Goal: Task Accomplishment & Management: Complete application form

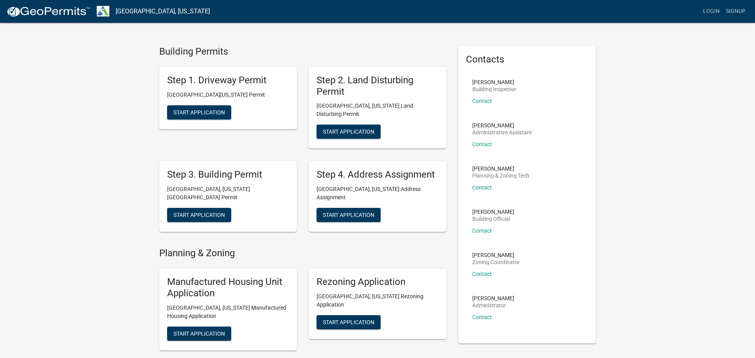
scroll to position [12, 0]
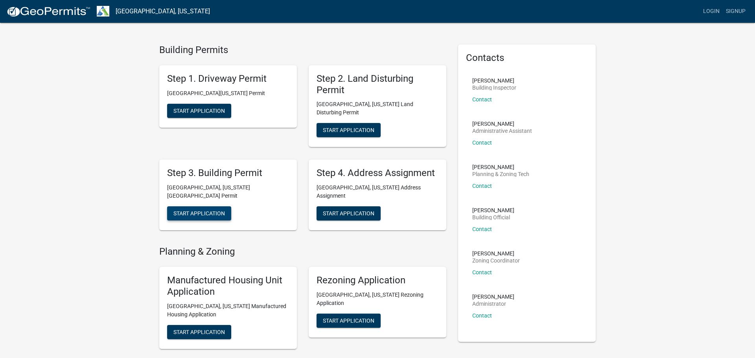
click at [185, 207] on button "Start Application" at bounding box center [199, 214] width 64 height 14
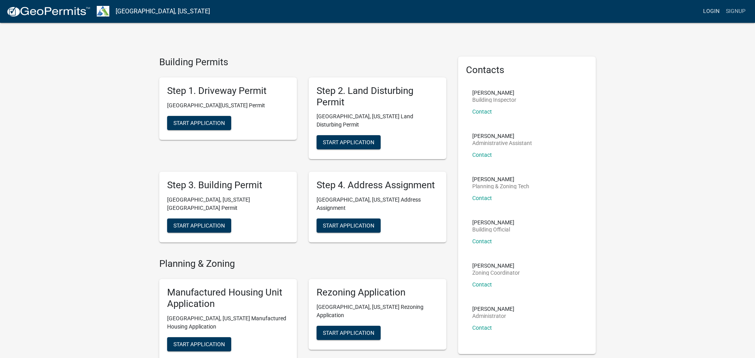
click at [714, 15] on link "Login" at bounding box center [711, 11] width 23 height 15
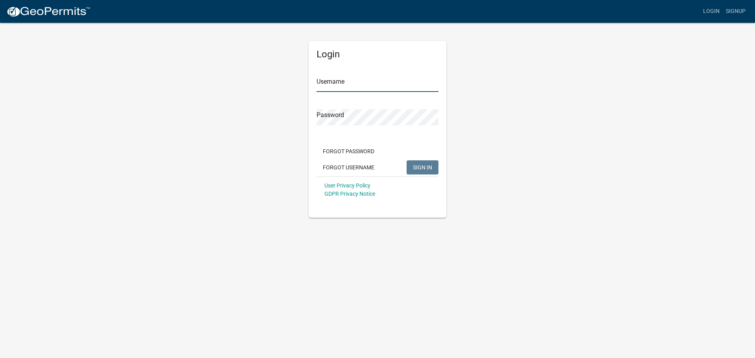
click at [352, 79] on input "Username" at bounding box center [378, 84] width 122 height 16
type input "Dlsmith"
click at [407, 160] on button "SIGN IN" at bounding box center [423, 167] width 32 height 14
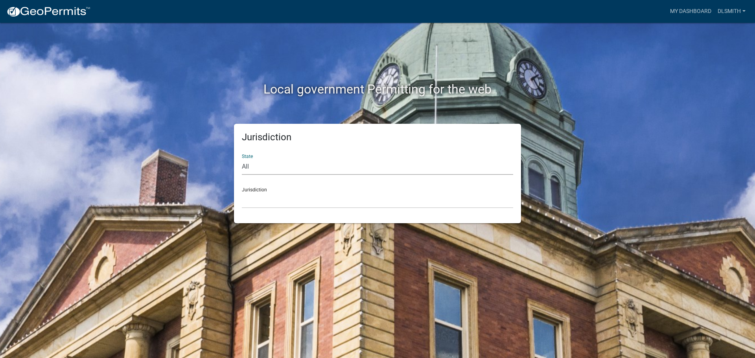
click at [246, 168] on select "All [US_STATE] [US_STATE] [US_STATE] [US_STATE] [US_STATE] [US_STATE] [US_STATE…" at bounding box center [377, 167] width 271 height 16
select select "[US_STATE]"
click at [242, 159] on select "All [US_STATE] [US_STATE] [US_STATE] [US_STATE] [US_STATE] [US_STATE] [US_STATE…" at bounding box center [377, 167] width 271 height 16
click at [263, 201] on select "[GEOGRAPHIC_DATA], [US_STATE][PERSON_NAME][GEOGRAPHIC_DATA], [US_STATE][PERSON_…" at bounding box center [377, 200] width 271 height 16
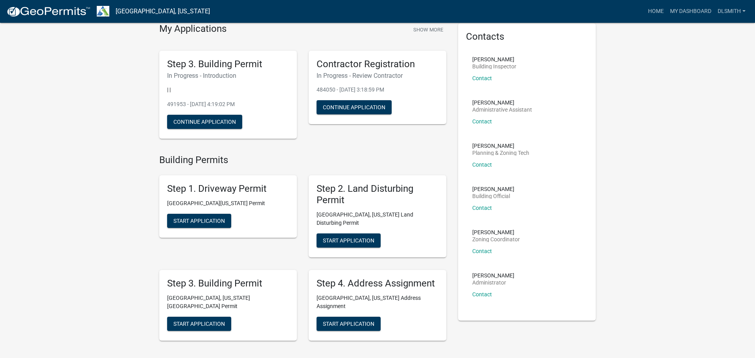
scroll to position [34, 0]
click at [202, 320] on span "Start Application" at bounding box center [199, 323] width 52 height 6
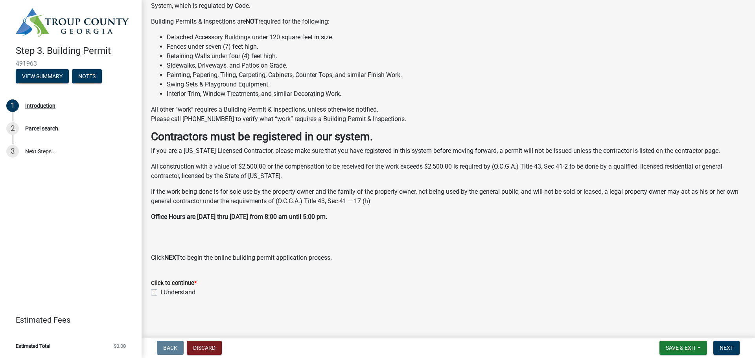
scroll to position [137, 0]
click at [169, 293] on label "I Understand" at bounding box center [177, 292] width 35 height 9
click at [166, 293] on input "I Understand" at bounding box center [162, 290] width 5 height 5
checkbox input "true"
click at [738, 349] on button "Next" at bounding box center [727, 348] width 26 height 14
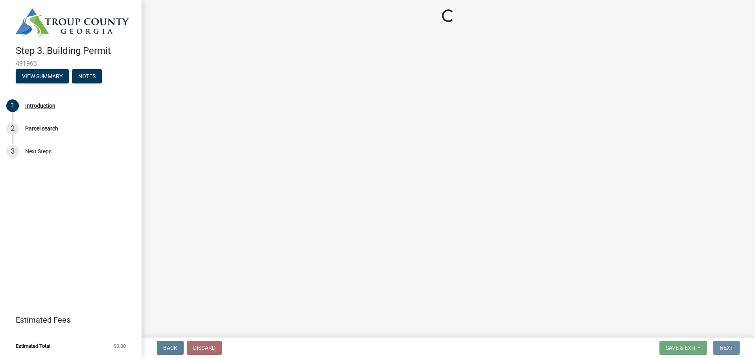
scroll to position [0, 0]
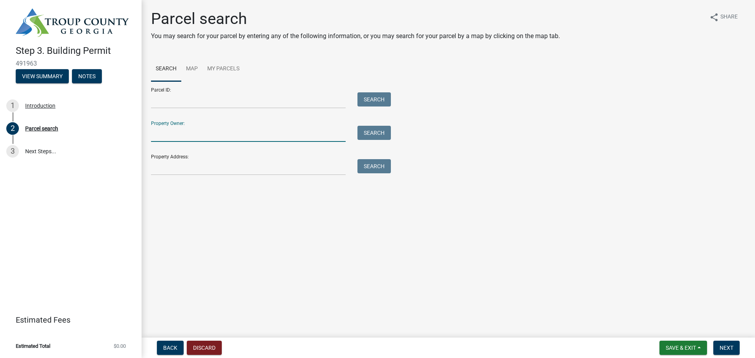
click at [192, 133] on input "Property Owner:" at bounding box center [248, 134] width 195 height 16
click at [159, 132] on input "Property Owner:" at bounding box center [248, 134] width 195 height 16
type input "[PERSON_NAME]"
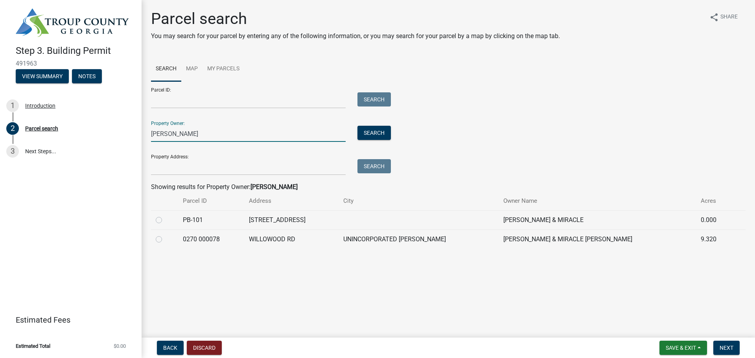
type input "[PERSON_NAME]"
click at [165, 235] on label at bounding box center [165, 235] width 0 height 0
click at [165, 240] on 000078 "radio" at bounding box center [167, 237] width 5 height 5
radio 000078 "true"
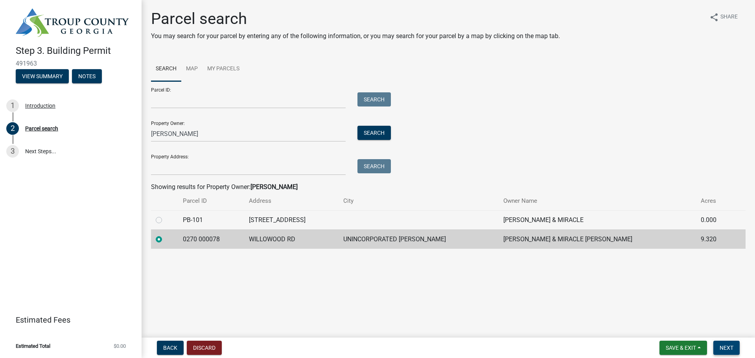
click at [732, 344] on button "Next" at bounding box center [727, 348] width 26 height 14
click at [165, 235] on label at bounding box center [165, 235] width 0 height 0
click at [165, 238] on 000078 "radio" at bounding box center [167, 237] width 5 height 5
click at [729, 351] on button "Next" at bounding box center [727, 348] width 26 height 14
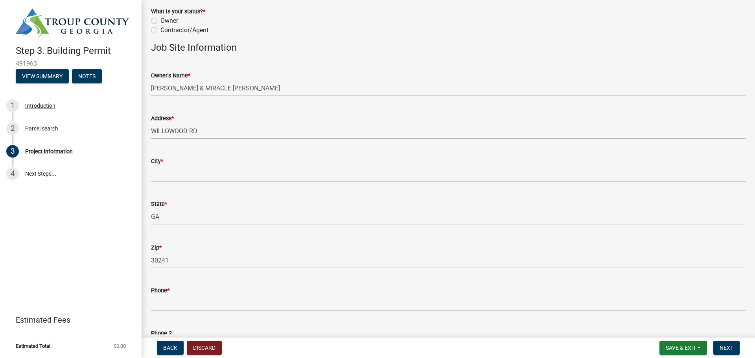
scroll to position [46, 0]
click at [204, 31] on label "Contractor/Agent" at bounding box center [184, 30] width 48 height 9
click at [166, 31] on input "Contractor/Agent" at bounding box center [162, 28] width 5 height 5
radio input "true"
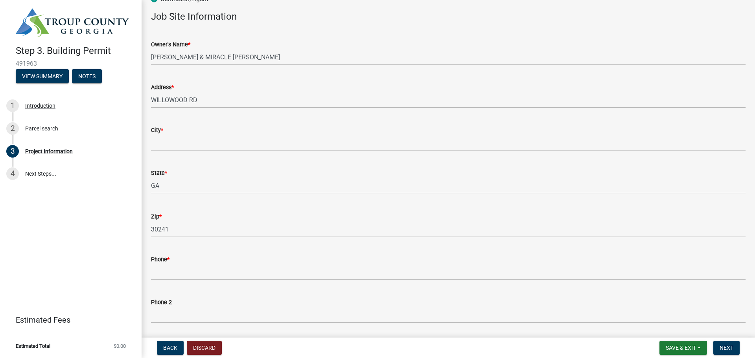
scroll to position [80, 0]
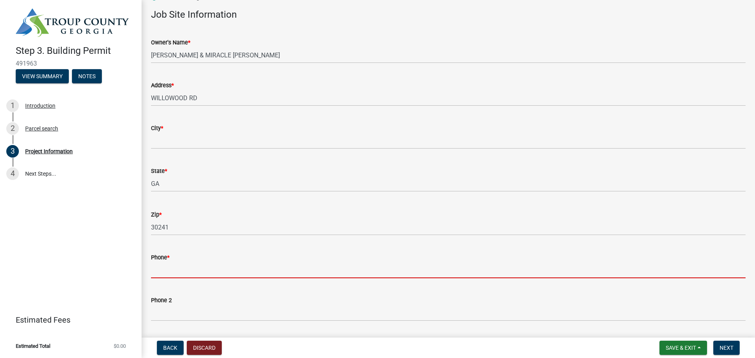
click at [173, 267] on input "Phone *" at bounding box center [448, 270] width 595 height 16
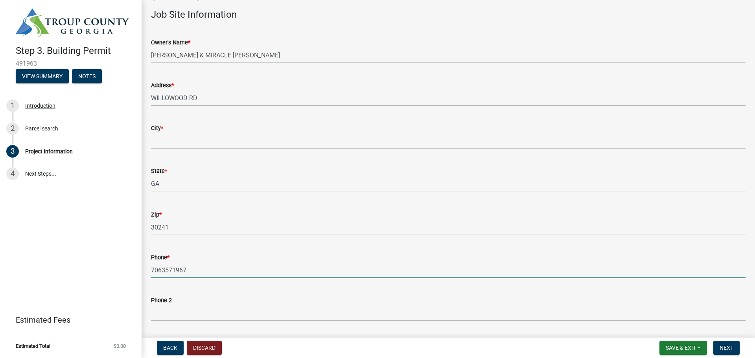
click at [165, 271] on input "7063571967" at bounding box center [448, 270] width 595 height 16
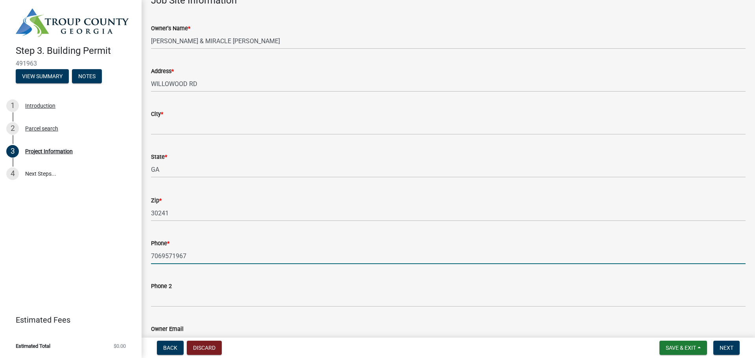
scroll to position [142, 0]
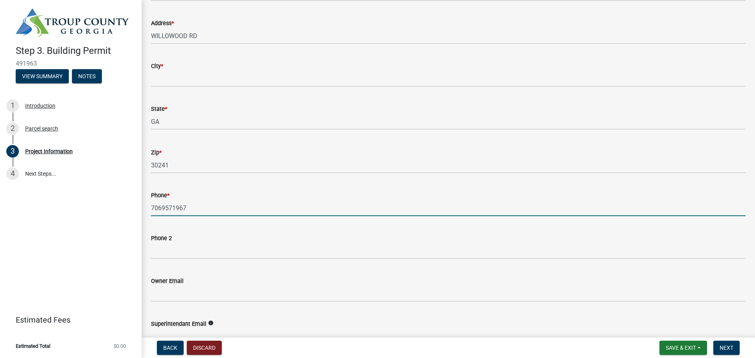
type input "7069571967"
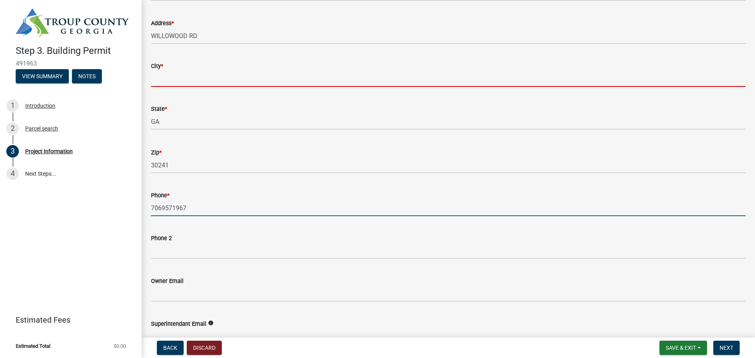
click at [186, 73] on input "City *" at bounding box center [448, 79] width 595 height 16
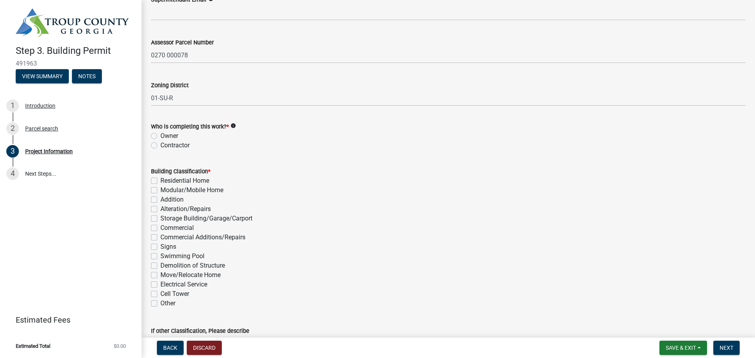
scroll to position [476, 0]
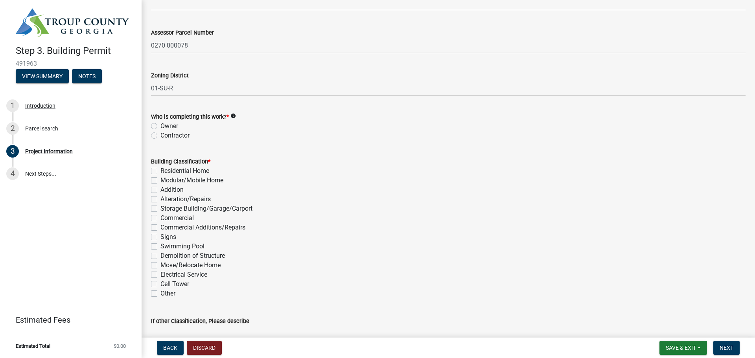
type input "LaGrange"
click at [200, 169] on label "Residential Home" at bounding box center [184, 170] width 49 height 9
click at [166, 169] on input "Residential Home" at bounding box center [162, 168] width 5 height 5
checkbox input "true"
checkbox input "false"
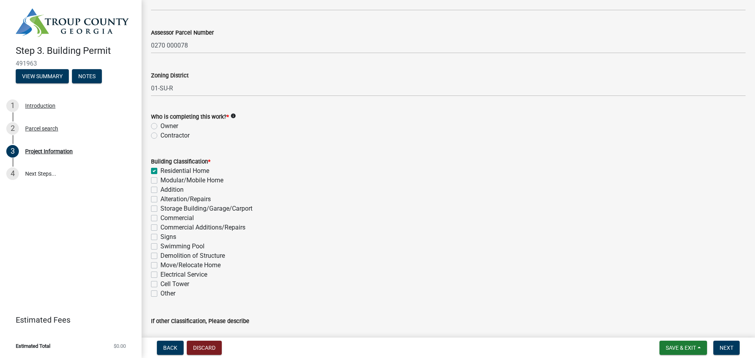
checkbox input "false"
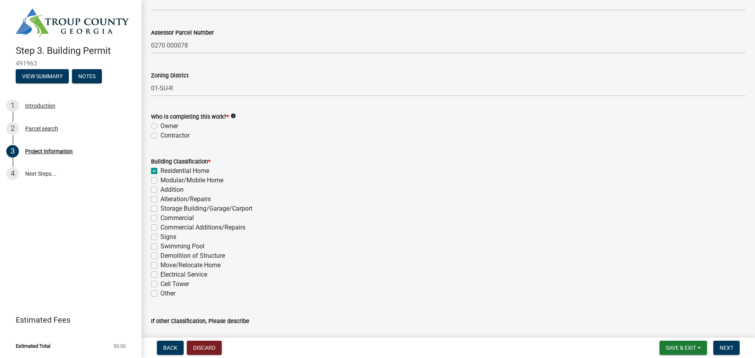
checkbox input "false"
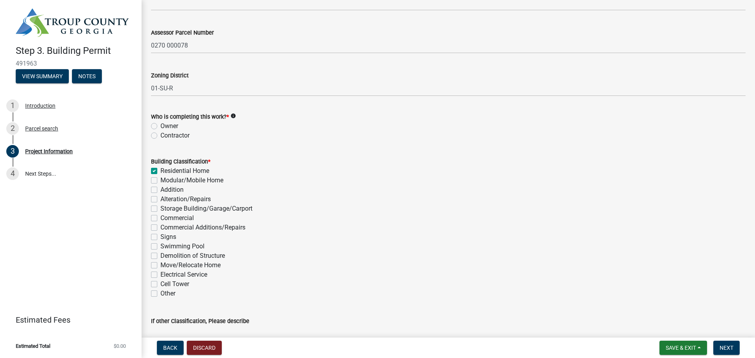
checkbox input "false"
click at [185, 137] on label "Contractor" at bounding box center [174, 135] width 29 height 9
click at [166, 136] on input "Contractor" at bounding box center [162, 133] width 5 height 5
radio input "true"
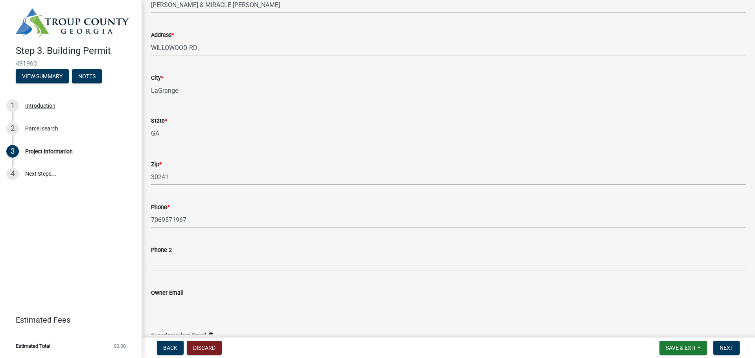
scroll to position [0, 0]
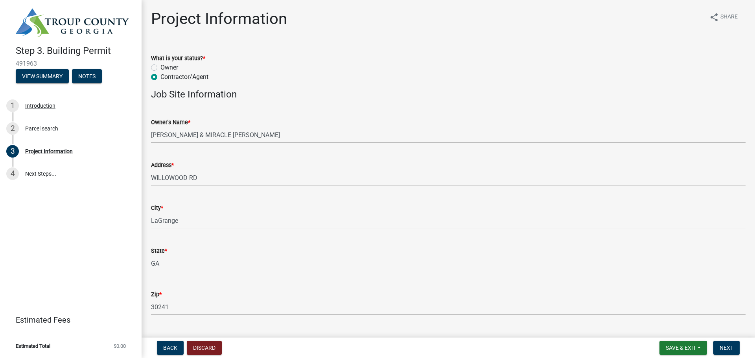
drag, startPoint x: 172, startPoint y: 70, endPoint x: 271, endPoint y: 77, distance: 99.0
click at [271, 77] on div "What is your status? * Owner Contractor/Agent" at bounding box center [448, 67] width 595 height 28
click at [319, 72] on div "Contractor/Agent" at bounding box center [448, 76] width 595 height 9
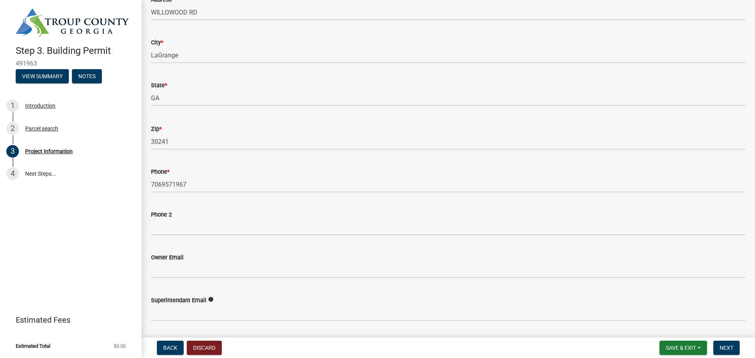
scroll to position [167, 0]
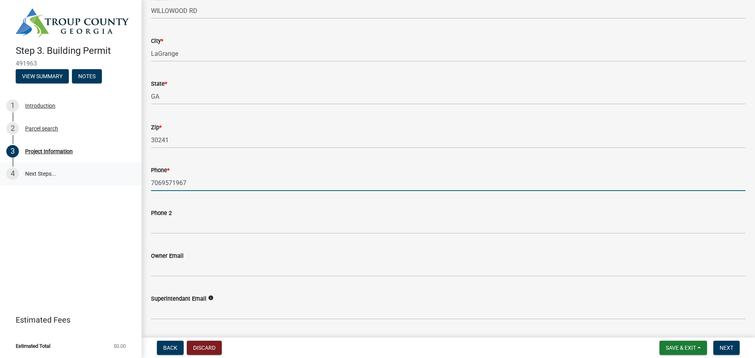
drag, startPoint x: 212, startPoint y: 182, endPoint x: 65, endPoint y: 181, distance: 146.7
click at [65, 181] on div "Step 3. Building Permit 491963 View Summary Notes 1 Introduction 2 Parcel searc…" at bounding box center [377, 179] width 755 height 358
type input "3343640058"
click at [263, 168] on div "Phone *" at bounding box center [448, 170] width 595 height 9
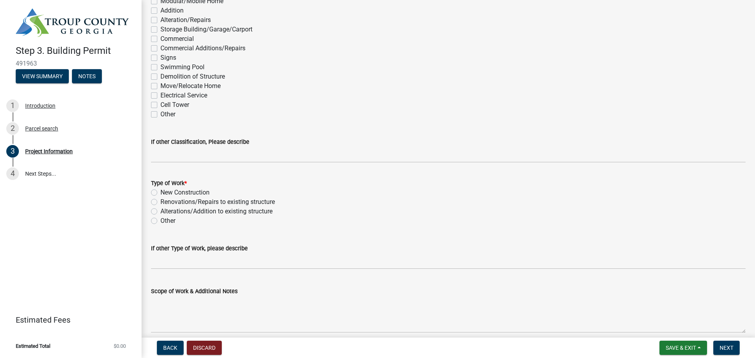
scroll to position [657, 0]
click at [178, 187] on label "New Construction" at bounding box center [184, 190] width 49 height 9
click at [166, 187] on input "New Construction" at bounding box center [162, 188] width 5 height 5
radio input "true"
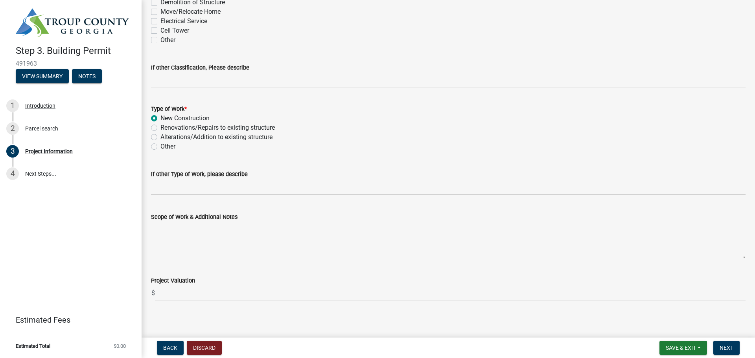
scroll to position [735, 0]
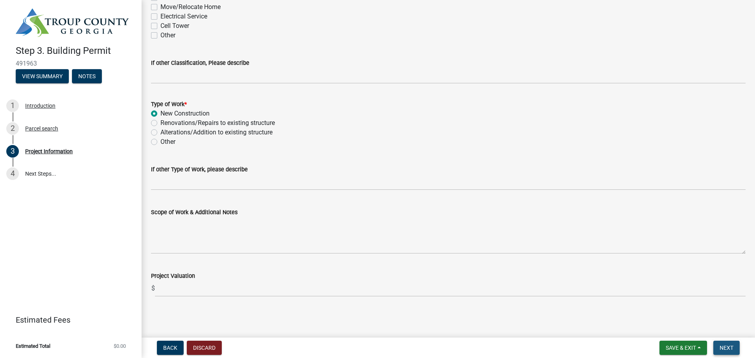
click at [729, 346] on span "Next" at bounding box center [727, 348] width 14 height 6
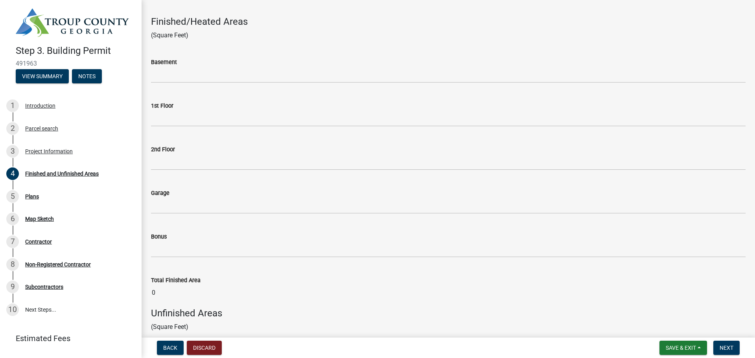
scroll to position [2, 0]
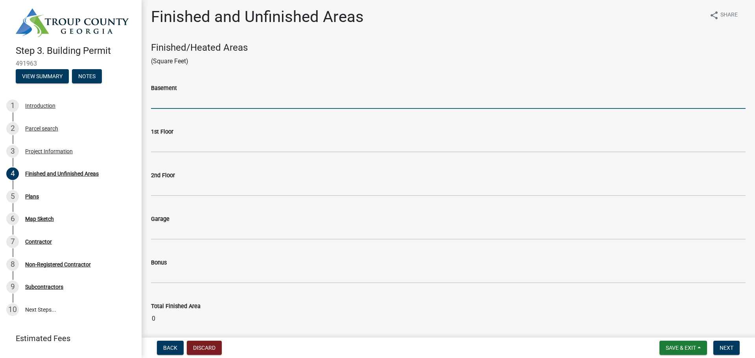
click at [174, 106] on input "text" at bounding box center [448, 101] width 595 height 16
type input "0"
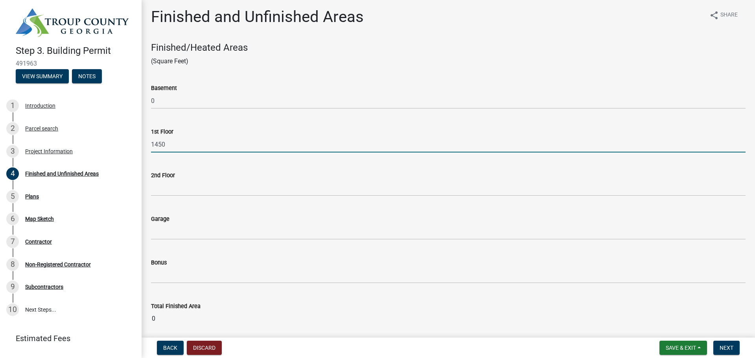
type input "1450"
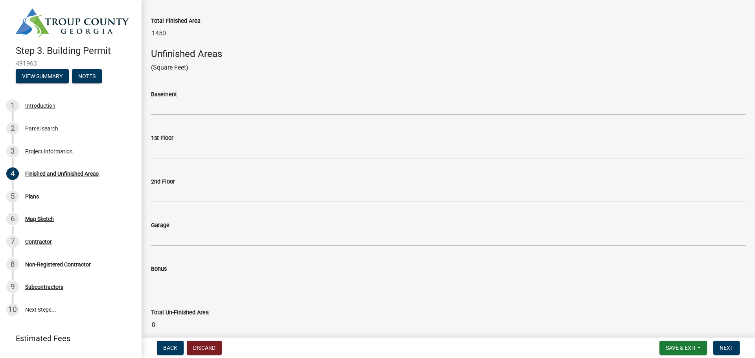
scroll to position [294, 0]
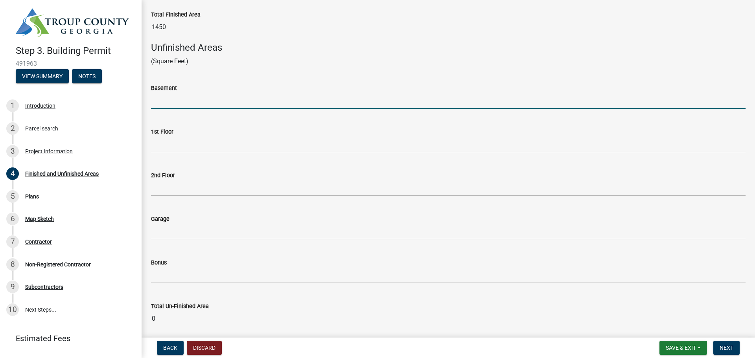
click at [208, 108] on input "text" at bounding box center [448, 101] width 595 height 16
type input "0"
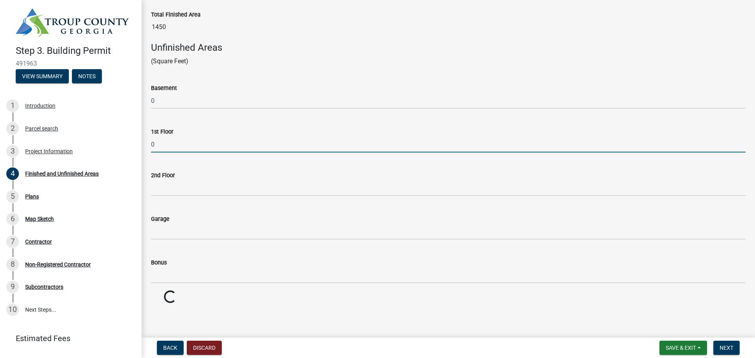
type input "0"
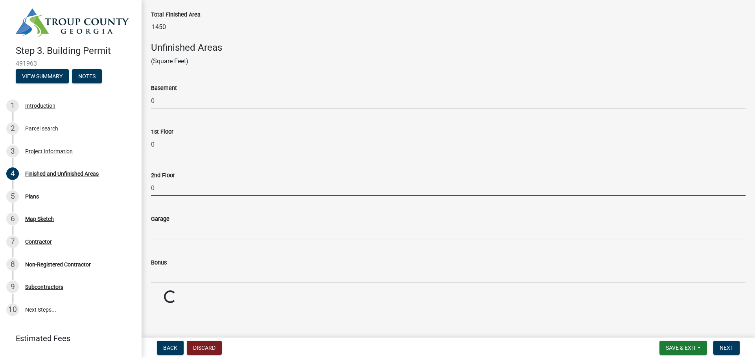
type input "0"
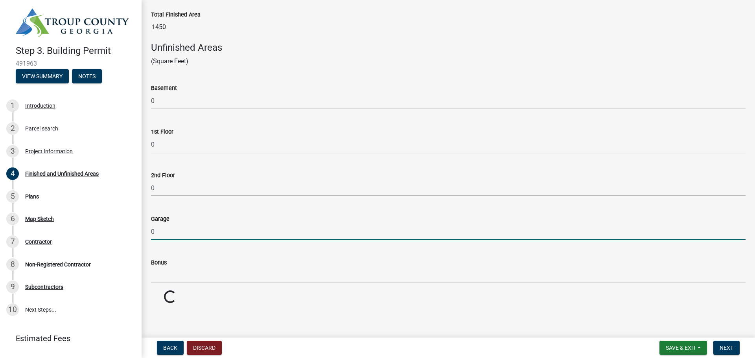
type input "0"
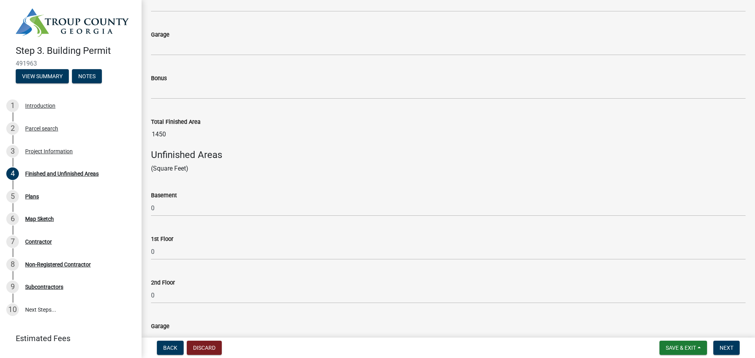
scroll to position [177, 0]
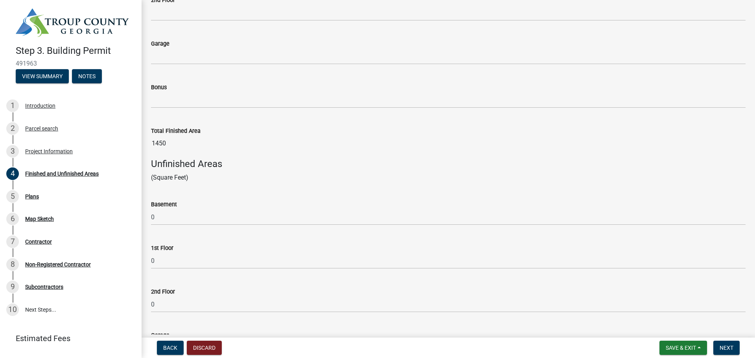
type input "0"
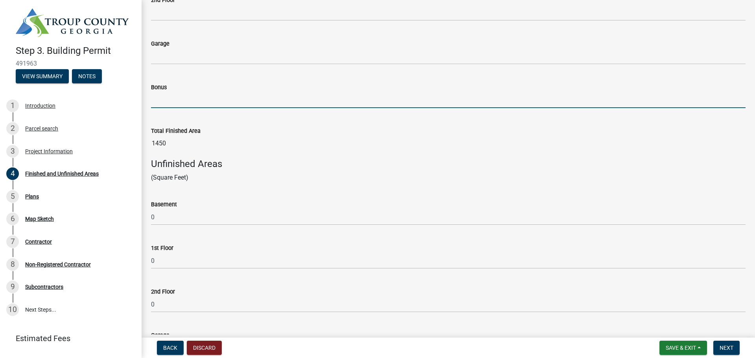
click at [189, 98] on input "text" at bounding box center [448, 100] width 595 height 16
type input "0"
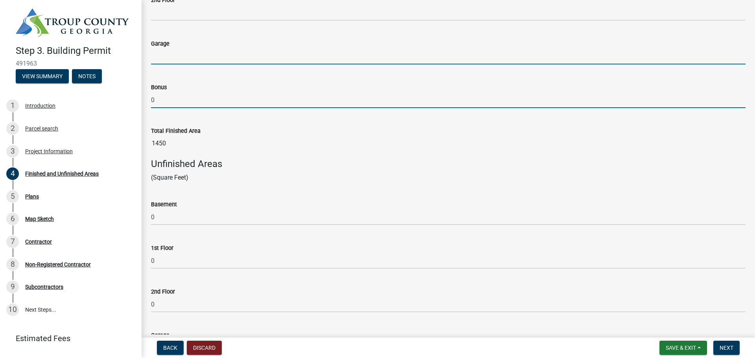
click at [188, 63] on input "text" at bounding box center [448, 56] width 595 height 16
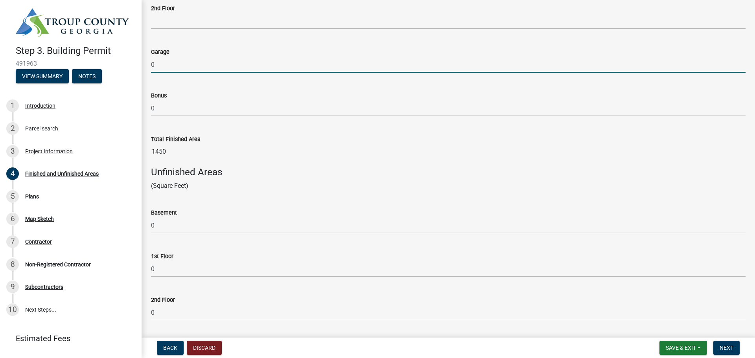
scroll to position [165, 0]
type input "0"
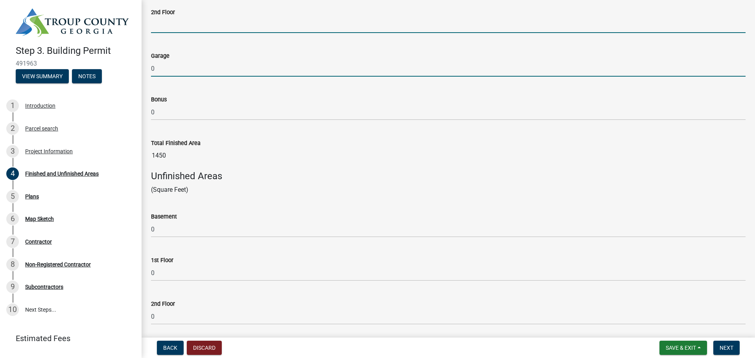
click at [183, 23] on input "text" at bounding box center [448, 25] width 595 height 16
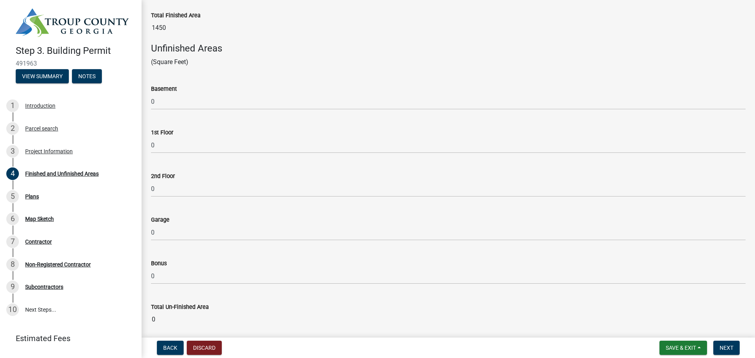
scroll to position [324, 0]
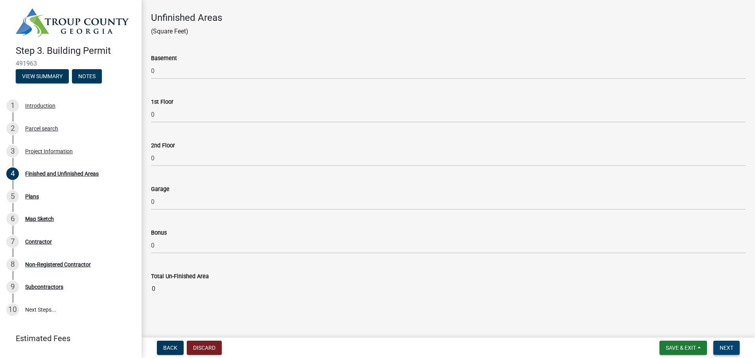
type input "0"
click at [727, 348] on span "Next" at bounding box center [727, 348] width 14 height 6
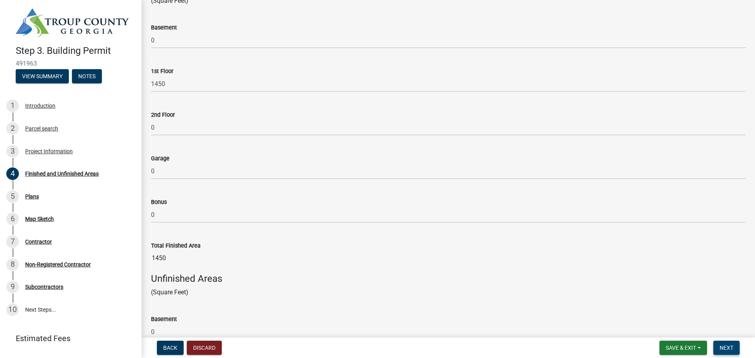
scroll to position [0, 0]
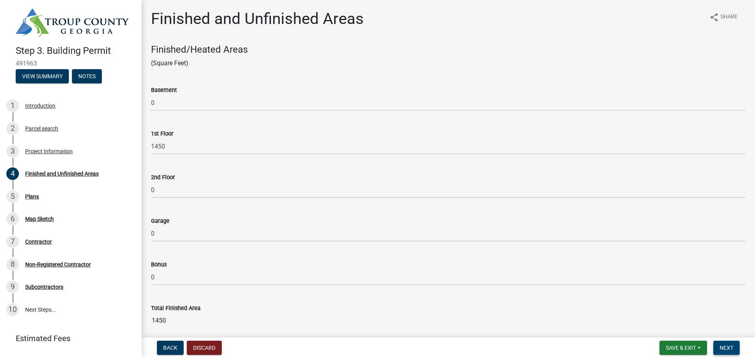
click at [729, 347] on span "Next" at bounding box center [727, 348] width 14 height 6
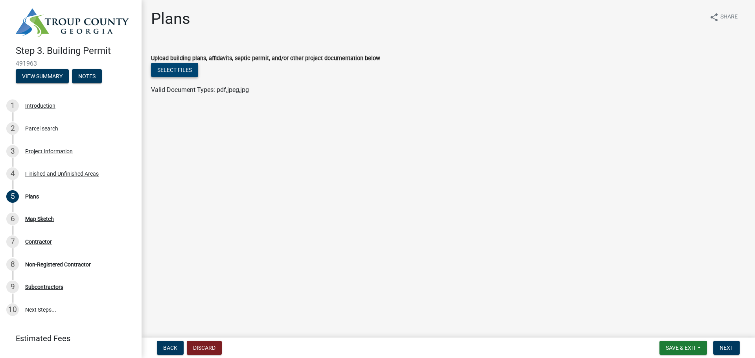
click at [170, 70] on button "Select files" at bounding box center [174, 70] width 47 height 14
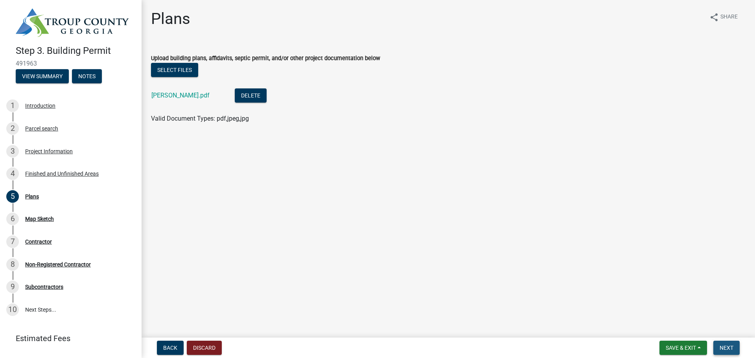
click at [729, 346] on span "Next" at bounding box center [727, 348] width 14 height 6
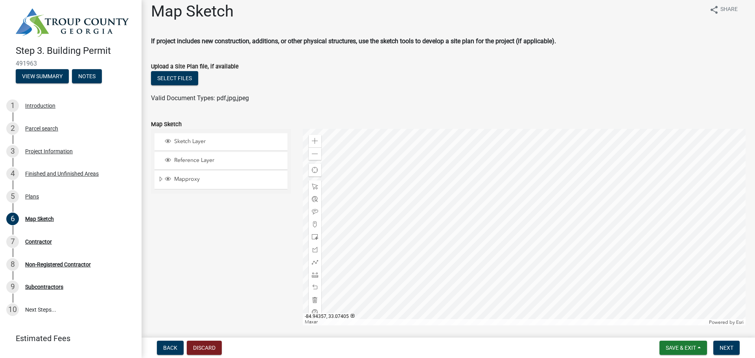
scroll to position [12, 0]
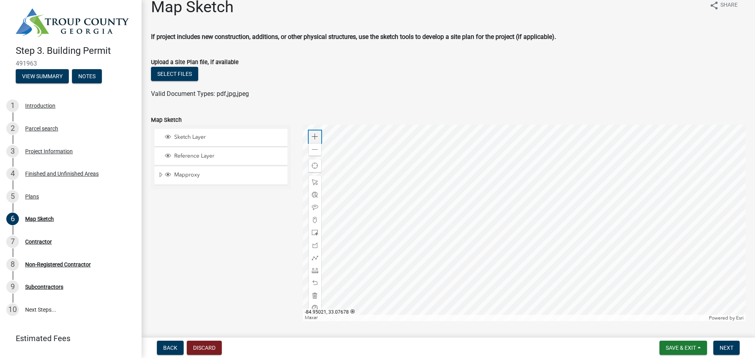
click at [316, 137] on span at bounding box center [315, 137] width 6 height 6
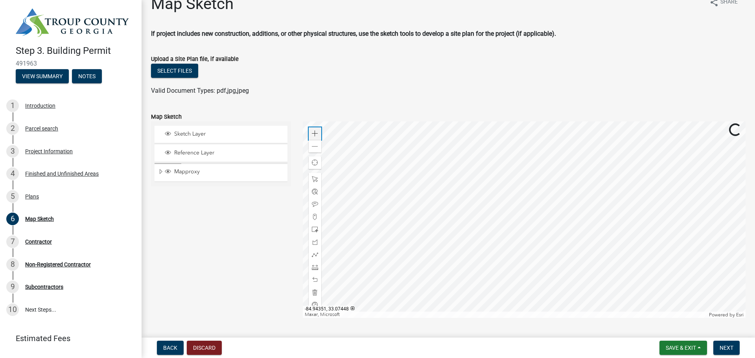
scroll to position [16, 0]
click at [315, 148] on span at bounding box center [315, 146] width 6 height 6
click at [317, 256] on span at bounding box center [315, 254] width 6 height 6
click at [587, 140] on div at bounding box center [524, 219] width 443 height 197
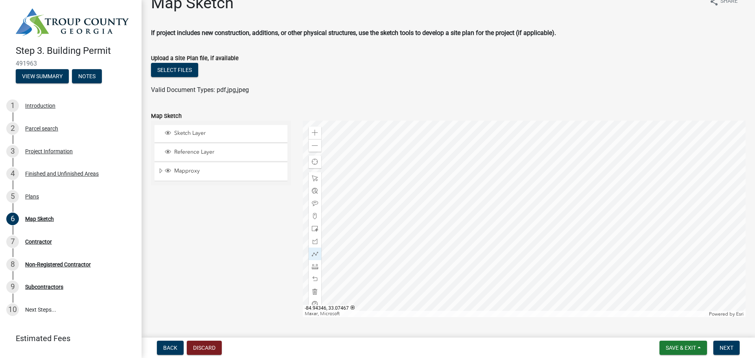
click at [536, 214] on div at bounding box center [524, 219] width 443 height 197
click at [514, 198] on div at bounding box center [524, 219] width 443 height 197
click at [587, 139] on div at bounding box center [524, 219] width 443 height 197
click at [537, 214] on div at bounding box center [524, 219] width 443 height 197
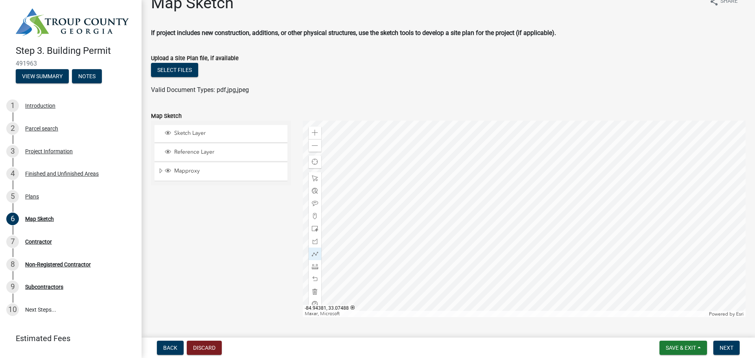
click at [510, 196] on div at bounding box center [524, 219] width 443 height 197
click at [317, 229] on span at bounding box center [315, 229] width 6 height 6
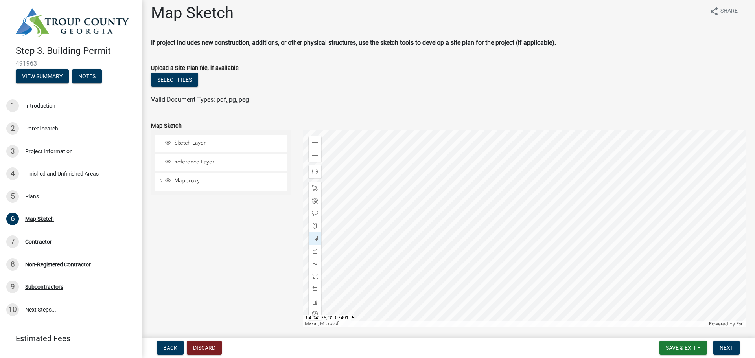
scroll to position [0, 0]
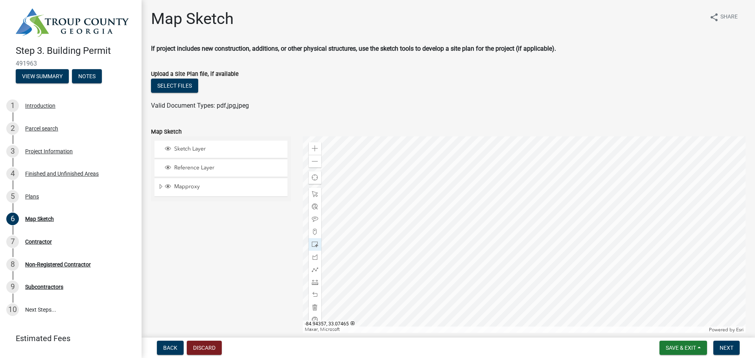
click at [540, 229] on div at bounding box center [524, 235] width 443 height 197
click at [532, 200] on div at bounding box center [524, 235] width 443 height 197
click at [504, 237] on div at bounding box center [524, 235] width 443 height 197
click at [600, 236] on span "Close" at bounding box center [602, 235] width 6 height 6
click at [528, 222] on div at bounding box center [524, 235] width 443 height 197
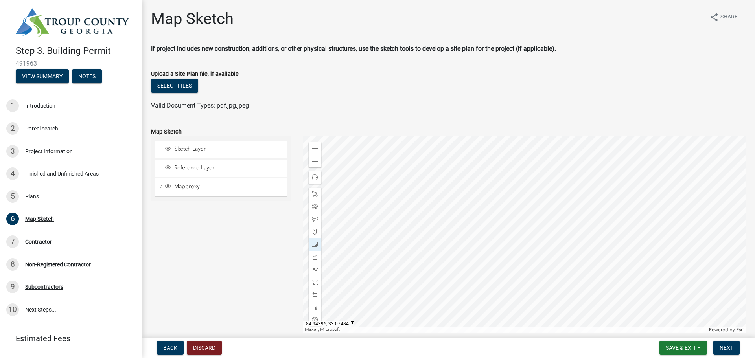
click at [517, 216] on div at bounding box center [524, 235] width 443 height 197
click at [515, 246] on div at bounding box center [524, 235] width 443 height 197
click at [523, 212] on div at bounding box center [524, 235] width 443 height 197
click at [523, 200] on div at bounding box center [524, 235] width 443 height 197
click at [523, 209] on div at bounding box center [524, 235] width 443 height 197
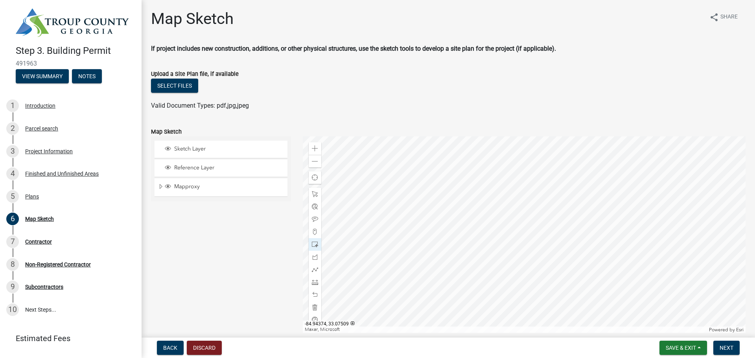
click at [529, 197] on div at bounding box center [524, 235] width 443 height 197
click at [536, 177] on div at bounding box center [524, 235] width 443 height 197
click at [537, 191] on div at bounding box center [524, 235] width 443 height 197
click at [515, 256] on div at bounding box center [524, 235] width 443 height 197
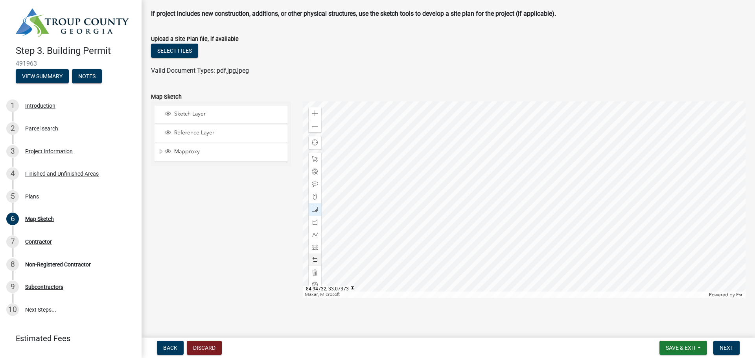
scroll to position [36, 0]
click at [487, 201] on div at bounding box center [524, 198] width 443 height 197
click at [444, 189] on div at bounding box center [524, 198] width 443 height 197
click at [447, 188] on div at bounding box center [524, 198] width 443 height 197
click at [435, 162] on div at bounding box center [524, 198] width 443 height 197
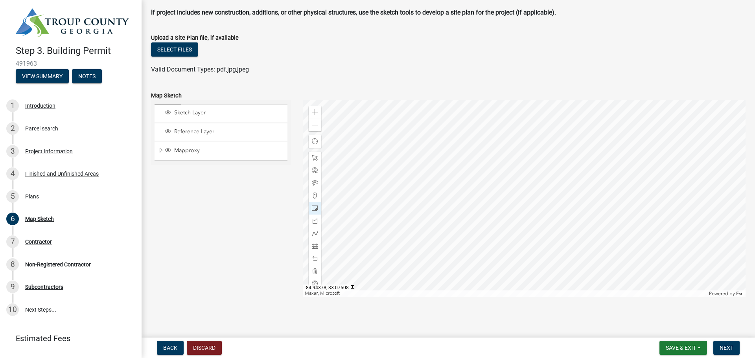
click at [452, 161] on div at bounding box center [524, 198] width 443 height 197
click at [434, 189] on div at bounding box center [524, 198] width 443 height 197
click at [452, 162] on div at bounding box center [524, 198] width 443 height 197
click at [485, 188] on div at bounding box center [524, 198] width 443 height 197
click at [423, 188] on div at bounding box center [524, 198] width 443 height 197
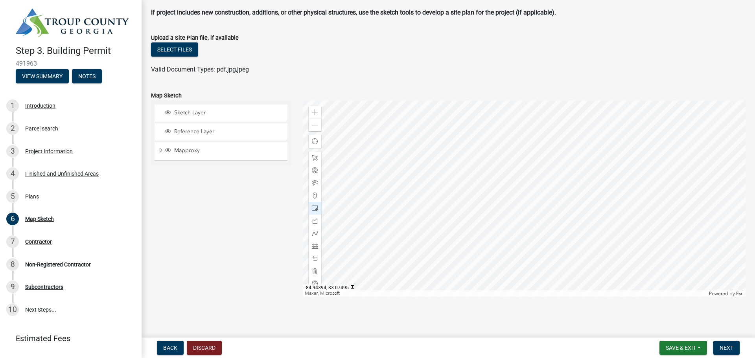
click at [423, 188] on div at bounding box center [524, 198] width 443 height 197
click at [426, 195] on div at bounding box center [524, 198] width 443 height 197
click at [535, 147] on div at bounding box center [524, 198] width 443 height 197
drag, startPoint x: 603, startPoint y: 323, endPoint x: 594, endPoint y: 351, distance: 29.5
click at [489, 197] on div at bounding box center [524, 198] width 443 height 197
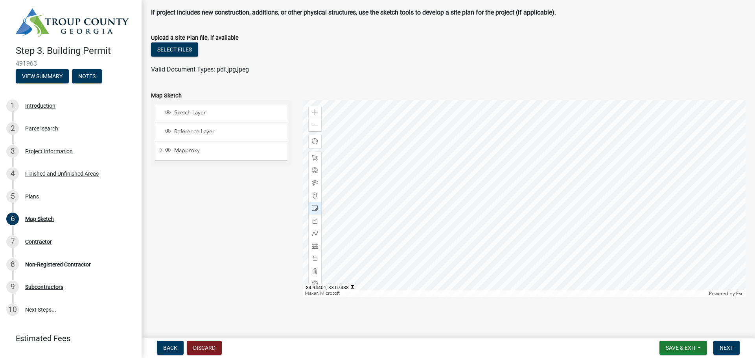
click at [464, 211] on div at bounding box center [524, 198] width 443 height 197
click at [506, 190] on div at bounding box center [524, 198] width 443 height 197
click at [590, 216] on div at bounding box center [524, 198] width 443 height 197
click at [492, 180] on div at bounding box center [524, 198] width 443 height 197
click at [498, 186] on div at bounding box center [524, 198] width 443 height 197
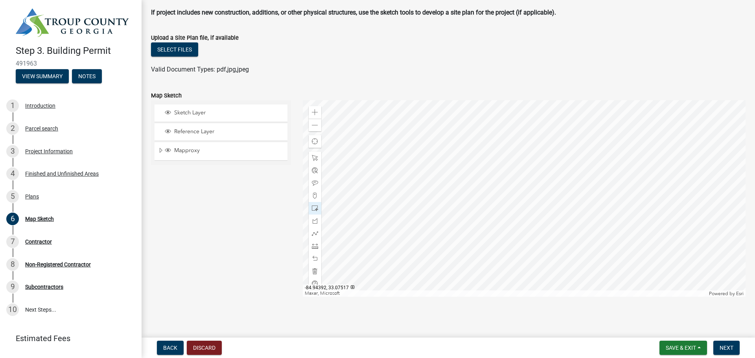
click at [513, 63] on ul at bounding box center [448, 62] width 595 height 6
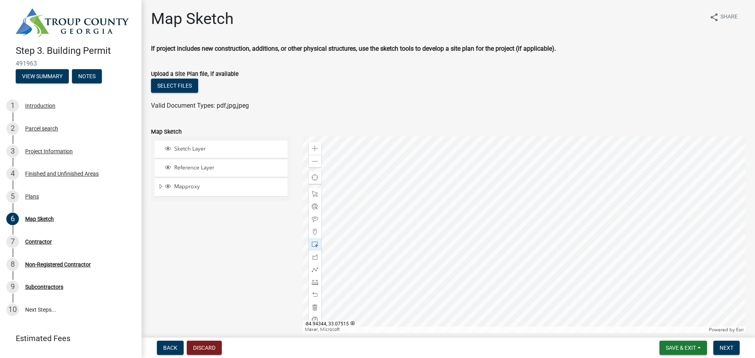
click at [639, 102] on div "Valid Document Types: pdf,jpg,jpeg" at bounding box center [448, 105] width 607 height 9
click at [589, 241] on div at bounding box center [524, 235] width 443 height 197
click at [310, 162] on div "Zoom out" at bounding box center [315, 161] width 13 height 13
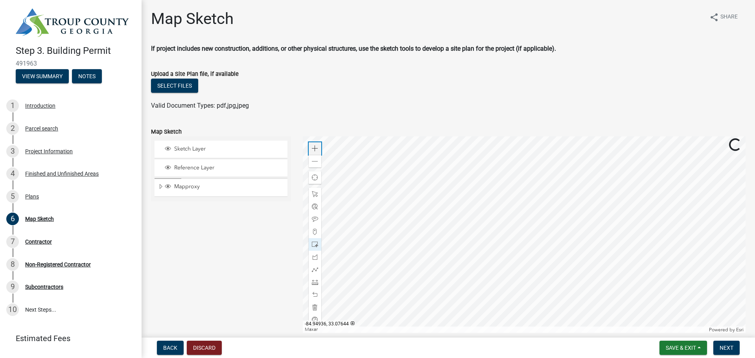
click at [314, 148] on span at bounding box center [315, 149] width 6 height 6
click at [728, 350] on span "Next" at bounding box center [727, 348] width 14 height 6
click at [726, 347] on span "Next" at bounding box center [727, 348] width 14 height 6
click at [222, 221] on div "Sketch Layer Reference Layer Mapproxy Address Points Fire Stations Waterlines R…" at bounding box center [221, 235] width 152 height 197
click at [732, 350] on span "Next" at bounding box center [727, 348] width 14 height 6
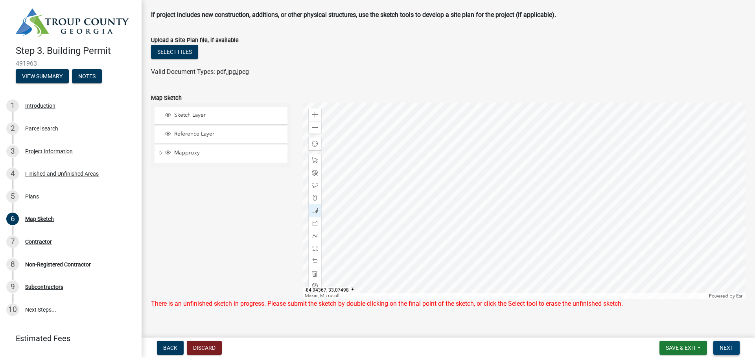
scroll to position [46, 0]
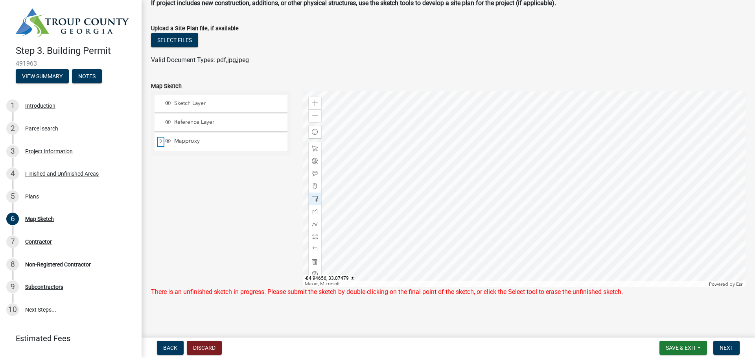
click at [161, 143] on span "Expand" at bounding box center [161, 141] width 6 height 7
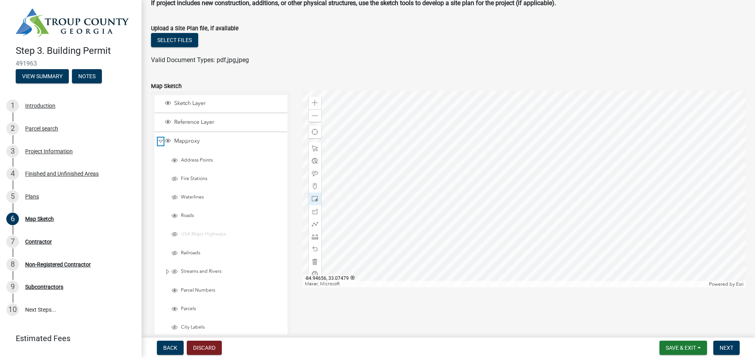
click at [161, 143] on span "Collapse" at bounding box center [161, 141] width 6 height 7
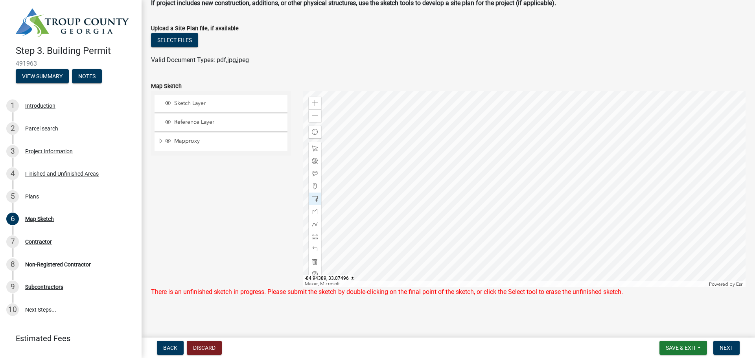
click at [517, 185] on div at bounding box center [524, 189] width 443 height 197
click at [719, 347] on button "Next" at bounding box center [727, 348] width 26 height 14
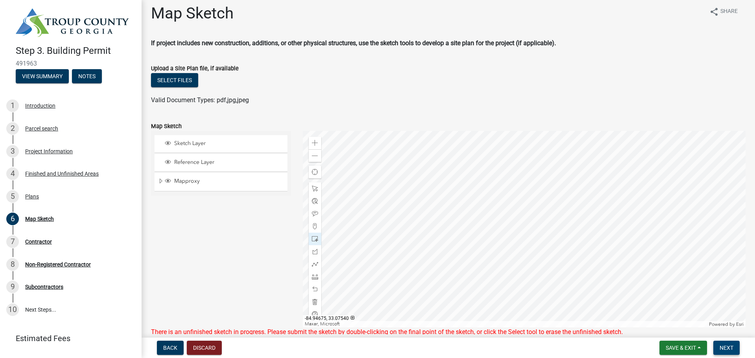
scroll to position [0, 0]
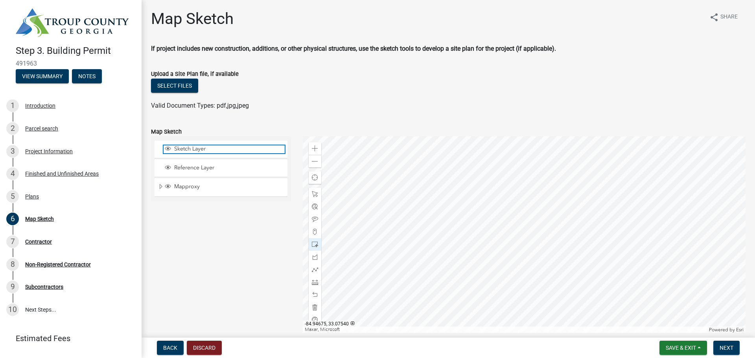
click at [180, 147] on span "Sketch Layer" at bounding box center [228, 149] width 113 height 7
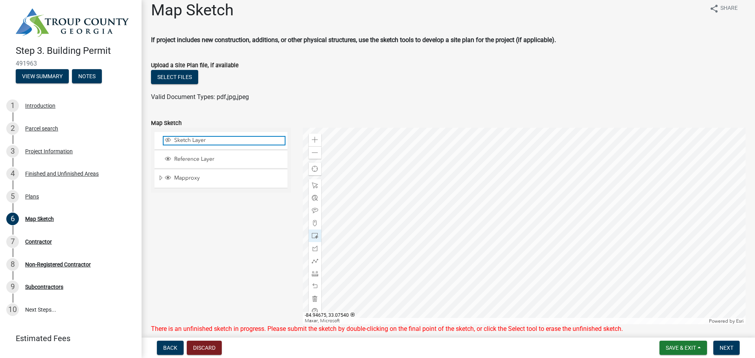
scroll to position [46, 0]
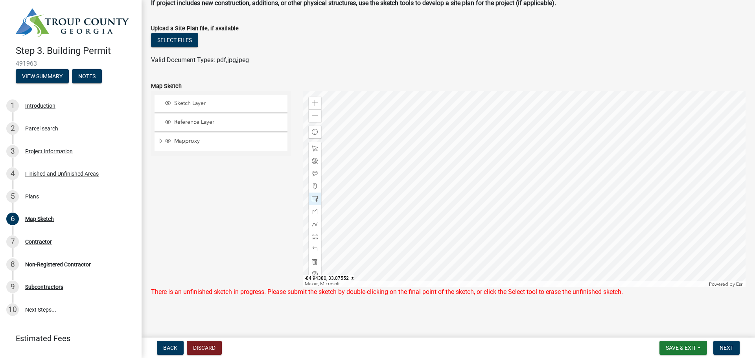
click at [526, 135] on div at bounding box center [524, 189] width 443 height 197
click at [315, 203] on div at bounding box center [315, 199] width 13 height 13
click at [529, 196] on div at bounding box center [524, 189] width 443 height 197
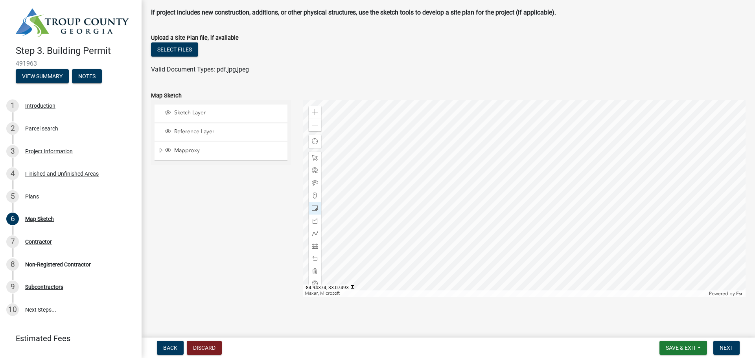
scroll to position [36, 0]
click at [221, 109] on span "Sketch Layer" at bounding box center [228, 112] width 113 height 7
click at [317, 159] on span at bounding box center [315, 158] width 6 height 6
drag, startPoint x: 169, startPoint y: 111, endPoint x: 181, endPoint y: 112, distance: 11.9
click at [168, 111] on span "Layer List" at bounding box center [168, 112] width 6 height 6
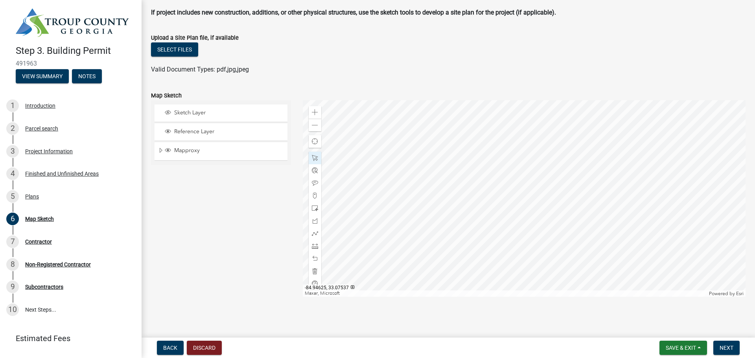
click at [163, 112] on div "Sketch Layer" at bounding box center [221, 113] width 133 height 17
click at [164, 111] on span "Layer List" at bounding box center [168, 113] width 9 height 8
click at [520, 203] on div at bounding box center [524, 198] width 443 height 197
click at [511, 242] on div at bounding box center [524, 198] width 443 height 197
click at [733, 347] on span "Next" at bounding box center [727, 348] width 14 height 6
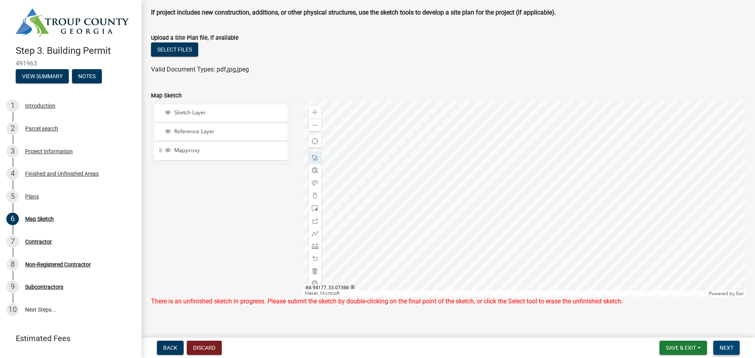
click at [733, 347] on span "Next" at bounding box center [727, 348] width 14 height 6
click at [619, 168] on div at bounding box center [524, 198] width 443 height 197
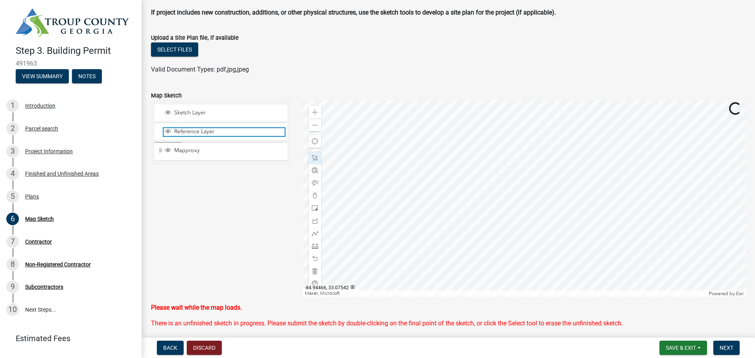
click at [194, 134] on span "Reference Layer" at bounding box center [228, 131] width 113 height 7
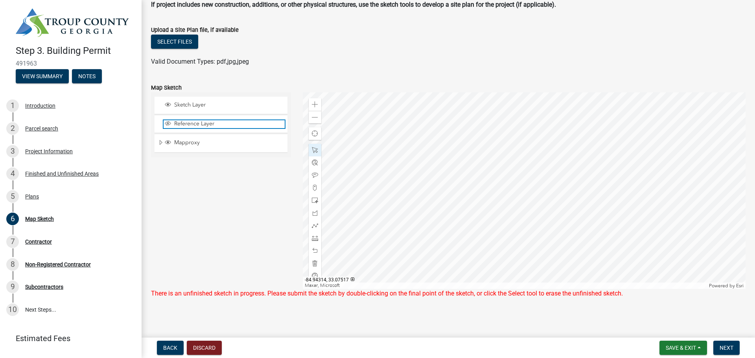
scroll to position [46, 0]
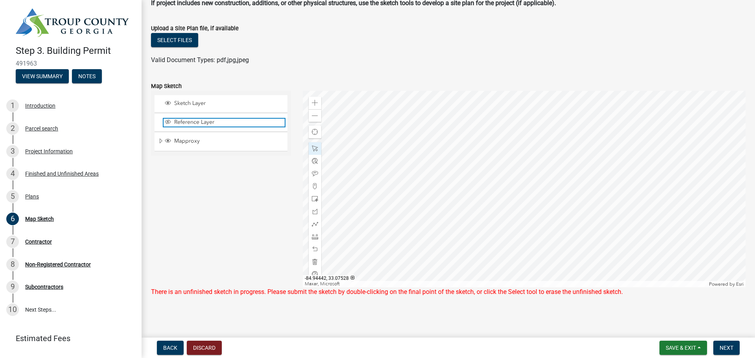
click at [169, 120] on span "Layer List" at bounding box center [168, 122] width 6 height 6
click at [720, 352] on button "Next" at bounding box center [727, 348] width 26 height 14
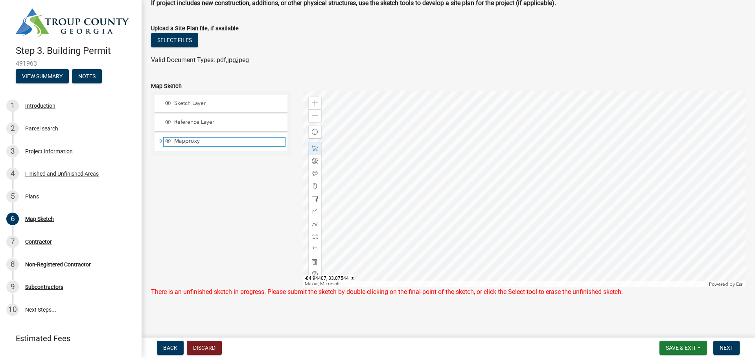
click at [167, 139] on span "Layer List" at bounding box center [168, 141] width 6 height 6
click at [729, 346] on span "Next" at bounding box center [727, 348] width 14 height 6
click at [312, 114] on span at bounding box center [315, 116] width 6 height 6
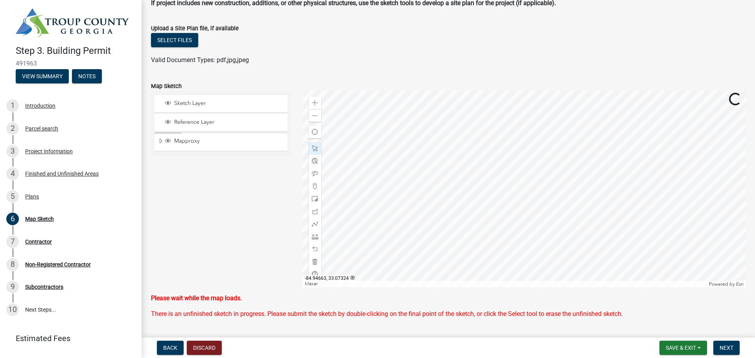
click at [335, 321] on wm-app "Step 3. Building Permit 491963 View Summary Notes 1 Introduction 2 Parcel searc…" at bounding box center [377, 179] width 755 height 358
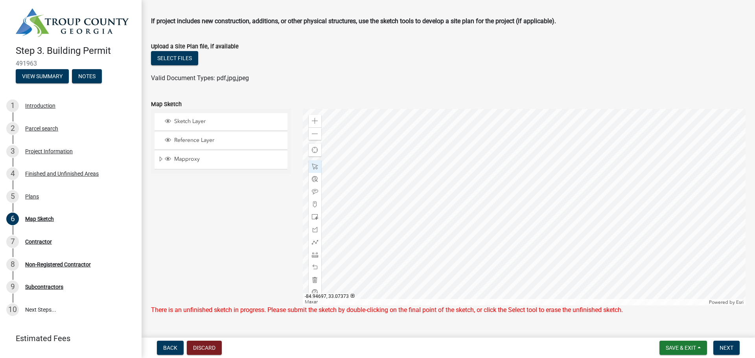
scroll to position [28, 0]
click at [721, 347] on span "Next" at bounding box center [727, 348] width 14 height 6
click at [722, 347] on span "Next" at bounding box center [727, 348] width 14 height 6
click at [495, 299] on div "Maxar" at bounding box center [505, 302] width 405 height 6
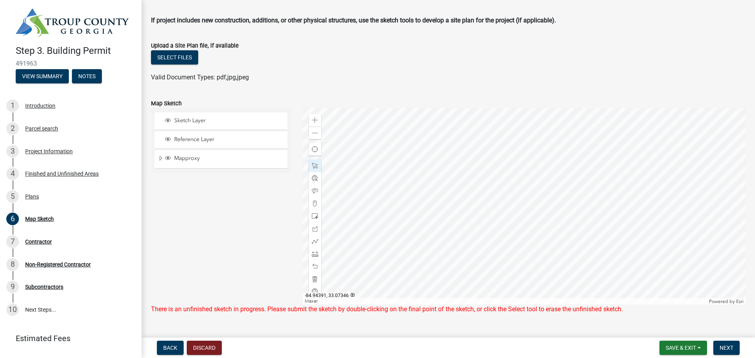
click at [496, 277] on div at bounding box center [524, 206] width 443 height 197
click at [500, 279] on div at bounding box center [524, 206] width 443 height 197
click at [318, 119] on span at bounding box center [315, 120] width 6 height 6
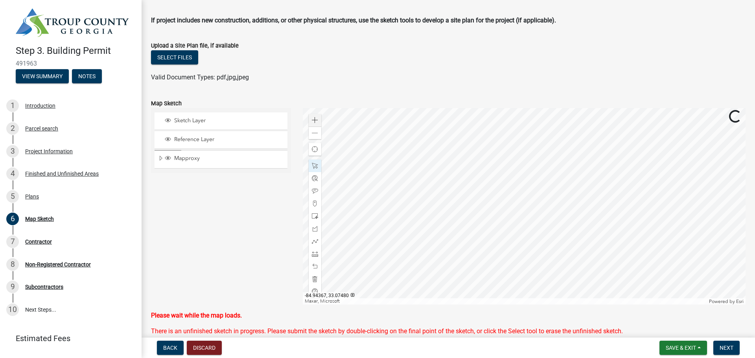
click at [486, 231] on div at bounding box center [524, 206] width 443 height 197
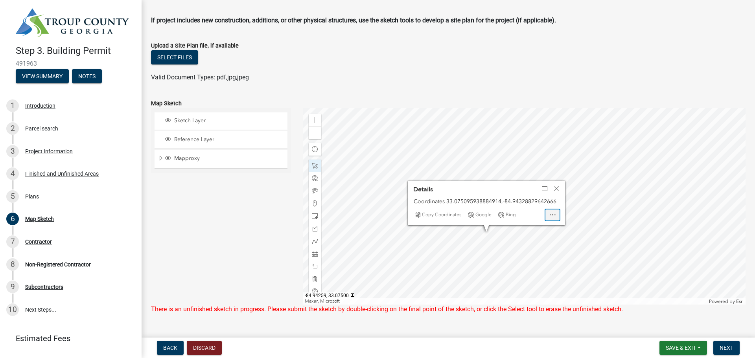
click at [552, 218] on div "Open" at bounding box center [553, 215] width 14 height 11
click at [497, 239] on div at bounding box center [524, 206] width 443 height 197
click at [485, 246] on div at bounding box center [524, 206] width 443 height 197
click at [491, 237] on div at bounding box center [524, 206] width 443 height 197
click at [491, 234] on div at bounding box center [524, 206] width 443 height 197
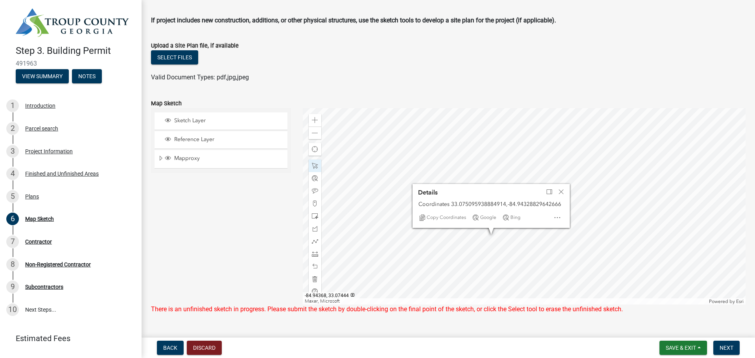
click at [485, 263] on div at bounding box center [524, 206] width 443 height 197
click at [590, 243] on div at bounding box center [524, 206] width 443 height 197
click at [570, 228] on div at bounding box center [524, 206] width 443 height 197
click at [597, 203] on div at bounding box center [524, 206] width 443 height 197
click at [601, 133] on div at bounding box center [524, 206] width 443 height 197
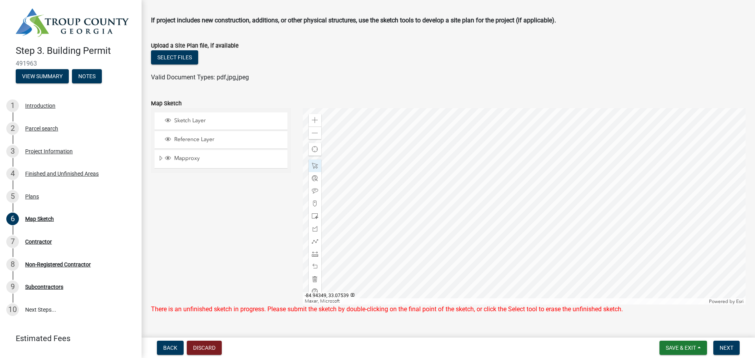
click at [501, 180] on div at bounding box center [524, 206] width 443 height 197
click at [470, 221] on div at bounding box center [524, 206] width 443 height 197
click at [461, 149] on div at bounding box center [524, 206] width 443 height 197
click at [562, 165] on div at bounding box center [524, 206] width 443 height 197
click at [548, 176] on div at bounding box center [524, 206] width 443 height 197
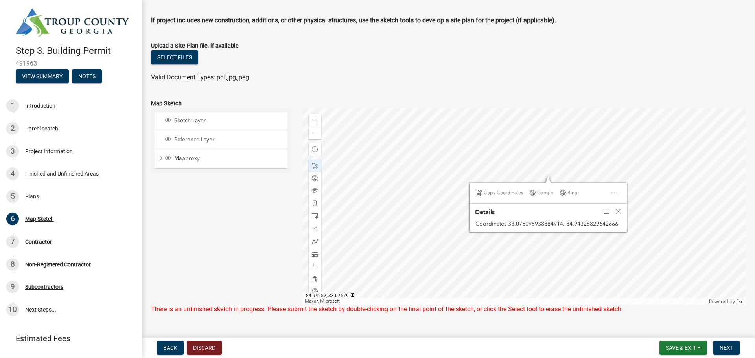
click at [571, 142] on div at bounding box center [524, 206] width 443 height 197
click at [473, 220] on div at bounding box center [524, 206] width 443 height 197
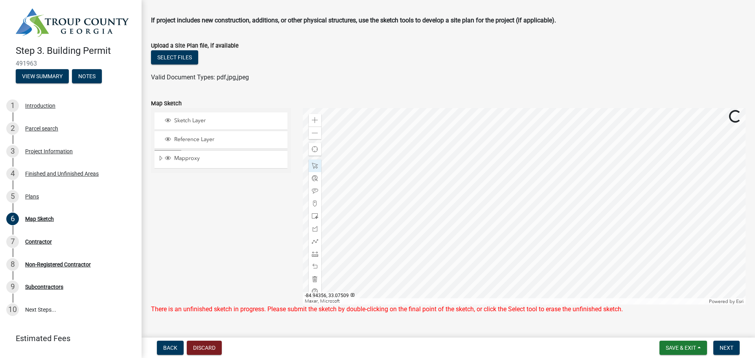
click at [516, 192] on div at bounding box center [524, 206] width 443 height 197
click at [507, 249] on div at bounding box center [524, 206] width 443 height 197
click at [534, 225] on div at bounding box center [524, 206] width 443 height 197
click at [557, 309] on div "There is an unfinished sketch in progress. Please submit the sketch by double-c…" at bounding box center [448, 309] width 595 height 9
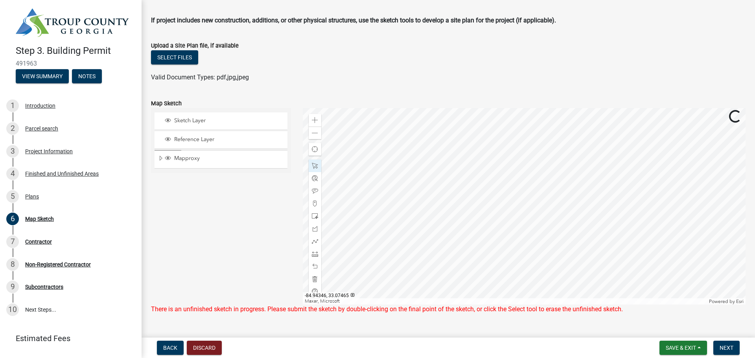
click at [579, 328] on div "Map Sketch share Share If project includes new construction, additions, or othe…" at bounding box center [448, 154] width 607 height 347
click at [723, 346] on span "Next" at bounding box center [727, 348] width 14 height 6
click at [159, 160] on span "Expand" at bounding box center [161, 158] width 6 height 7
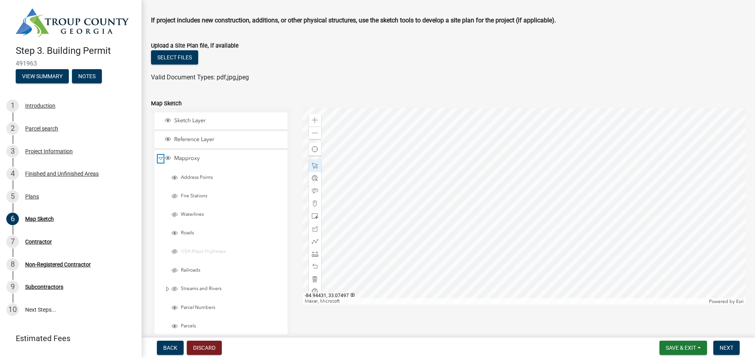
click at [159, 160] on span "Collapse" at bounding box center [161, 158] width 6 height 7
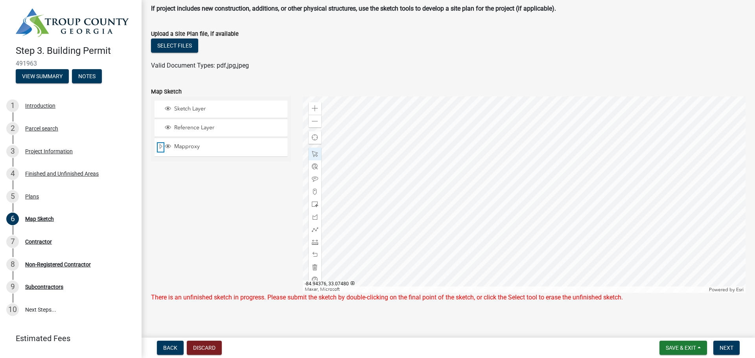
scroll to position [46, 0]
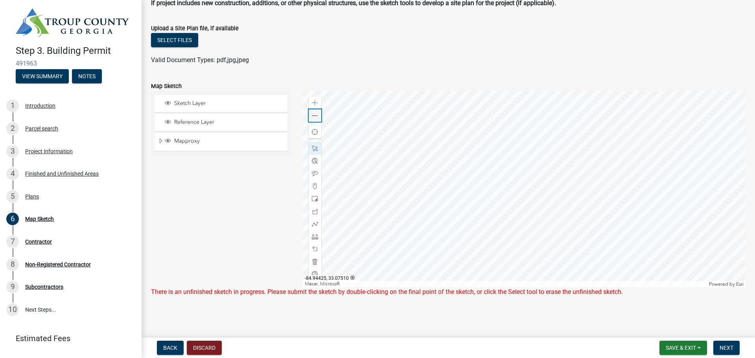
click at [316, 116] on span at bounding box center [315, 116] width 6 height 6
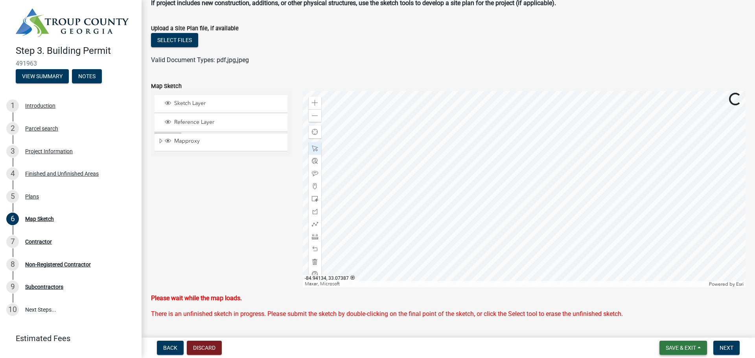
click at [693, 351] on span "Save & Exit" at bounding box center [681, 348] width 30 height 6
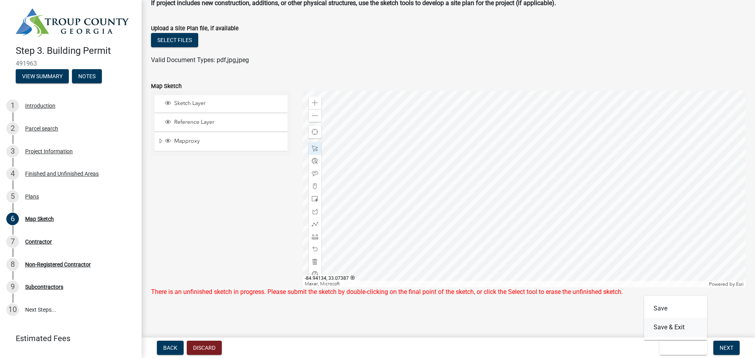
click at [673, 330] on button "Save & Exit" at bounding box center [675, 327] width 63 height 19
click at [662, 351] on button "Save & Exit" at bounding box center [684, 348] width 48 height 14
click at [657, 308] on button "Save" at bounding box center [675, 308] width 63 height 19
click at [674, 345] on span "Save & Exit" at bounding box center [681, 348] width 30 height 6
click at [668, 329] on button "Save & Exit" at bounding box center [675, 327] width 63 height 19
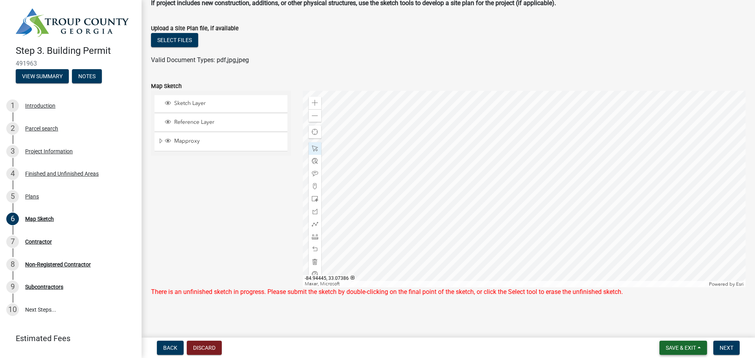
click at [669, 350] on span "Save & Exit" at bounding box center [681, 348] width 30 height 6
click at [657, 330] on button "Save & Exit" at bounding box center [675, 327] width 63 height 19
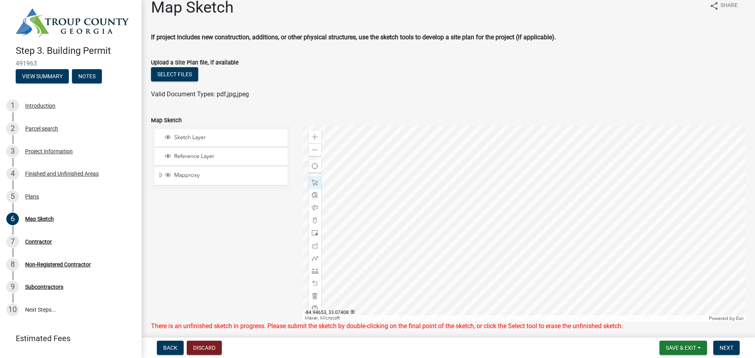
scroll to position [0, 0]
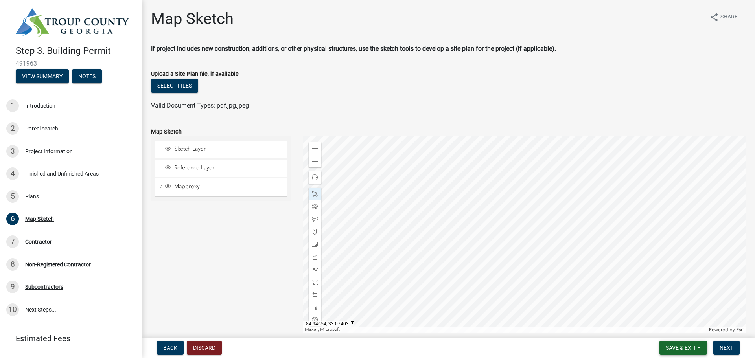
click at [666, 352] on button "Save & Exit" at bounding box center [684, 348] width 48 height 14
click at [657, 333] on button "Save & Exit" at bounding box center [675, 327] width 63 height 19
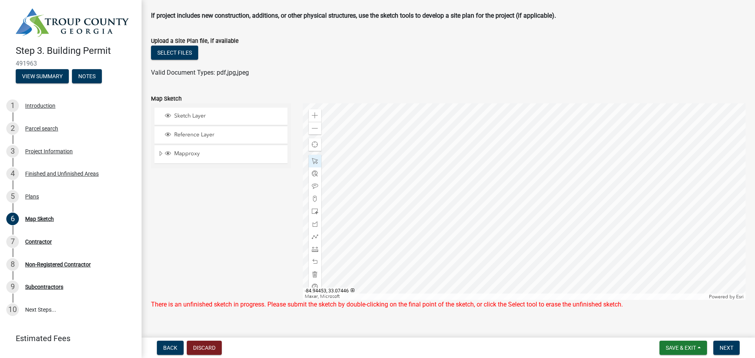
scroll to position [46, 0]
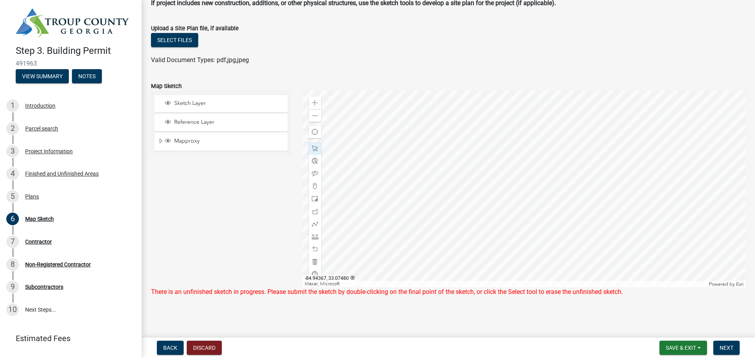
click at [516, 197] on div at bounding box center [524, 189] width 443 height 197
click at [545, 324] on main "Map Sketch share Share If project includes new construction, additions, or othe…" at bounding box center [449, 167] width 614 height 335
click at [685, 347] on span "Save & Exit" at bounding box center [681, 348] width 30 height 6
click at [665, 328] on button "Save & Exit" at bounding box center [675, 327] width 63 height 19
click at [611, 309] on div "Map Sketch share Share If project includes new construction, additions, or othe…" at bounding box center [448, 137] width 607 height 347
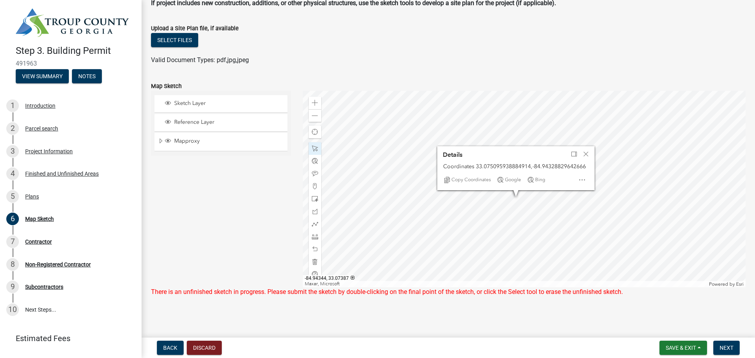
click at [611, 309] on div "Map Sketch share Share If project includes new construction, additions, or othe…" at bounding box center [448, 137] width 607 height 347
click at [591, 154] on div "Close" at bounding box center [586, 154] width 12 height 11
click at [554, 42] on div "Select files" at bounding box center [448, 41] width 595 height 16
click at [667, 344] on button "Save & Exit" at bounding box center [684, 348] width 48 height 14
click at [666, 311] on button "Save" at bounding box center [675, 308] width 63 height 19
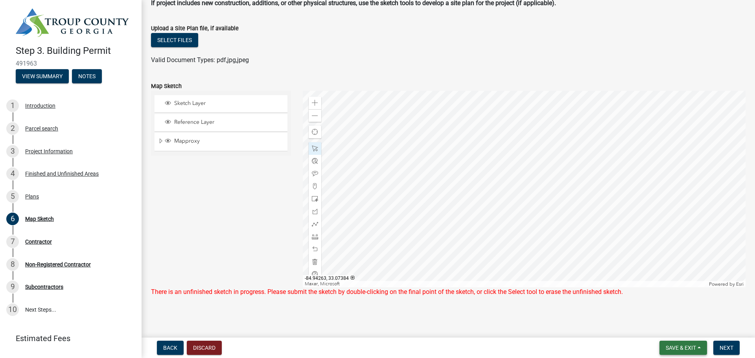
click at [697, 349] on button "Save & Exit" at bounding box center [684, 348] width 48 height 14
click at [675, 332] on button "Save & Exit" at bounding box center [675, 327] width 63 height 19
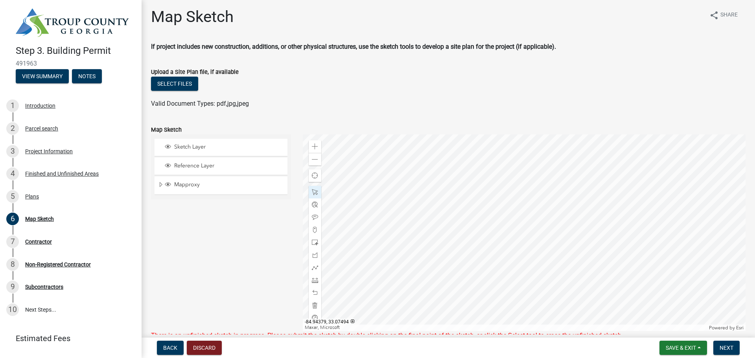
scroll to position [0, 0]
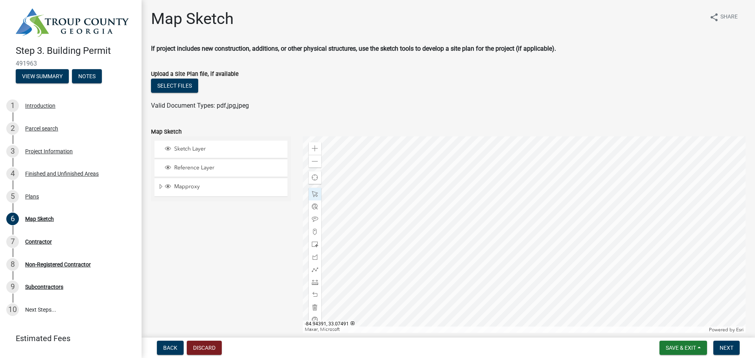
click at [498, 232] on div at bounding box center [524, 235] width 443 height 197
click at [667, 213] on div at bounding box center [524, 235] width 443 height 197
click at [342, 65] on form "Upload a Site Plan file, if available Select files Valid Document Types: pdf,jp…" at bounding box center [448, 85] width 595 height 51
click at [176, 85] on button "Select files" at bounding box center [174, 86] width 47 height 14
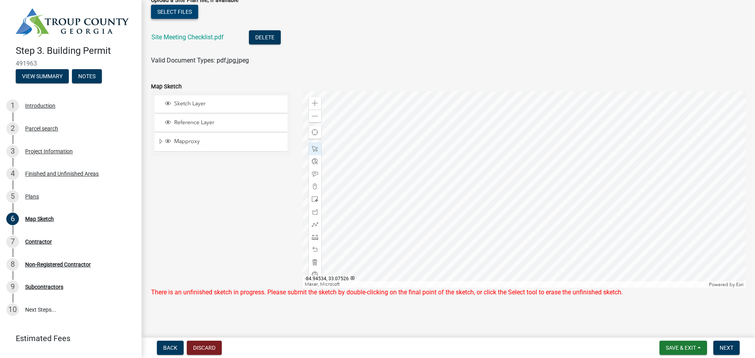
scroll to position [74, 0]
click at [730, 351] on button "Next" at bounding box center [727, 348] width 26 height 14
click at [584, 163] on div at bounding box center [524, 189] width 443 height 197
click at [581, 163] on div at bounding box center [524, 189] width 443 height 197
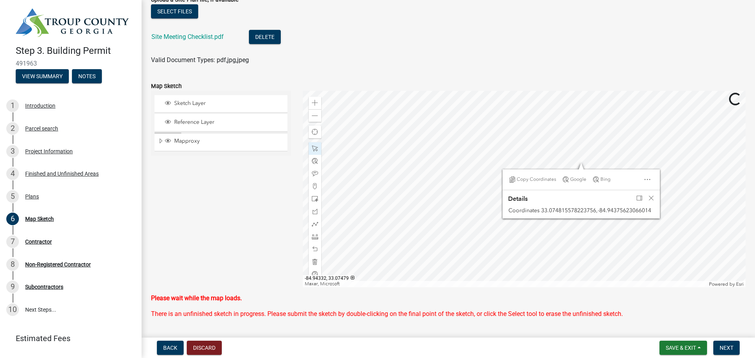
click at [673, 192] on div at bounding box center [524, 189] width 443 height 197
click at [673, 185] on div at bounding box center [524, 189] width 443 height 197
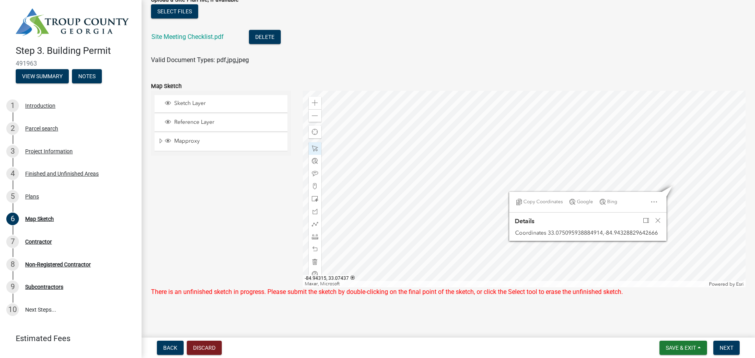
click at [722, 312] on main "Map Sketch share Share If project includes new construction, additions, or othe…" at bounding box center [449, 167] width 614 height 335
click at [561, 50] on li "Site Meeting Checklist.pdf Delete" at bounding box center [448, 38] width 595 height 29
click at [732, 347] on span "Next" at bounding box center [727, 348] width 14 height 6
click at [227, 213] on div "Sketch Layer Reference Layer Mapproxy Address Points Fire Stations Waterlines R…" at bounding box center [221, 189] width 152 height 197
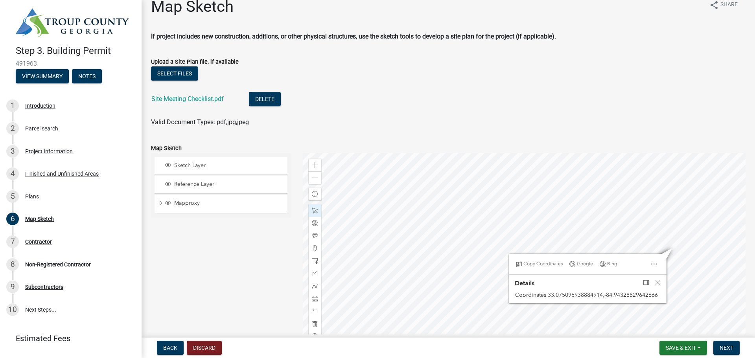
scroll to position [0, 0]
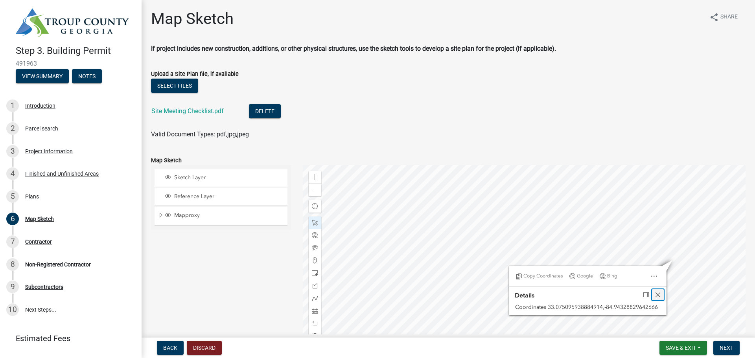
click at [656, 293] on span "Close" at bounding box center [658, 295] width 6 height 6
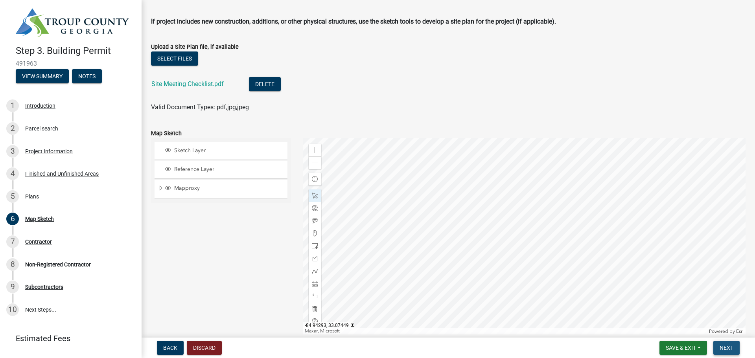
click at [726, 344] on button "Next" at bounding box center [727, 348] width 26 height 14
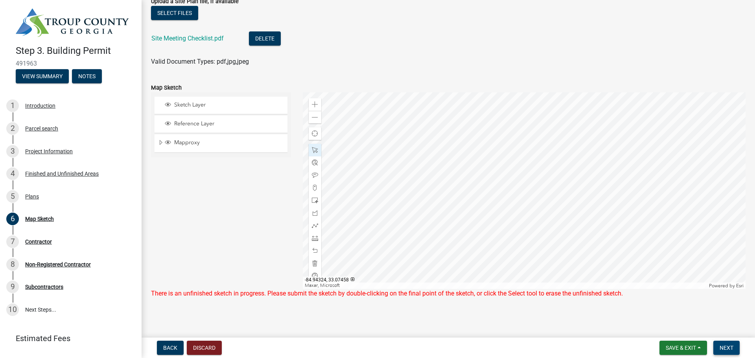
scroll to position [74, 0]
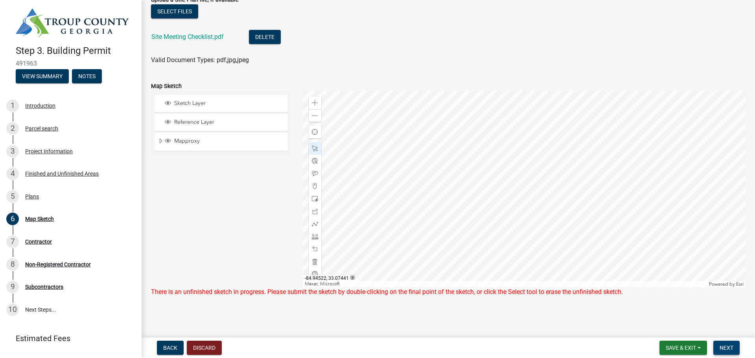
click at [733, 350] on span "Next" at bounding box center [727, 348] width 14 height 6
click at [30, 195] on div "Plans" at bounding box center [32, 197] width 14 height 6
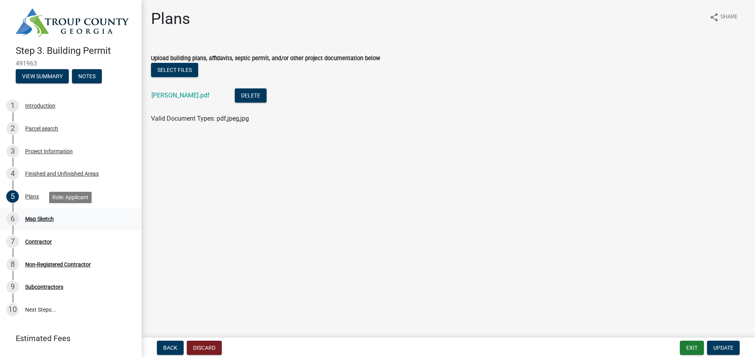
click at [42, 221] on div "Map Sketch" at bounding box center [39, 219] width 29 height 6
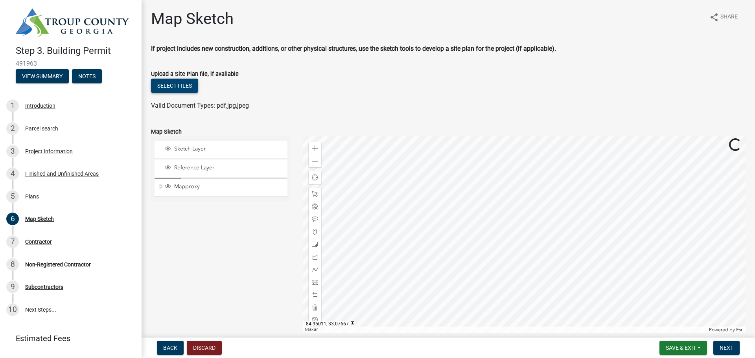
click at [169, 86] on button "Select files" at bounding box center [174, 86] width 47 height 14
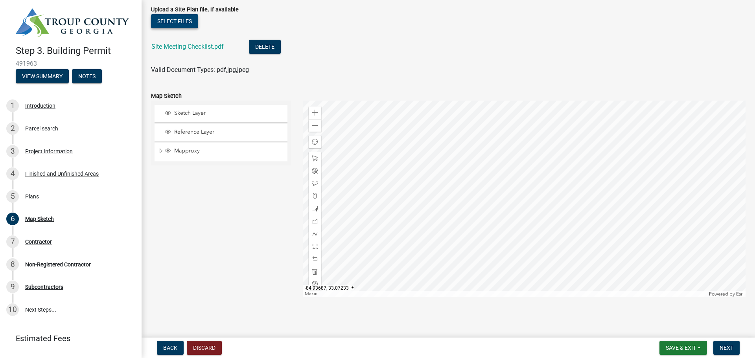
scroll to position [65, 0]
click at [727, 350] on span "Next" at bounding box center [727, 348] width 14 height 6
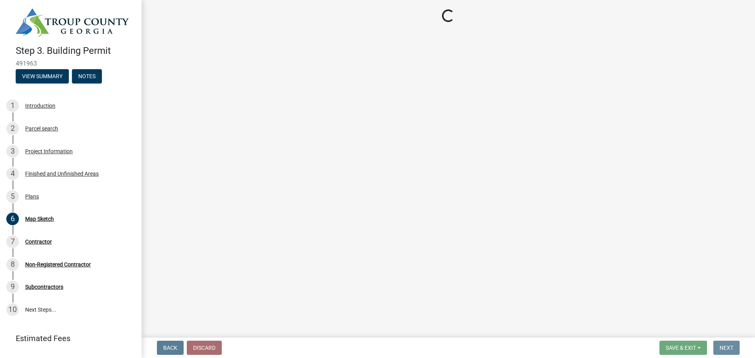
scroll to position [0, 0]
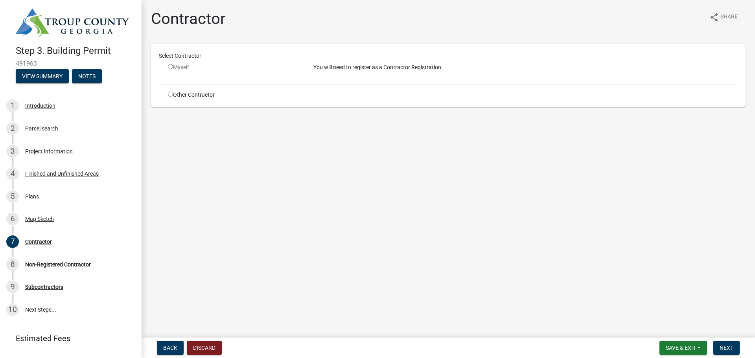
click at [170, 68] on input "radio" at bounding box center [170, 66] width 5 height 5
click at [172, 67] on input "radio" at bounding box center [170, 66] width 5 height 5
click at [185, 63] on div "Select Contractor" at bounding box center [448, 57] width 591 height 11
drag, startPoint x: 264, startPoint y: 66, endPoint x: 330, endPoint y: 58, distance: 66.6
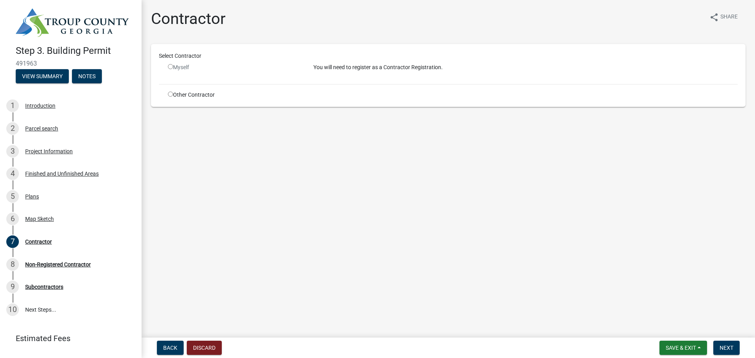
click at [270, 64] on div "Myself" at bounding box center [235, 67] width 134 height 8
click at [339, 64] on p "You will need to register as a Contractor Registration." at bounding box center [526, 67] width 424 height 8
click at [170, 65] on input "radio" at bounding box center [170, 66] width 5 height 5
click at [181, 93] on div "Other Contractor" at bounding box center [235, 95] width 146 height 8
click at [166, 98] on div "Other Contractor" at bounding box center [235, 95] width 146 height 8
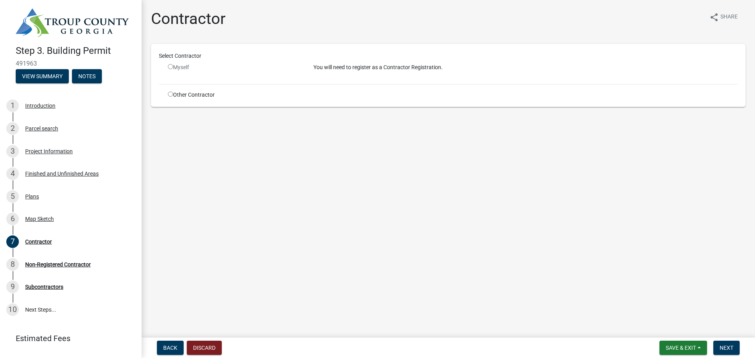
click at [176, 65] on div "Myself" at bounding box center [235, 67] width 134 height 8
click at [170, 66] on input "radio" at bounding box center [170, 66] width 5 height 5
click at [172, 68] on input "radio" at bounding box center [170, 66] width 5 height 5
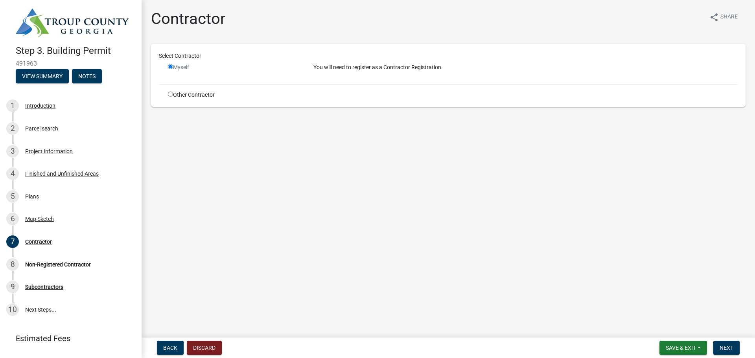
radio input "false"
click at [327, 187] on main "Contractor share Share Select Contractor Myself You will need to register as a …" at bounding box center [449, 167] width 614 height 335
click at [38, 243] on div "Contractor" at bounding box center [38, 242] width 27 height 6
click at [39, 218] on div "Map Sketch" at bounding box center [39, 219] width 29 height 6
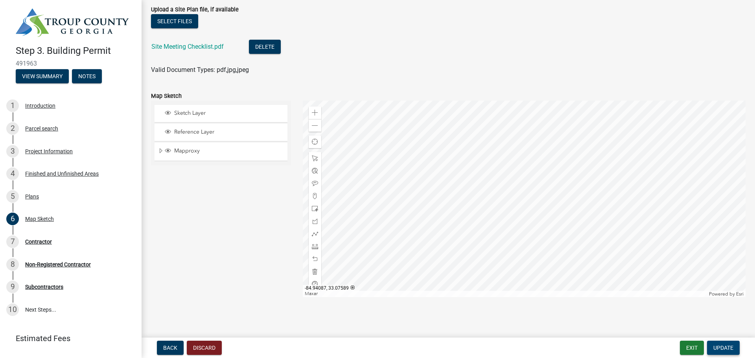
scroll to position [65, 0]
click at [730, 345] on span "Update" at bounding box center [724, 348] width 20 height 6
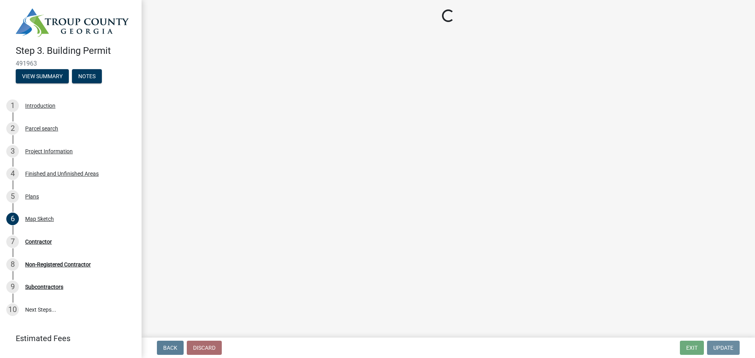
scroll to position [0, 0]
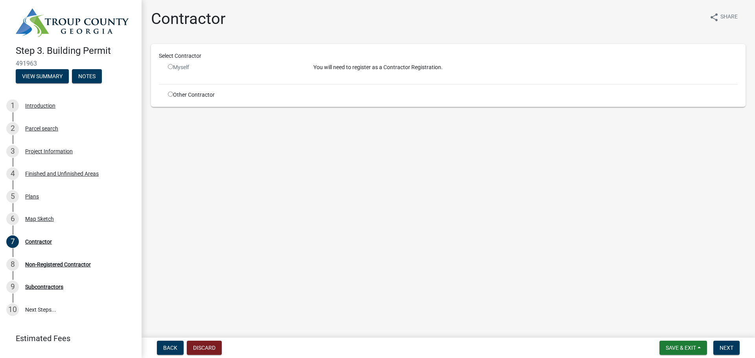
click at [170, 68] on input "radio" at bounding box center [170, 66] width 5 height 5
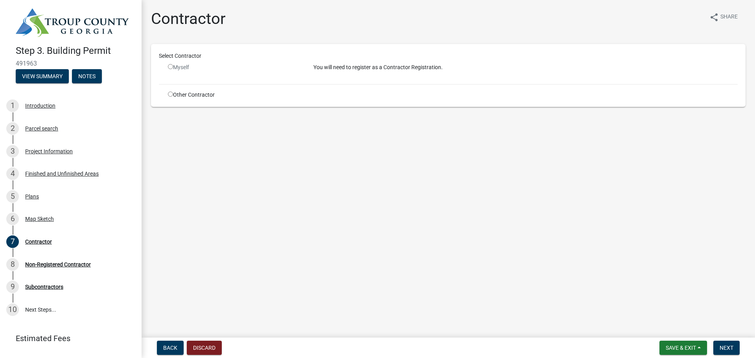
click at [170, 68] on input "radio" at bounding box center [170, 66] width 5 height 5
radio input "false"
click at [170, 96] on input "radio" at bounding box center [170, 94] width 5 height 5
radio input "true"
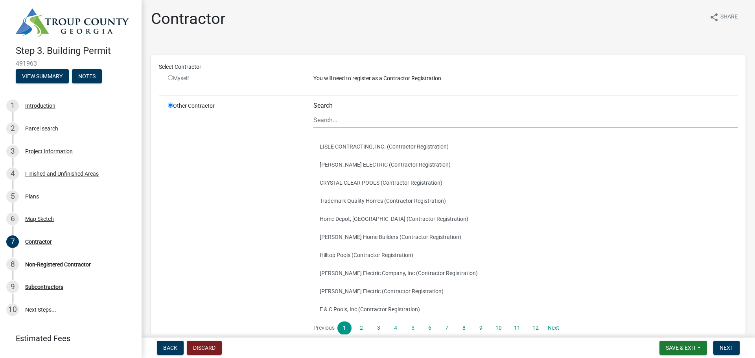
click at [172, 80] on div "Myself" at bounding box center [235, 78] width 134 height 8
click at [172, 79] on input "radio" at bounding box center [170, 77] width 5 height 5
radio input "false"
radio input "true"
click at [172, 79] on input "radio" at bounding box center [170, 77] width 5 height 5
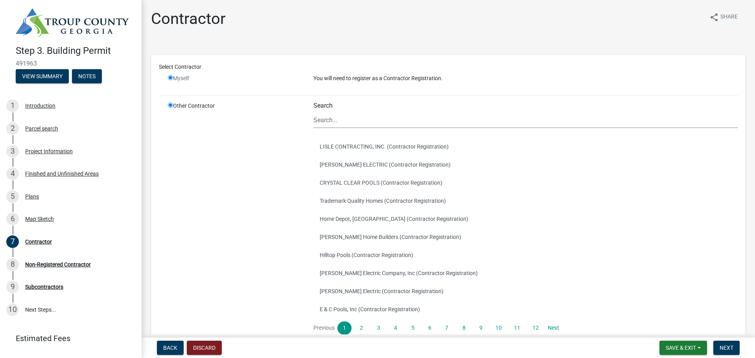
radio input "false"
radio input "true"
click at [172, 79] on input "radio" at bounding box center [170, 77] width 5 height 5
radio input "false"
radio input "true"
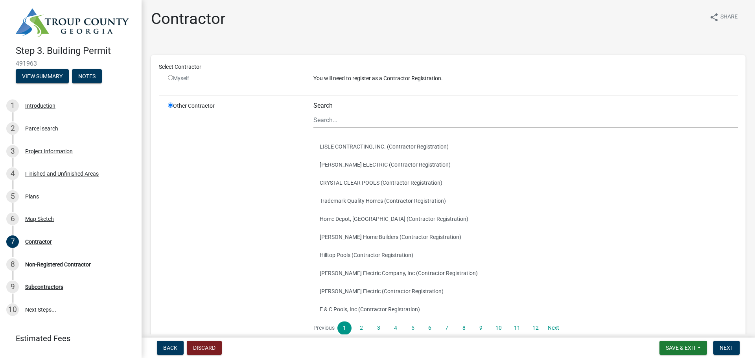
click at [171, 78] on input "radio" at bounding box center [170, 77] width 5 height 5
radio input "false"
radio input "true"
click at [170, 77] on input "radio" at bounding box center [170, 77] width 5 height 5
radio input "false"
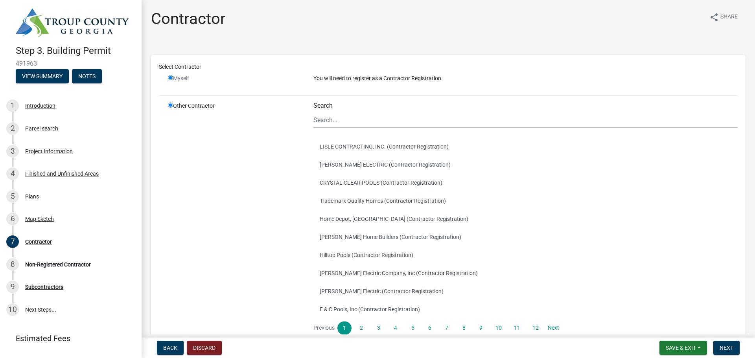
radio input "true"
click at [170, 77] on input "radio" at bounding box center [170, 77] width 5 height 5
radio input "false"
radio input "true"
click at [170, 77] on input "radio" at bounding box center [170, 77] width 5 height 5
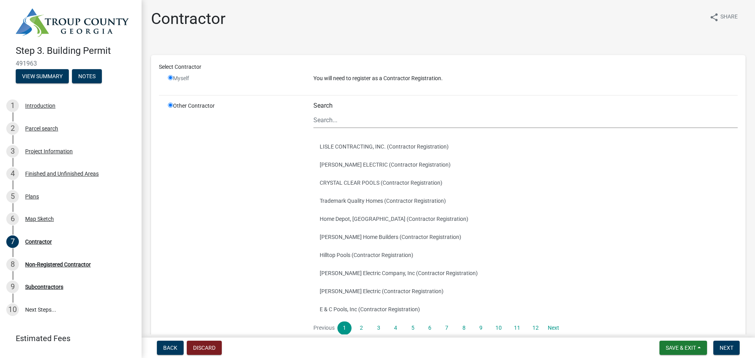
radio input "false"
radio input "true"
click at [170, 77] on input "radio" at bounding box center [170, 77] width 5 height 5
radio input "false"
radio input "true"
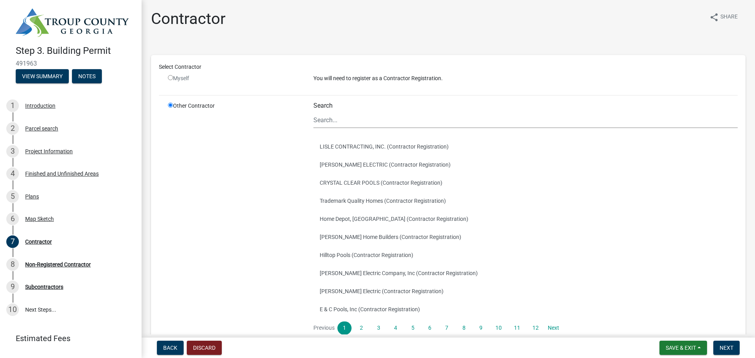
click at [170, 77] on input "radio" at bounding box center [170, 77] width 5 height 5
radio input "false"
radio input "true"
click at [170, 77] on input "radio" at bounding box center [170, 77] width 5 height 5
radio input "false"
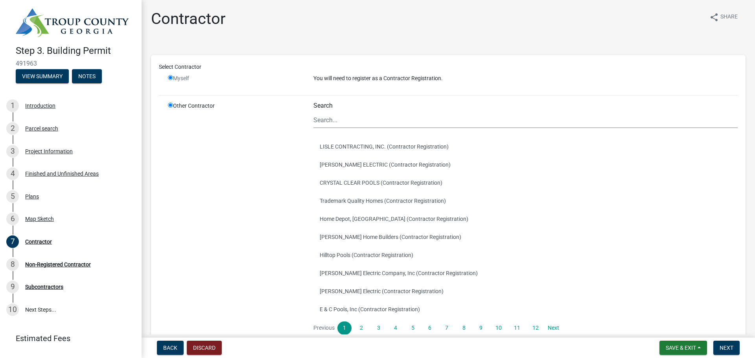
radio input "true"
click at [174, 74] on div "Select Contractor" at bounding box center [448, 68] width 591 height 11
click at [361, 77] on p "You will need to register as a Contractor Registration." at bounding box center [526, 78] width 424 height 8
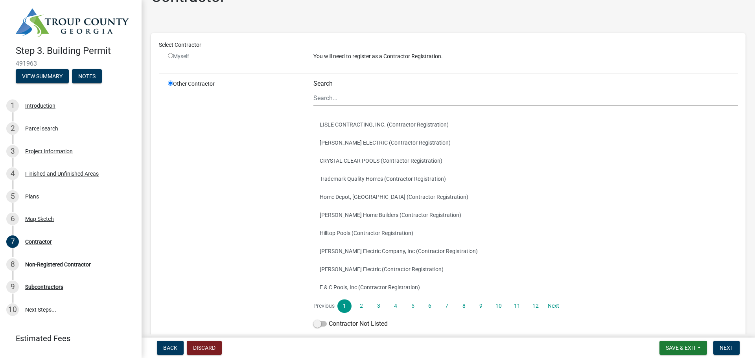
scroll to position [32, 0]
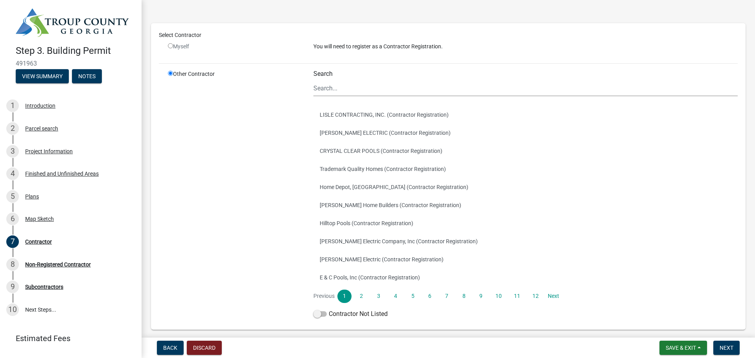
click at [388, 79] on div "Search" at bounding box center [526, 83] width 424 height 26
click at [341, 86] on input "Search" at bounding box center [526, 88] width 424 height 16
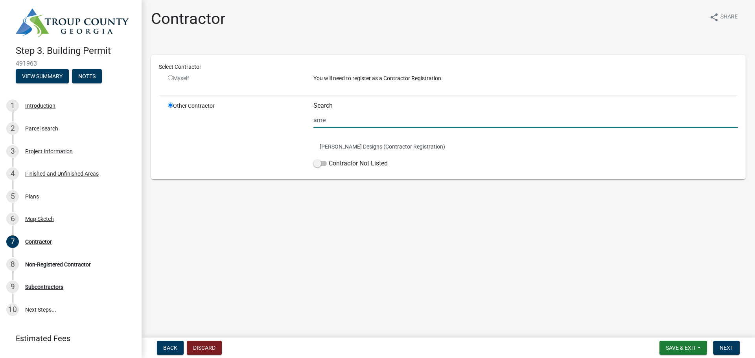
scroll to position [0, 0]
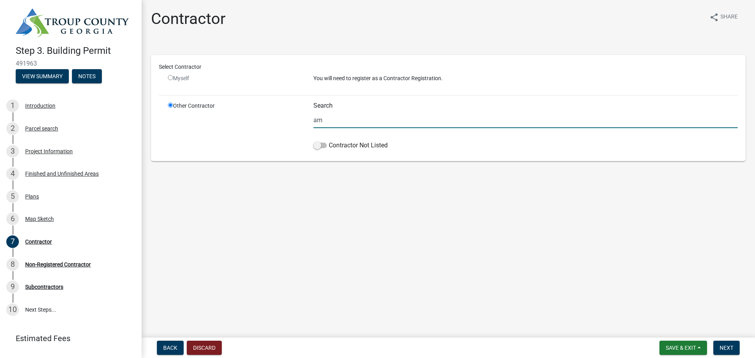
type input "a"
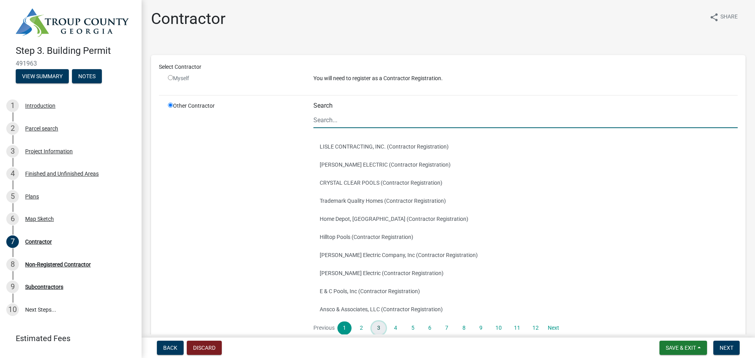
click at [376, 333] on link "3" at bounding box center [379, 328] width 14 height 13
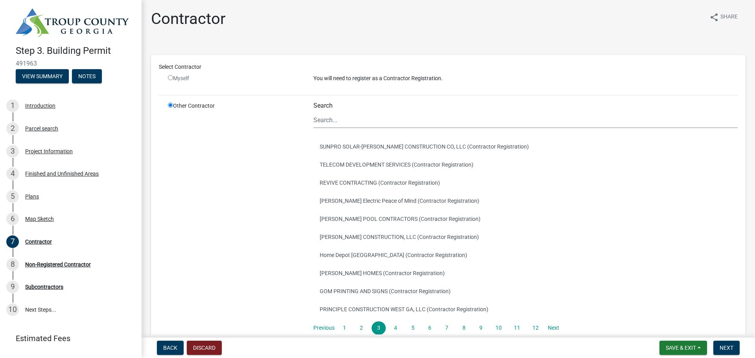
click at [170, 79] on input "radio" at bounding box center [170, 77] width 5 height 5
radio input "false"
radio input "true"
click at [170, 79] on input "radio" at bounding box center [170, 77] width 5 height 5
radio input "false"
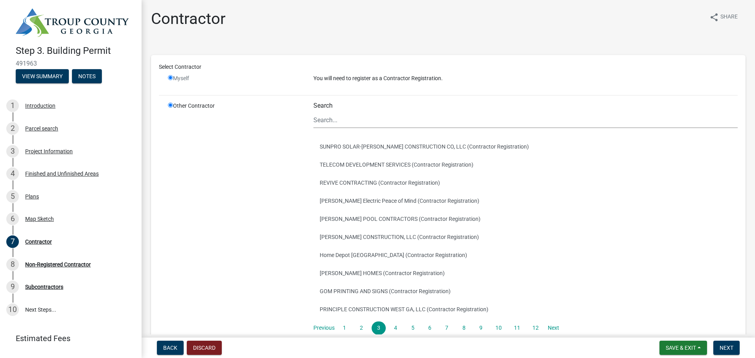
radio input "true"
click at [347, 118] on input "Search" at bounding box center [526, 120] width 424 height 16
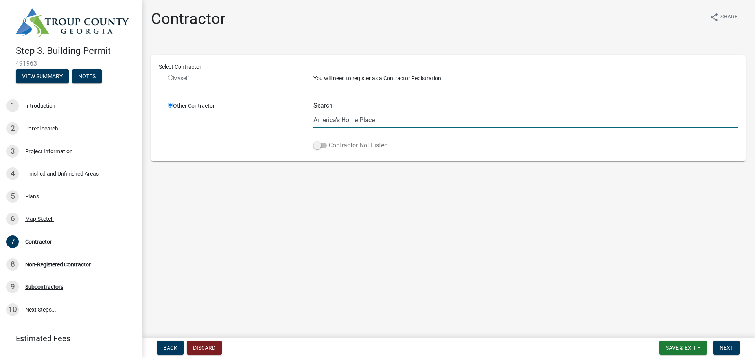
type input "America's Home Place"
click at [357, 146] on label "Contractor Not Listed" at bounding box center [351, 145] width 74 height 9
click at [329, 141] on input "Contractor Not Listed" at bounding box center [329, 141] width 0 height 0
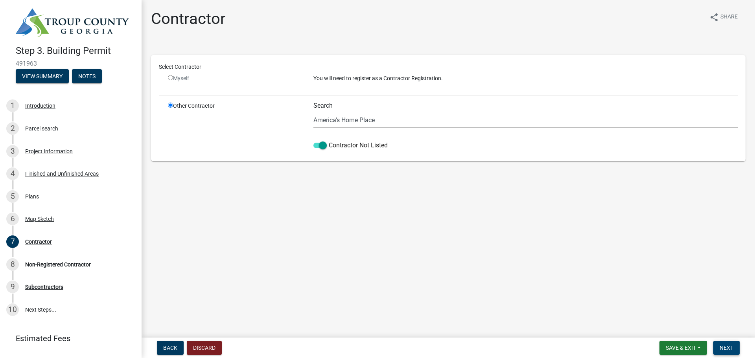
click at [724, 350] on span "Next" at bounding box center [727, 348] width 14 height 6
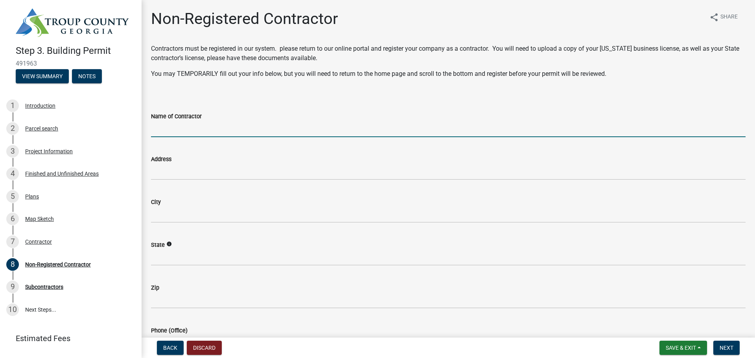
click at [317, 130] on input "Name of Contractor" at bounding box center [448, 129] width 595 height 16
type input "America's Home Place"
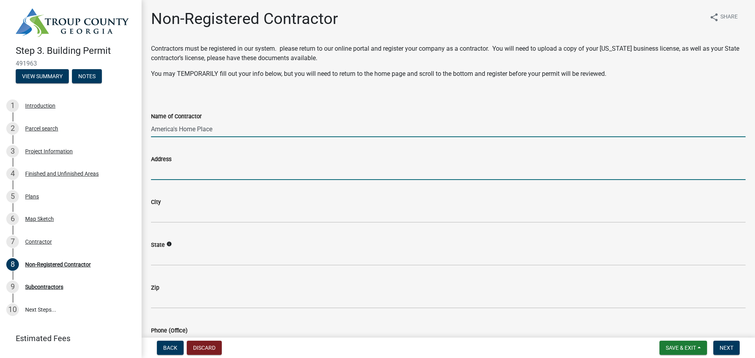
click at [314, 174] on input "Address" at bounding box center [448, 172] width 595 height 16
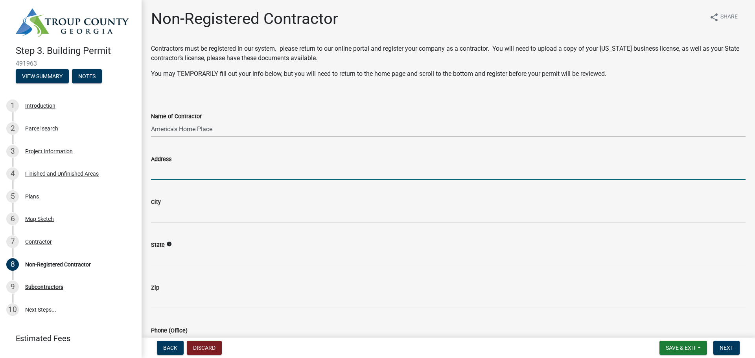
click at [159, 178] on input "Address" at bounding box center [448, 172] width 595 height 16
type input "[STREET_ADDRESS]"
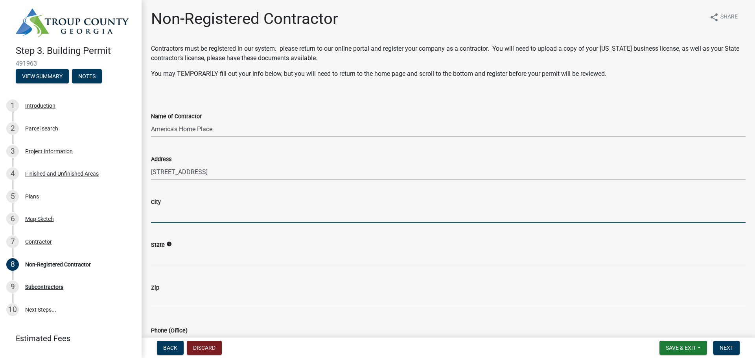
click at [162, 214] on input "City" at bounding box center [448, 215] width 595 height 16
type input "[GEOGRAPHIC_DATA]"
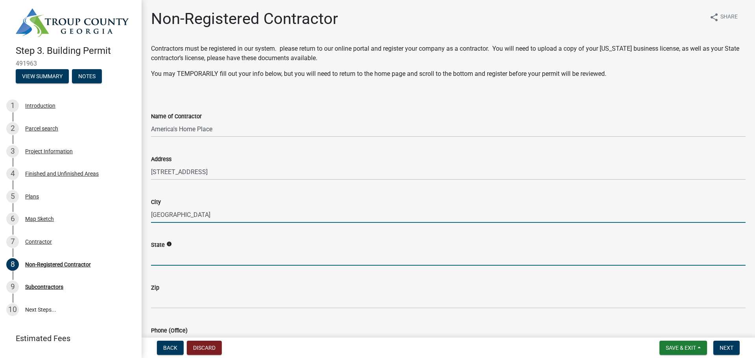
click at [162, 256] on input "State" at bounding box center [448, 258] width 595 height 16
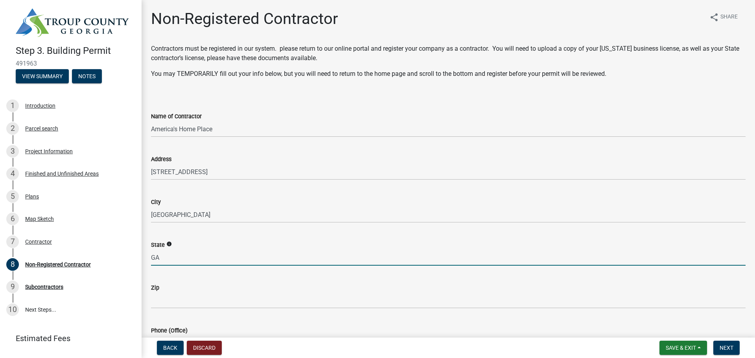
type input "GA"
click at [214, 309] on wm-data-entity-input "Zip" at bounding box center [448, 293] width 595 height 43
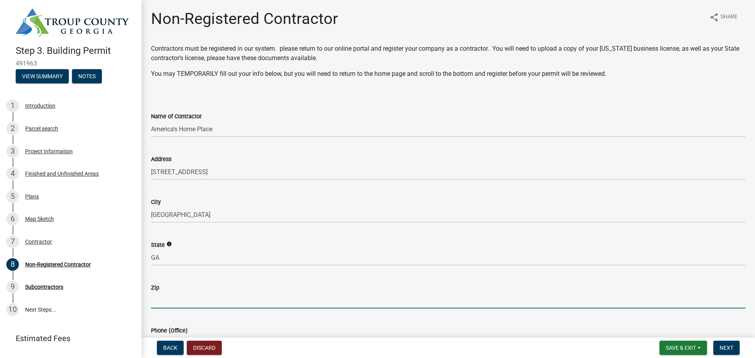
click at [214, 301] on input "Zip" at bounding box center [448, 301] width 595 height 16
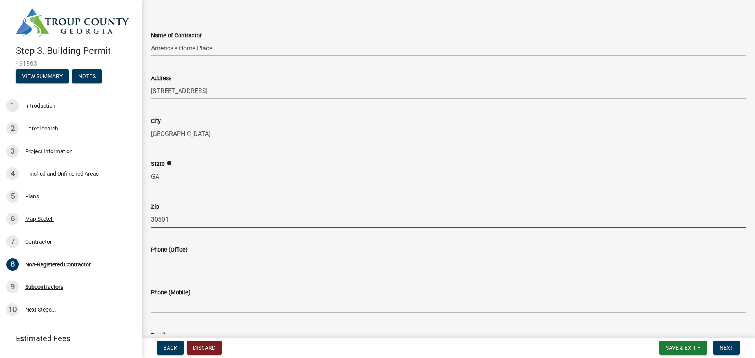
scroll to position [83, 0]
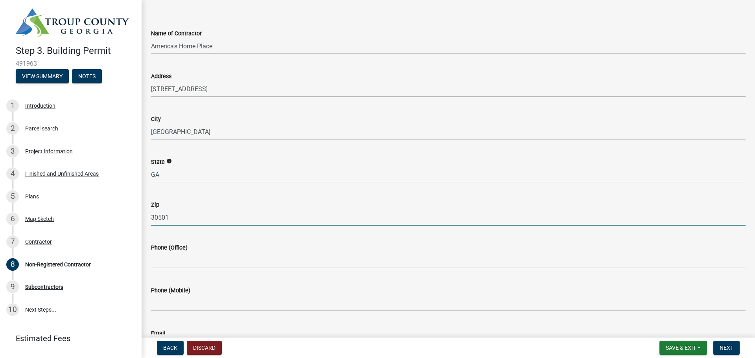
type input "30501"
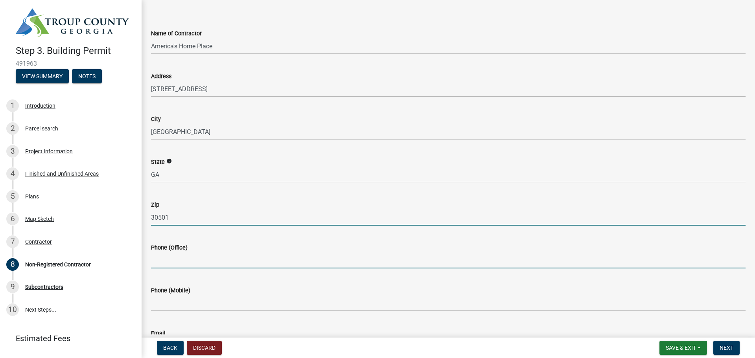
click at [274, 258] on input "Phone (Office)" at bounding box center [448, 261] width 595 height 16
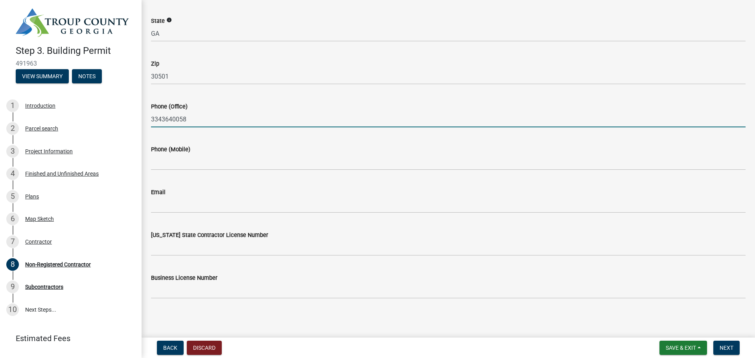
scroll to position [225, 0]
type input "3343640058"
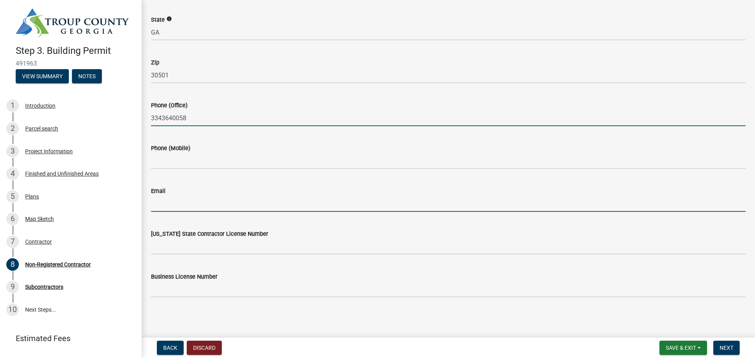
click at [331, 203] on input "Email" at bounding box center [448, 204] width 595 height 16
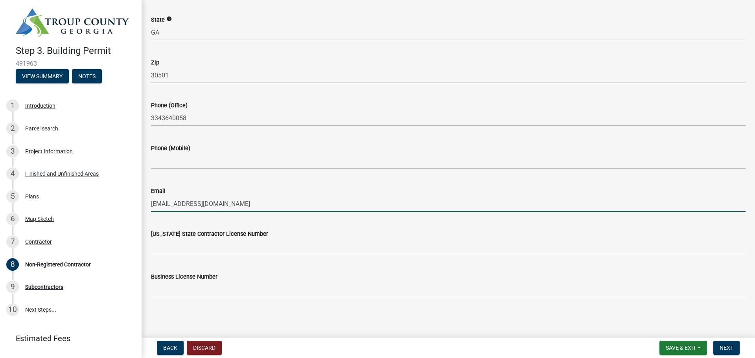
type input "[EMAIL_ADDRESS][DOMAIN_NAME]"
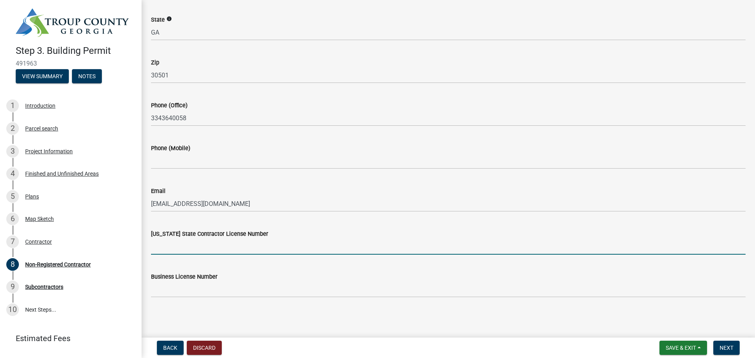
click at [294, 247] on input "[US_STATE] State Contractor License Number" at bounding box center [448, 247] width 595 height 16
type input "GCCO003514"
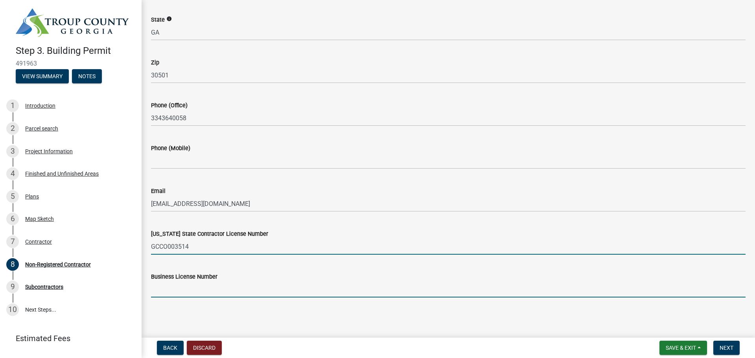
click at [382, 286] on input "Business License Number" at bounding box center [448, 290] width 595 height 16
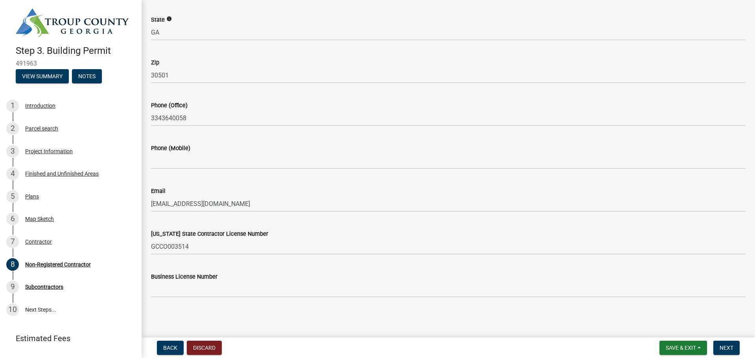
click at [299, 323] on main "Non-Registered Contractor share Share Contractors must be registered in our sys…" at bounding box center [449, 167] width 614 height 335
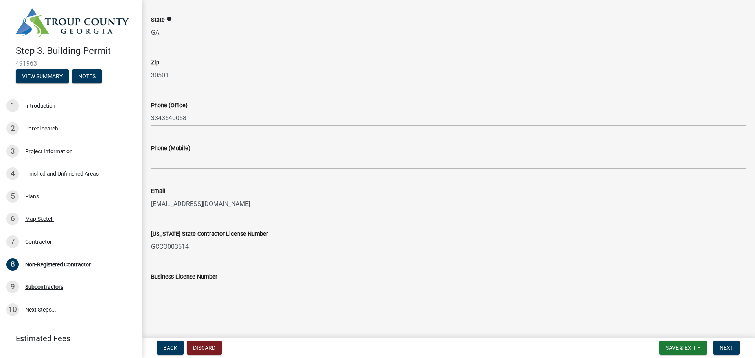
click at [378, 291] on input "Business License Number" at bounding box center [448, 290] width 595 height 16
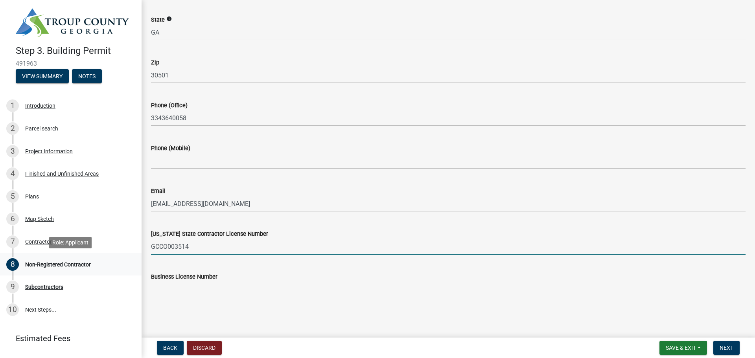
drag, startPoint x: 214, startPoint y: 249, endPoint x: 132, endPoint y: 255, distance: 82.5
click at [133, 255] on div "Step 3. Building Permit 491963 View Summary Notes 1 Introduction 2 Parcel searc…" at bounding box center [377, 179] width 755 height 358
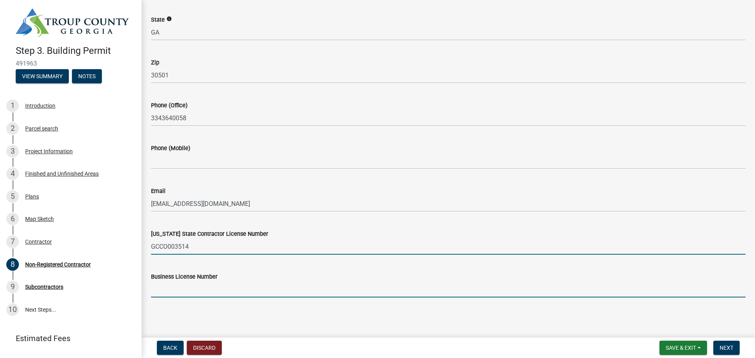
click at [159, 288] on input "Business License Number" at bounding box center [448, 290] width 595 height 16
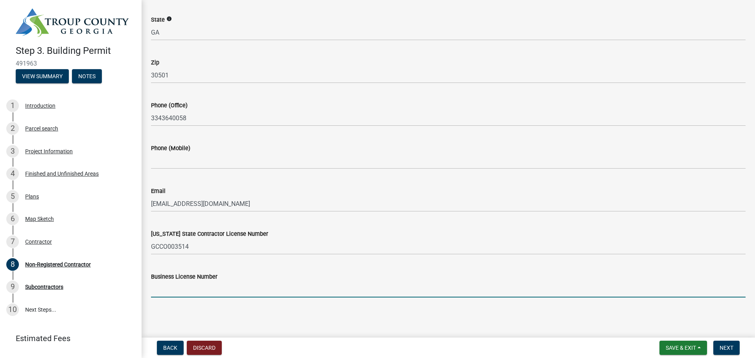
paste input "GCCO003514"
type input "GCCO003514"
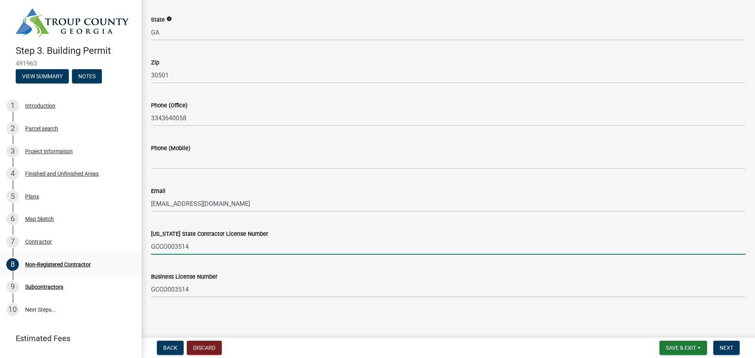
drag, startPoint x: 207, startPoint y: 242, endPoint x: 138, endPoint y: 253, distance: 70.5
click at [139, 253] on div "Step 3. Building Permit 491963 View Summary Notes 1 Introduction 2 Parcel searc…" at bounding box center [377, 179] width 755 height 358
click at [189, 245] on input "[US_STATE] State Contractor License Number" at bounding box center [448, 247] width 595 height 16
type input "GBU"
drag, startPoint x: 169, startPoint y: 249, endPoint x: 138, endPoint y: 258, distance: 31.8
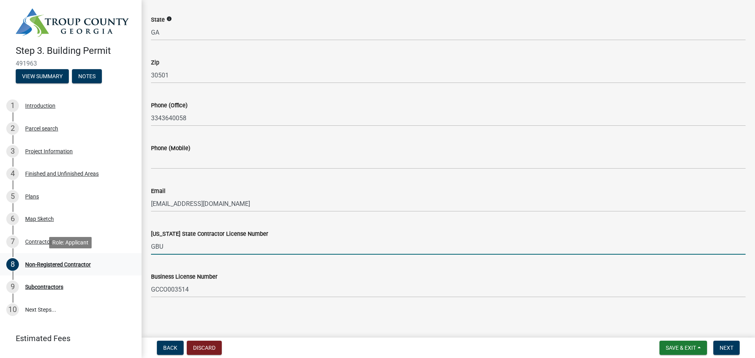
click at [138, 258] on div "Step 3. Building Permit 491963 View Summary Notes 1 Introduction 2 Parcel searc…" at bounding box center [377, 179] width 755 height 358
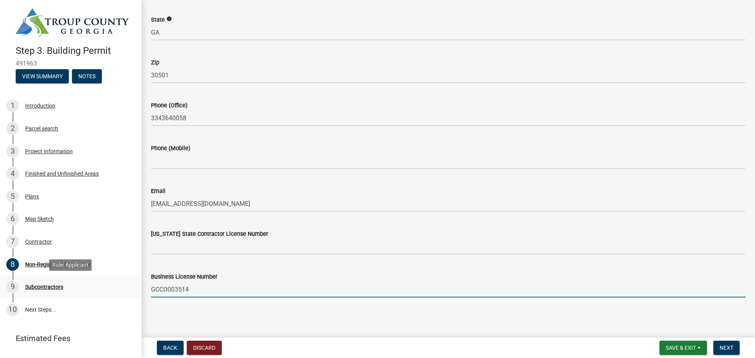
drag, startPoint x: 192, startPoint y: 290, endPoint x: 125, endPoint y: 283, distance: 68.0
click at [125, 283] on div "Step 3. Building Permit 491963 View Summary Notes 1 Introduction 2 Parcel searc…" at bounding box center [377, 179] width 755 height 358
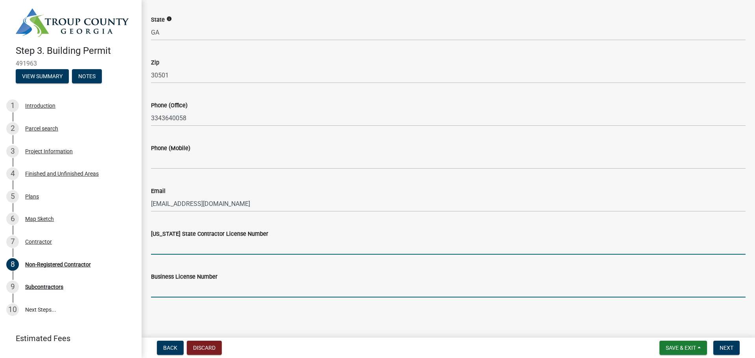
click at [170, 243] on input "[US_STATE] State Contractor License Number" at bounding box center [448, 247] width 595 height 16
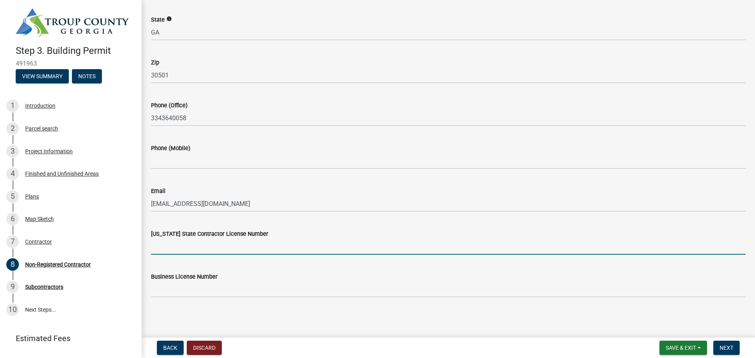
paste input "GCCO003514"
type input "GCCO003514"
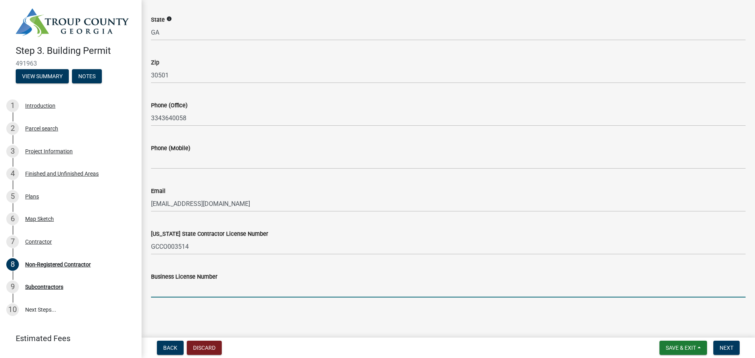
click at [168, 289] on input "Business License Number" at bounding box center [448, 290] width 595 height 16
type input "GBUSR25-0996"
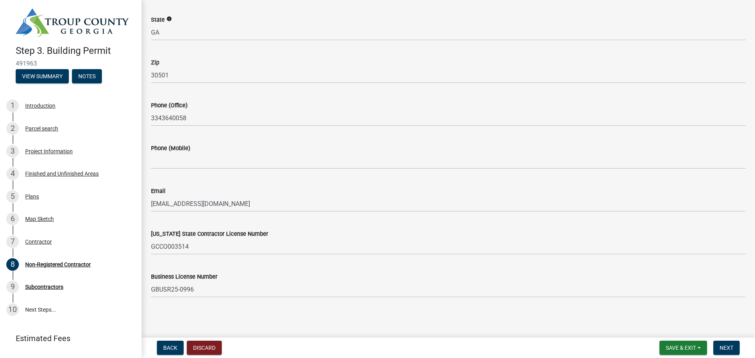
click at [269, 261] on div "Business License Number GBUSR25-0996" at bounding box center [448, 279] width 595 height 37
click at [729, 345] on span "Next" at bounding box center [727, 348] width 14 height 6
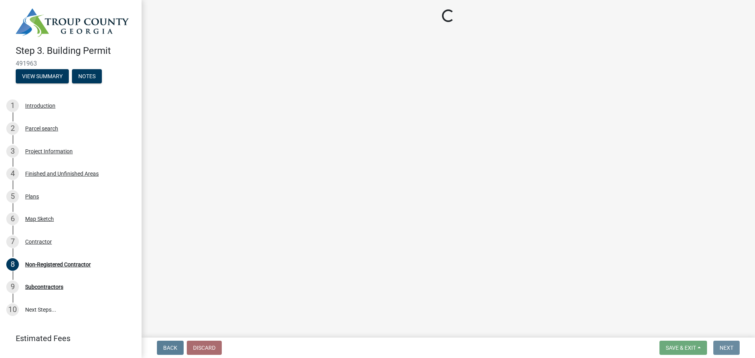
scroll to position [0, 0]
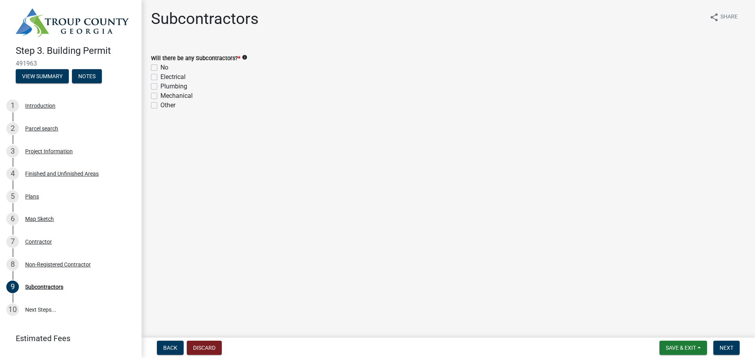
click at [247, 30] on div "Subcontractors" at bounding box center [205, 21] width 108 height 25
click at [160, 76] on label "Electrical" at bounding box center [172, 76] width 25 height 9
click at [160, 76] on input "Electrical" at bounding box center [162, 74] width 5 height 5
checkbox input "true"
checkbox input "false"
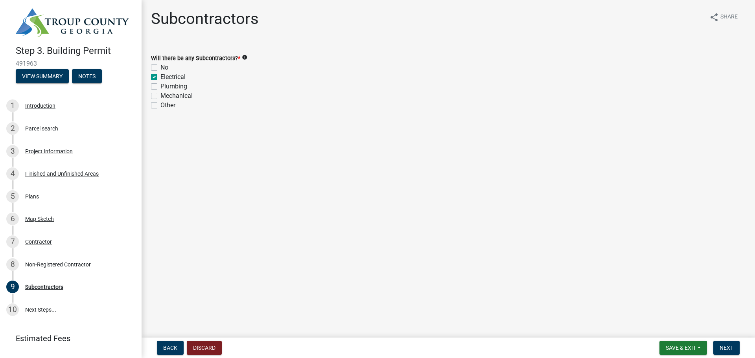
checkbox input "true"
checkbox input "false"
click at [160, 87] on label "Plumbing" at bounding box center [173, 86] width 27 height 9
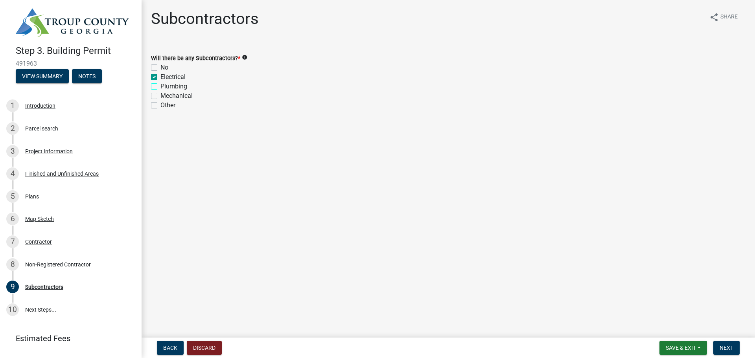
click at [160, 87] on input "Plumbing" at bounding box center [162, 84] width 5 height 5
checkbox input "true"
checkbox input "false"
checkbox input "true"
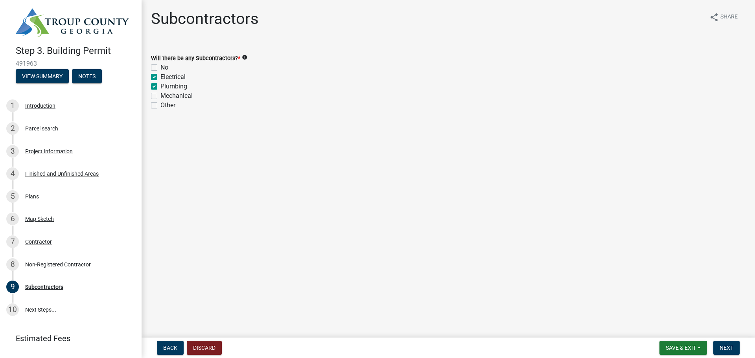
checkbox input "false"
click at [157, 95] on div "Mechanical" at bounding box center [448, 95] width 595 height 9
click at [160, 96] on label "Mechanical" at bounding box center [176, 95] width 32 height 9
click at [160, 96] on input "Mechanical" at bounding box center [162, 93] width 5 height 5
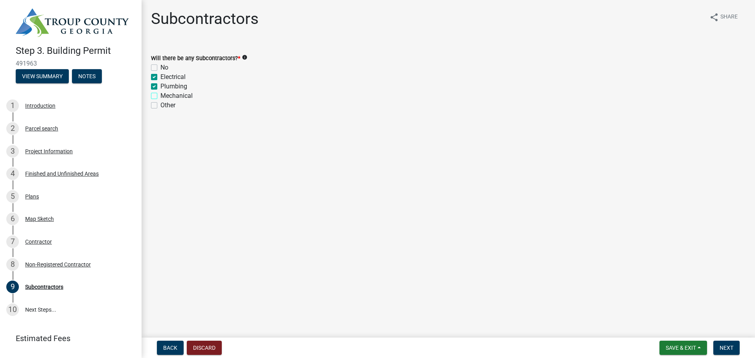
checkbox input "true"
checkbox input "false"
checkbox input "true"
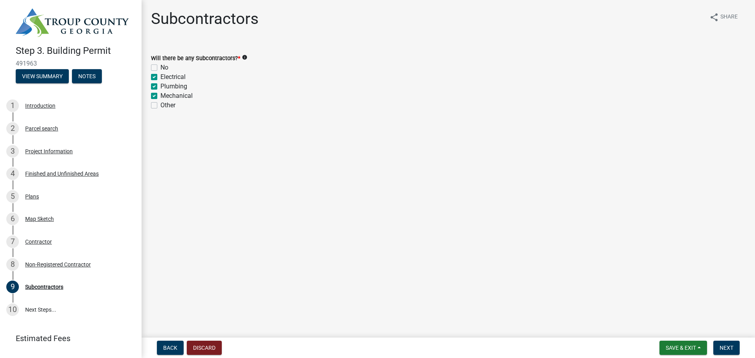
checkbox input "false"
click at [728, 347] on span "Next" at bounding box center [727, 348] width 14 height 6
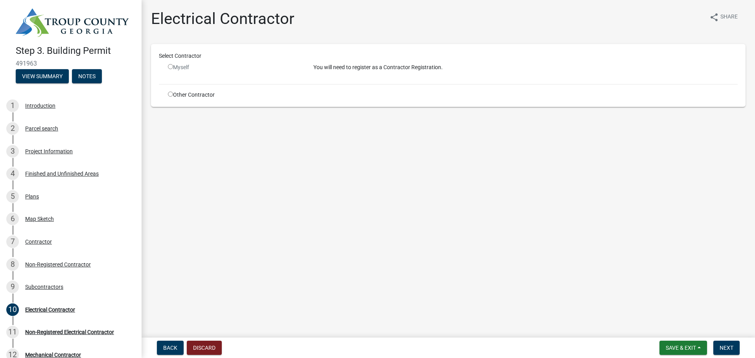
click at [206, 96] on div "Other Contractor" at bounding box center [235, 95] width 146 height 8
click at [172, 95] on input "radio" at bounding box center [170, 94] width 5 height 5
radio input "true"
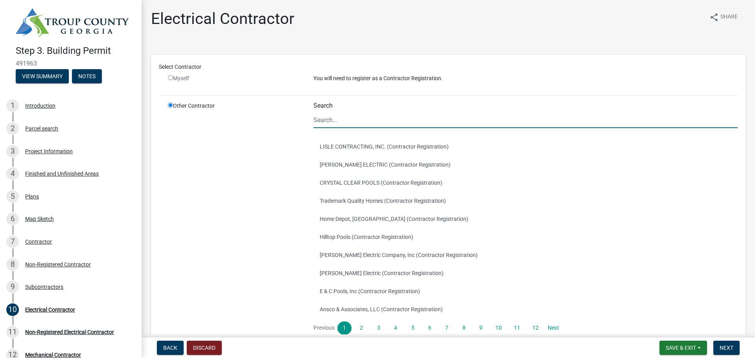
click at [343, 121] on input "Search" at bounding box center [526, 120] width 424 height 16
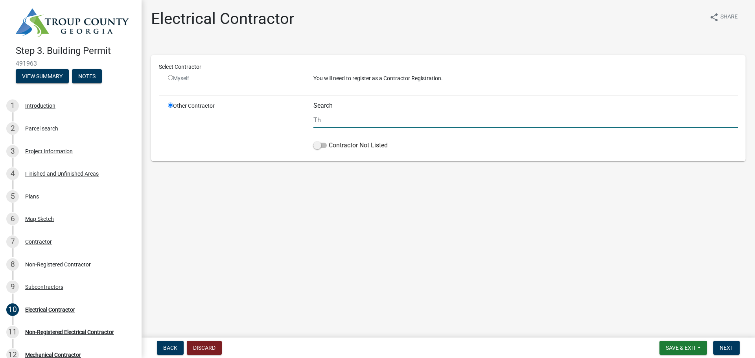
type input "T"
type input "[PERSON_NAME] Home Services"
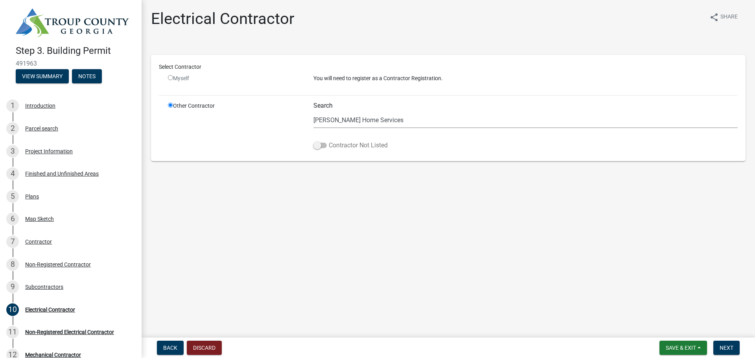
click at [339, 146] on label "Contractor Not Listed" at bounding box center [351, 145] width 74 height 9
click at [326, 148] on label "Contractor Not Listed" at bounding box center [351, 145] width 74 height 9
click at [329, 141] on input "Contractor Not Listed" at bounding box center [329, 141] width 0 height 0
click at [736, 348] on button "Next" at bounding box center [727, 348] width 26 height 14
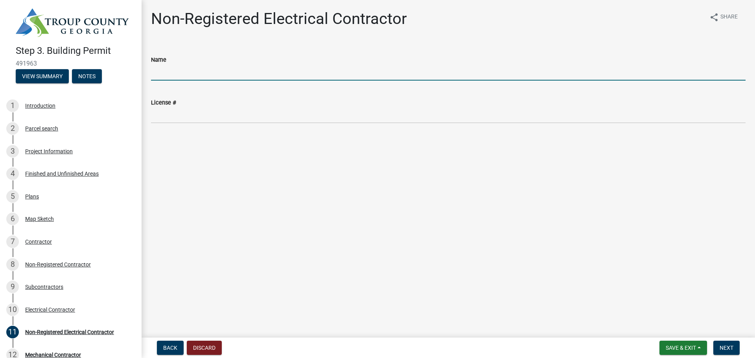
click at [237, 68] on input "Name" at bounding box center [448, 73] width 595 height 16
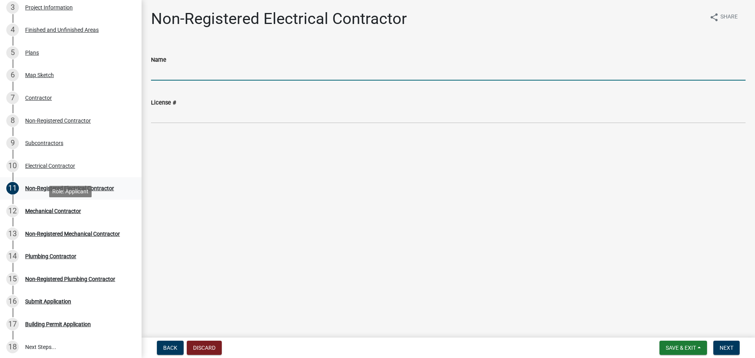
scroll to position [178, 0]
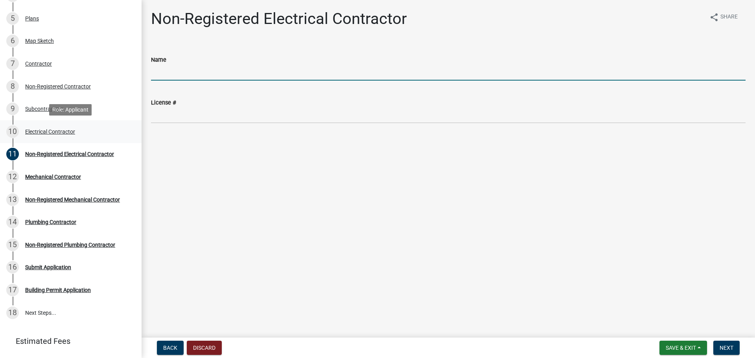
click at [65, 136] on div "10 Electrical Contractor" at bounding box center [67, 131] width 123 height 13
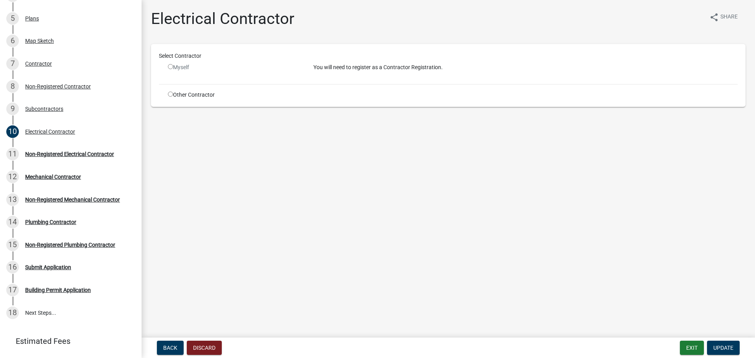
click at [168, 96] on input "radio" at bounding box center [170, 94] width 5 height 5
radio input "true"
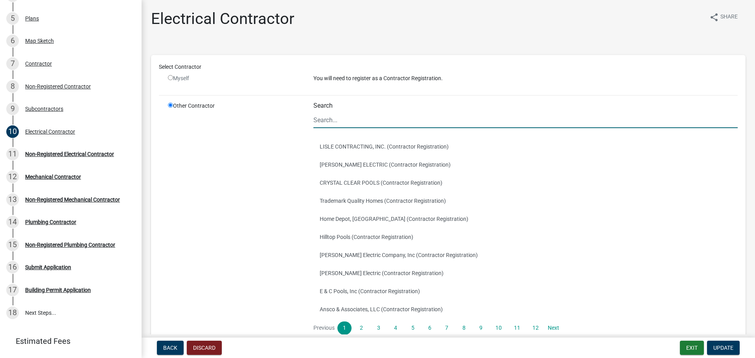
click at [336, 121] on input "Search" at bounding box center [526, 120] width 424 height 16
type input "[PERSON_NAME] Home Services"
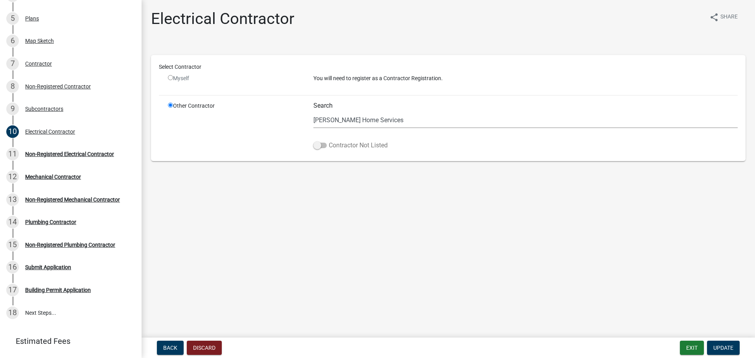
drag, startPoint x: 341, startPoint y: 145, endPoint x: 343, endPoint y: 149, distance: 4.8
click at [339, 146] on label "Contractor Not Listed" at bounding box center [351, 145] width 74 height 9
click at [329, 141] on input "Contractor Not Listed" at bounding box center [329, 141] width 0 height 0
click at [716, 342] on button "Update" at bounding box center [723, 348] width 33 height 14
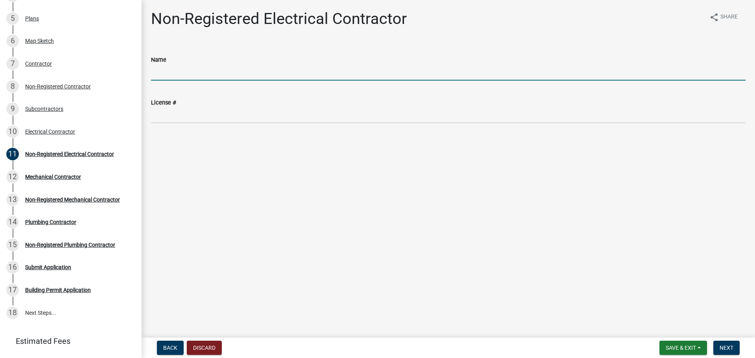
click at [206, 73] on input "Name" at bounding box center [448, 73] width 595 height 16
click at [255, 138] on main "Non-Registered Electrical Contractor share Share Name [PERSON_NAME] Home Servic…" at bounding box center [449, 167] width 614 height 335
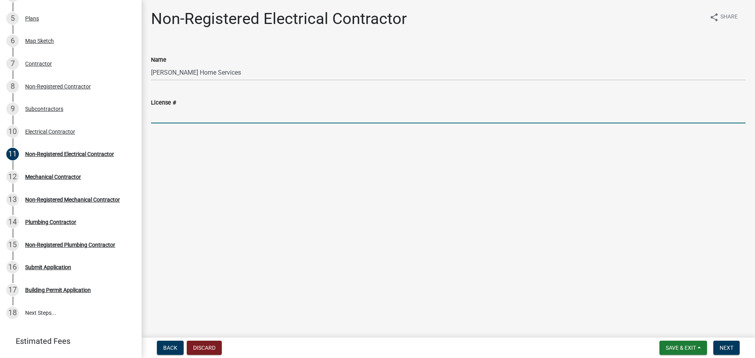
click at [252, 120] on input "License #" at bounding box center [448, 115] width 595 height 16
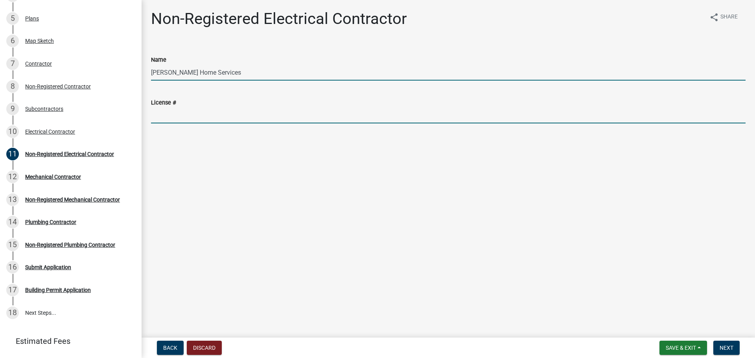
click at [164, 74] on input "[PERSON_NAME] Home Services" at bounding box center [448, 73] width 595 height 16
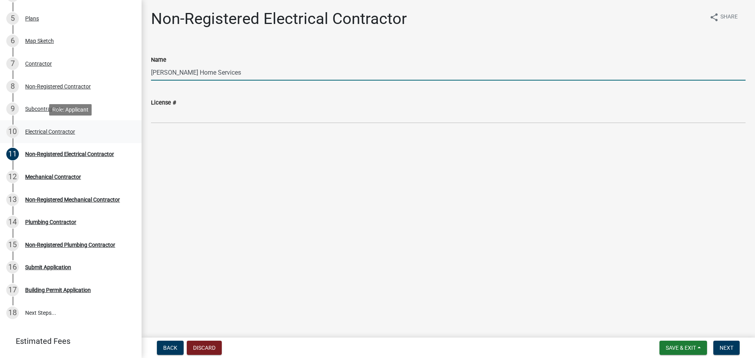
type input "[PERSON_NAME] Home Services"
click at [48, 134] on div "Electrical Contractor" at bounding box center [50, 132] width 50 height 6
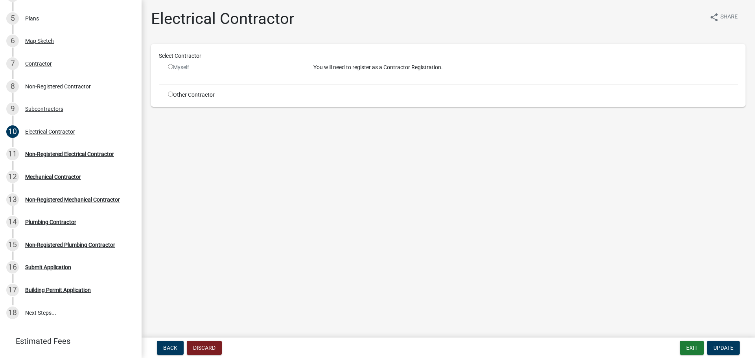
click at [171, 99] on div "Select Contractor Myself You will need to register as a Contractor Registration…" at bounding box center [448, 75] width 595 height 63
click at [174, 96] on div "Other Contractor" at bounding box center [235, 95] width 146 height 8
click at [170, 95] on input "radio" at bounding box center [170, 94] width 5 height 5
radio input "true"
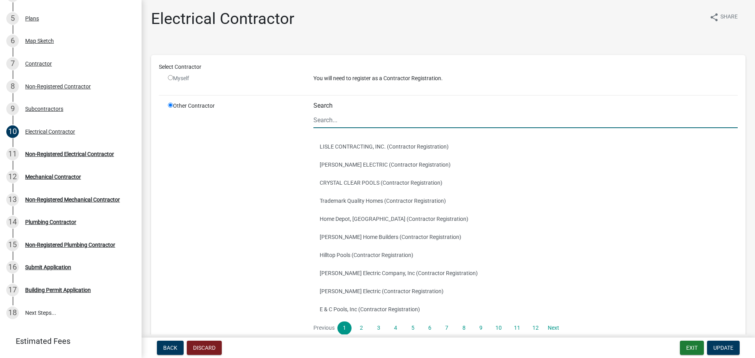
click at [328, 124] on input "Search" at bounding box center [526, 120] width 424 height 16
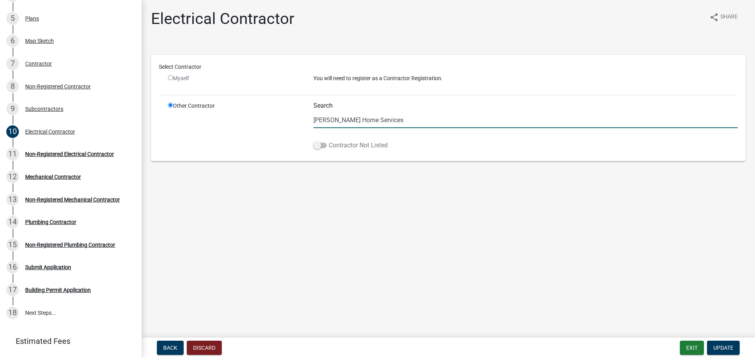
type input "[PERSON_NAME] Home Services"
click at [341, 148] on label "Contractor Not Listed" at bounding box center [351, 145] width 74 height 9
click at [329, 141] on input "Contractor Not Listed" at bounding box center [329, 141] width 0 height 0
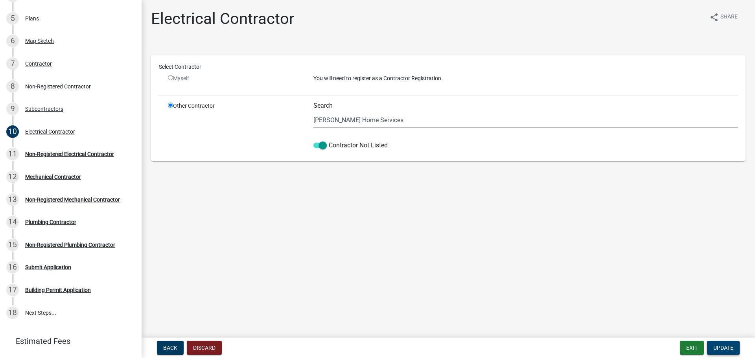
click at [723, 347] on span "Update" at bounding box center [724, 348] width 20 height 6
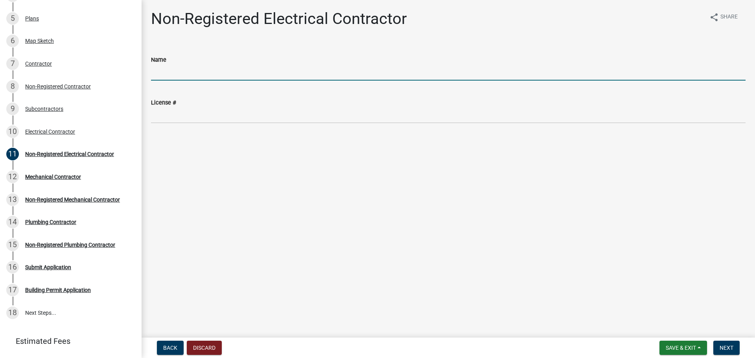
click at [225, 68] on input "Name" at bounding box center [448, 73] width 595 height 16
type input "[PERSON_NAME] Home Services"
click at [211, 125] on wm-data-entity-input "License #" at bounding box center [448, 108] width 595 height 43
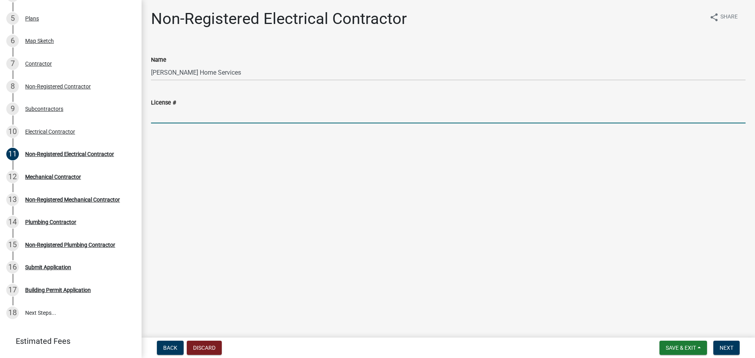
click at [206, 118] on input "License #" at bounding box center [448, 115] width 595 height 16
type input "EN212683"
click at [266, 162] on main "Non-Registered Electrical Contractor share Share Name [PERSON_NAME] Home Servic…" at bounding box center [449, 167] width 614 height 335
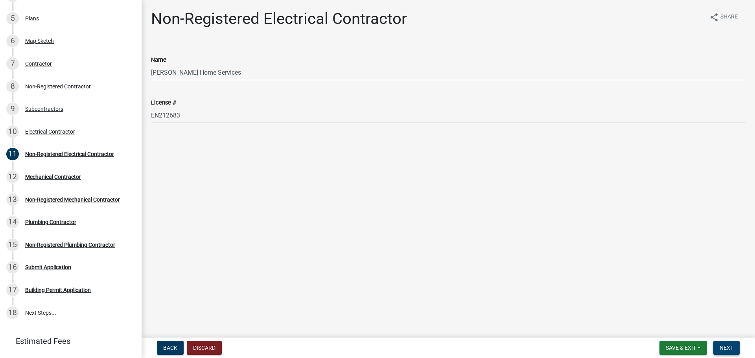
click at [725, 350] on span "Next" at bounding box center [727, 348] width 14 height 6
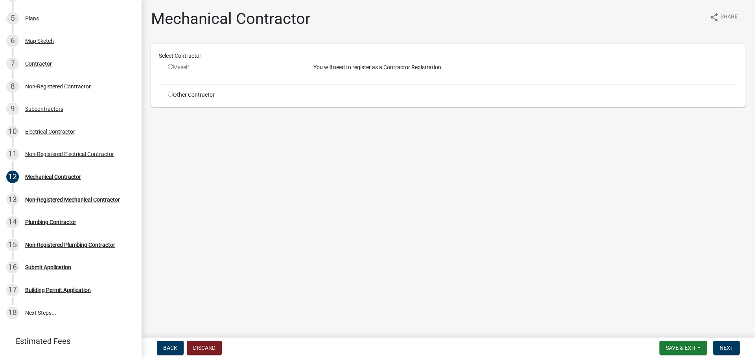
click at [179, 95] on div "Other Contractor" at bounding box center [235, 95] width 146 height 8
click at [170, 95] on input "radio" at bounding box center [170, 94] width 5 height 5
radio input "true"
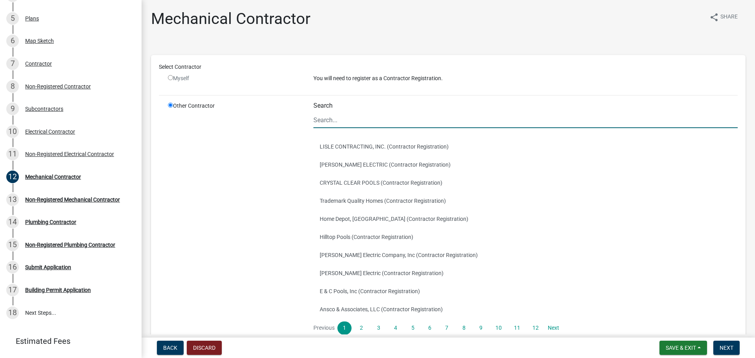
click at [332, 123] on input "Search" at bounding box center [526, 120] width 424 height 16
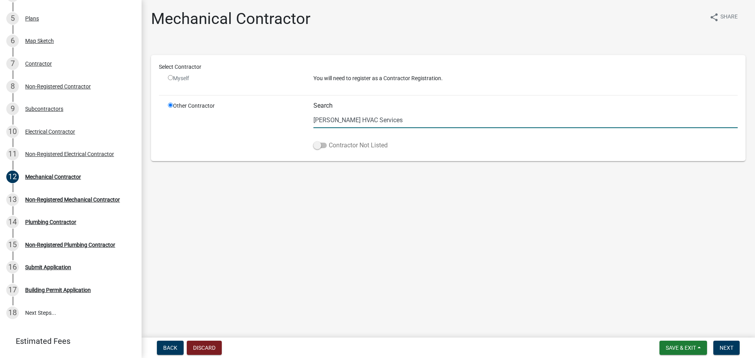
type input "[PERSON_NAME] HVAC Services"
click at [343, 149] on label "Contractor Not Listed" at bounding box center [351, 145] width 74 height 9
click at [329, 141] on input "Contractor Not Listed" at bounding box center [329, 141] width 0 height 0
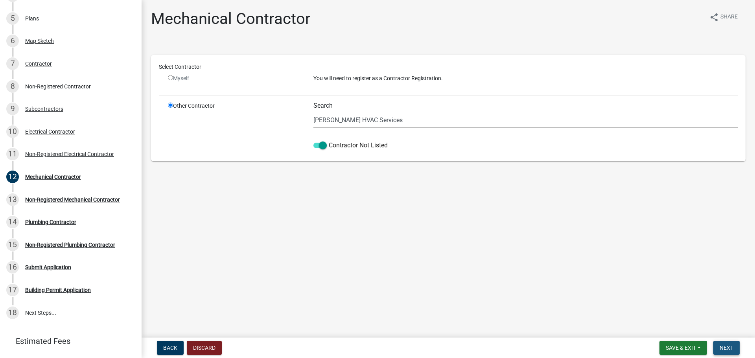
click at [734, 348] on button "Next" at bounding box center [727, 348] width 26 height 14
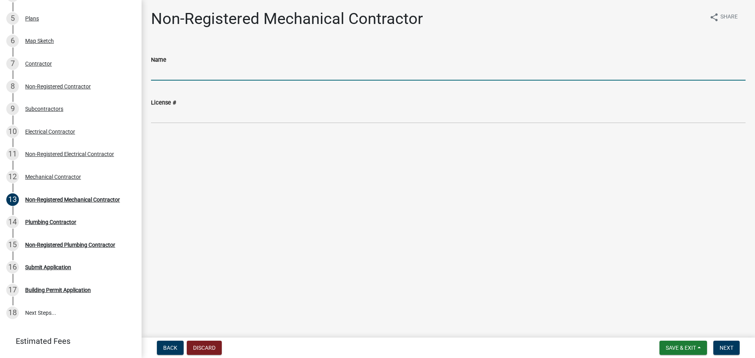
click at [267, 74] on input "Name" at bounding box center [448, 73] width 595 height 16
type input "[PERSON_NAME] HVAC Services"
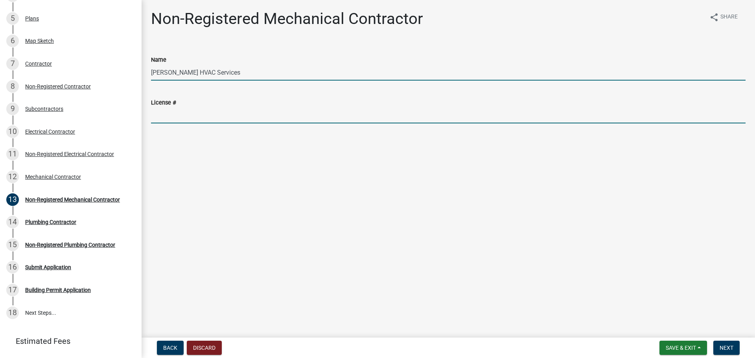
click at [277, 118] on input "License #" at bounding box center [448, 115] width 595 height 16
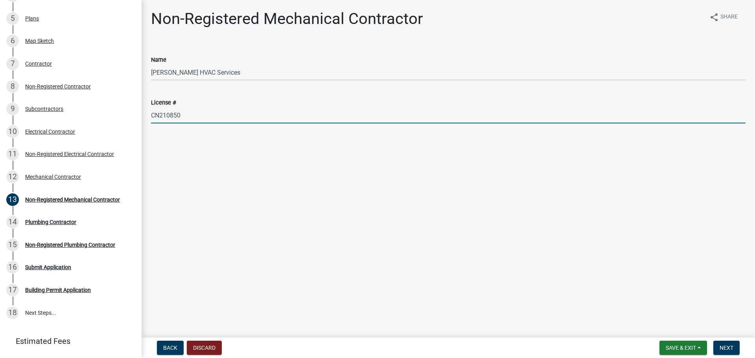
type input "CN210850"
click at [310, 191] on main "Non-Registered Mechanical Contractor share Share Name [PERSON_NAME] HVAC Servic…" at bounding box center [449, 167] width 614 height 335
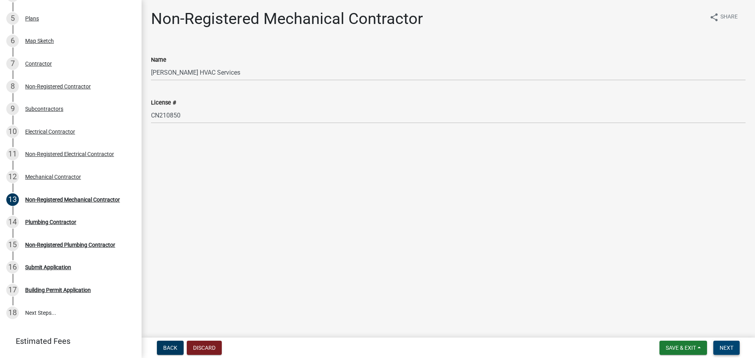
click at [729, 341] on button "Next" at bounding box center [727, 348] width 26 height 14
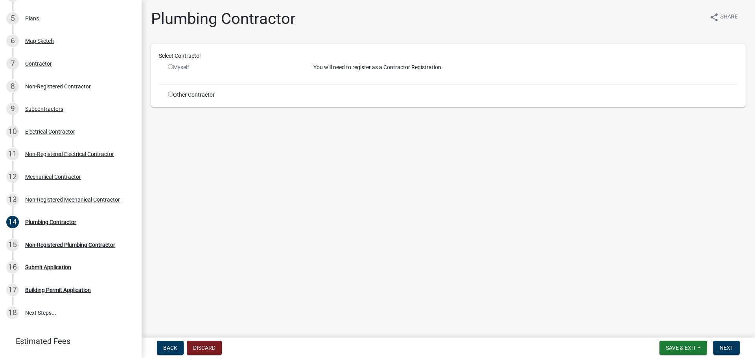
click at [197, 93] on div "Other Contractor" at bounding box center [235, 95] width 146 height 8
click at [170, 95] on input "radio" at bounding box center [170, 94] width 5 height 5
radio input "true"
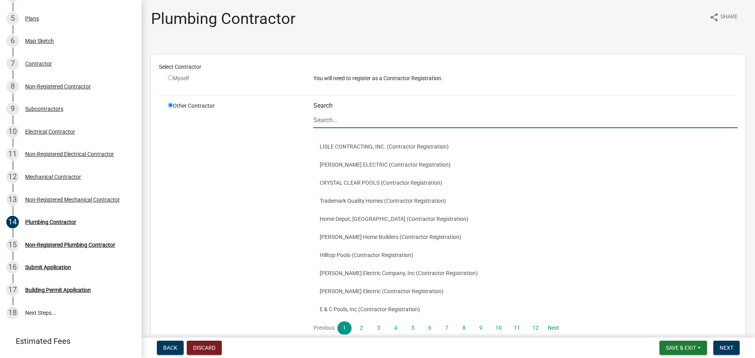
click at [343, 122] on input "Search" at bounding box center [526, 120] width 424 height 16
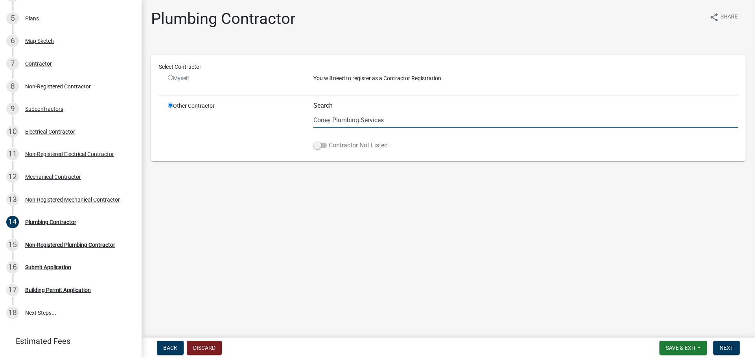
type input "Coney Plumbing Services"
click at [342, 142] on label "Contractor Not Listed" at bounding box center [351, 145] width 74 height 9
click at [329, 141] on input "Contractor Not Listed" at bounding box center [329, 141] width 0 height 0
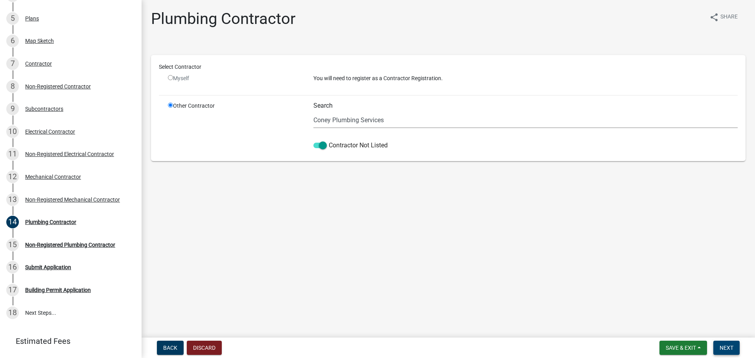
click at [727, 346] on span "Next" at bounding box center [727, 348] width 14 height 6
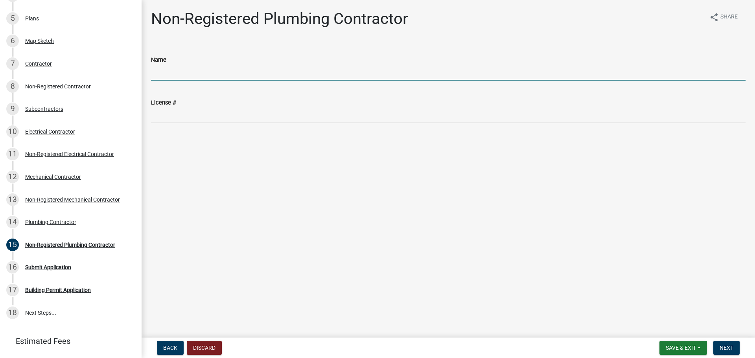
click at [175, 76] on input "Name" at bounding box center [448, 73] width 595 height 16
type input "Coney Plumbing Services"
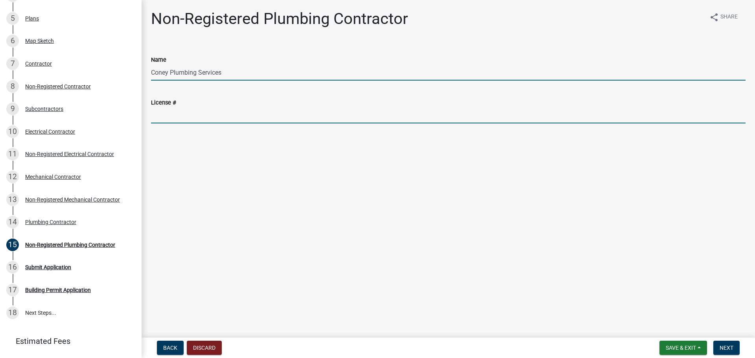
click at [162, 119] on input "License #" at bounding box center [448, 115] width 595 height 16
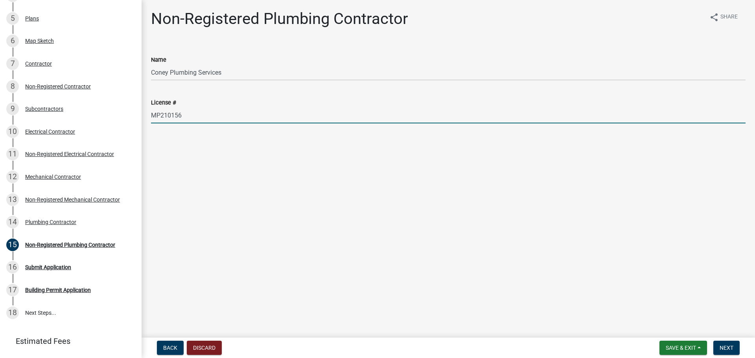
type input "MP210156"
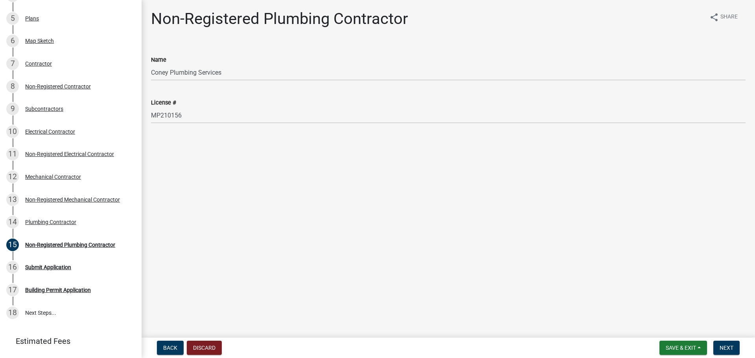
click at [188, 169] on main "Non-Registered Plumbing Contractor share Share Name Coney Plumbing Services Lic…" at bounding box center [449, 167] width 614 height 335
click at [724, 354] on button "Next" at bounding box center [727, 348] width 26 height 14
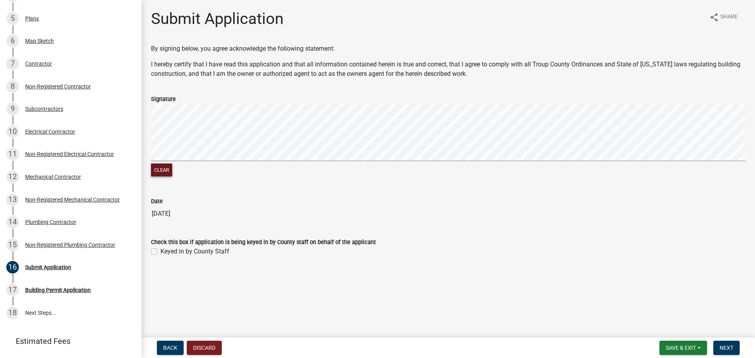
click at [171, 171] on button "Clear" at bounding box center [161, 170] width 21 height 13
click at [165, 173] on button "Clear" at bounding box center [161, 170] width 21 height 13
click at [719, 347] on button "Next" at bounding box center [727, 348] width 26 height 14
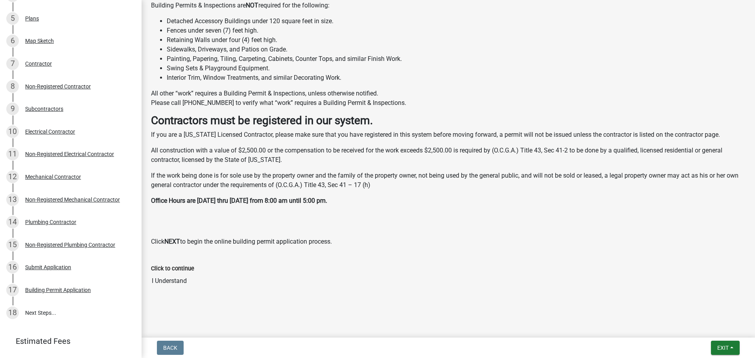
scroll to position [253, 0]
click at [725, 345] on span "Exit" at bounding box center [723, 348] width 11 height 6
click at [712, 326] on button "Save & Exit" at bounding box center [708, 327] width 63 height 19
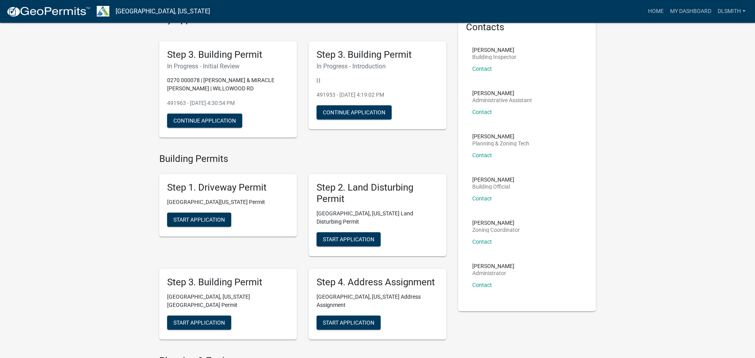
scroll to position [55, 0]
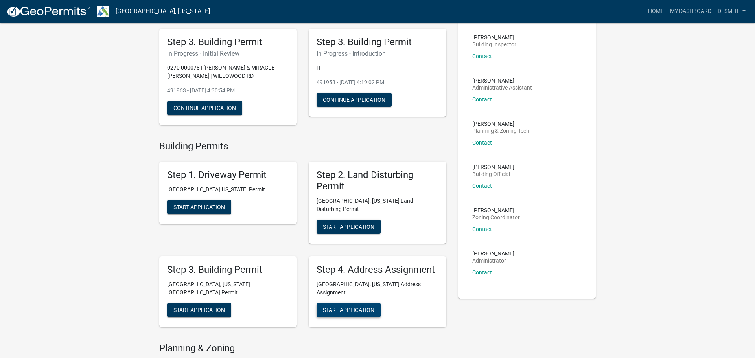
click at [349, 307] on span "Start Application" at bounding box center [349, 310] width 52 height 6
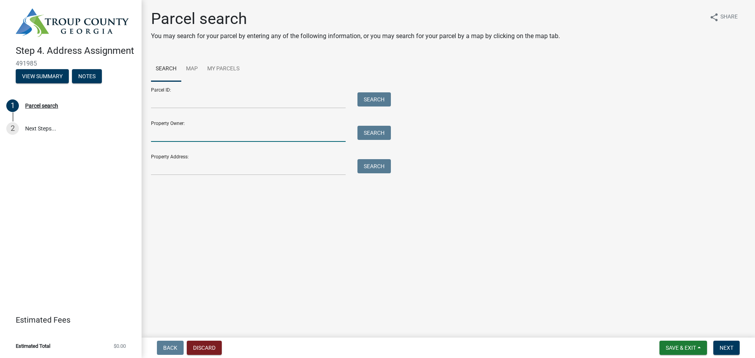
click at [257, 137] on input "Property Owner:" at bounding box center [248, 134] width 195 height 16
type input "[PERSON_NAME]"
click at [359, 131] on button "Search" at bounding box center [374, 133] width 33 height 14
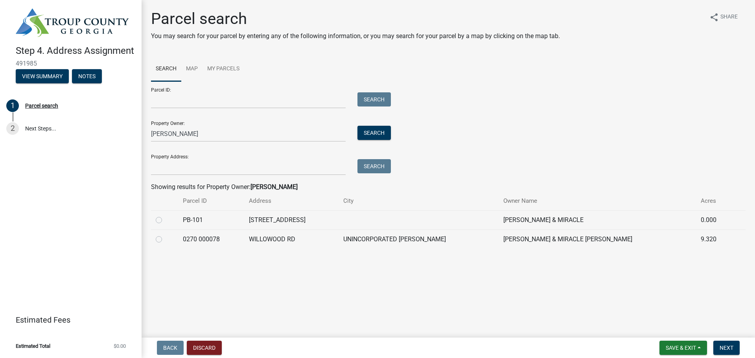
click at [165, 235] on label at bounding box center [165, 235] width 0 height 0
click at [165, 240] on 000078 "radio" at bounding box center [167, 237] width 5 height 5
radio 000078 "true"
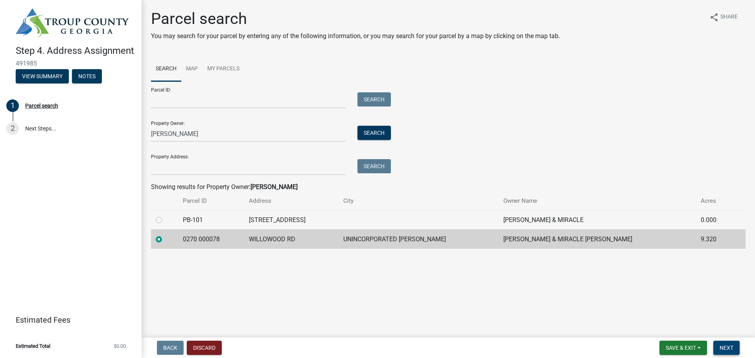
click at [733, 351] on span "Next" at bounding box center [727, 348] width 14 height 6
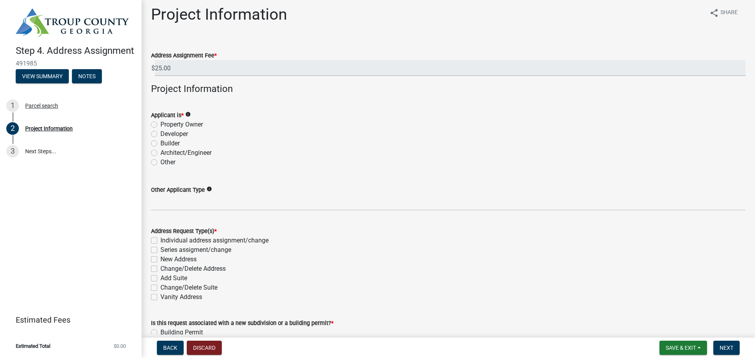
scroll to position [8, 0]
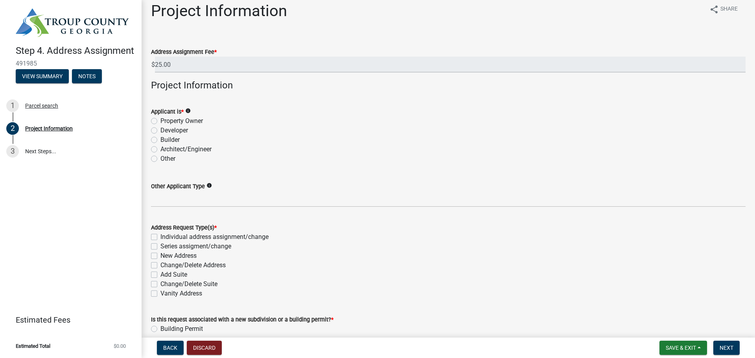
click at [168, 142] on label "Builder" at bounding box center [169, 139] width 19 height 9
click at [166, 140] on input "Builder" at bounding box center [162, 137] width 5 height 5
radio input "true"
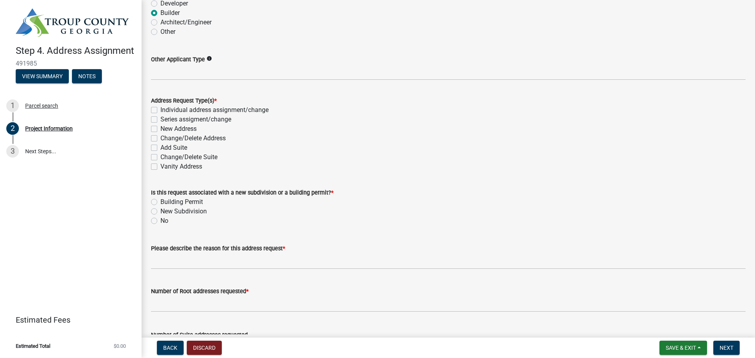
scroll to position [135, 0]
click at [251, 111] on label "Individual address assignment/change" at bounding box center [214, 109] width 108 height 9
click at [166, 110] on input "Individual address assignment/change" at bounding box center [162, 107] width 5 height 5
checkbox input "true"
checkbox input "false"
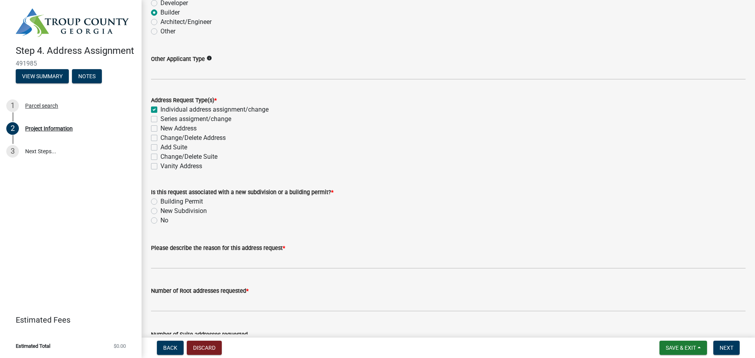
checkbox input "false"
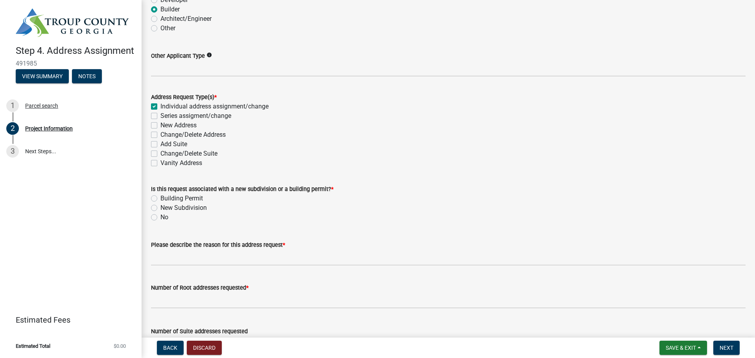
scroll to position [139, 0]
click at [160, 122] on label "New Address" at bounding box center [178, 124] width 36 height 9
click at [160, 122] on input "New Address" at bounding box center [162, 122] width 5 height 5
checkbox input "true"
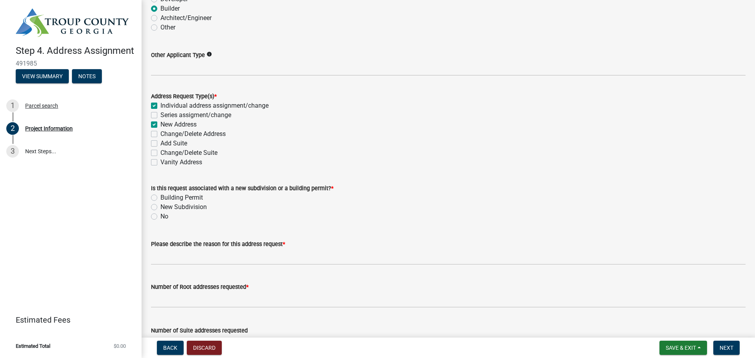
checkbox input "false"
checkbox input "true"
checkbox input "false"
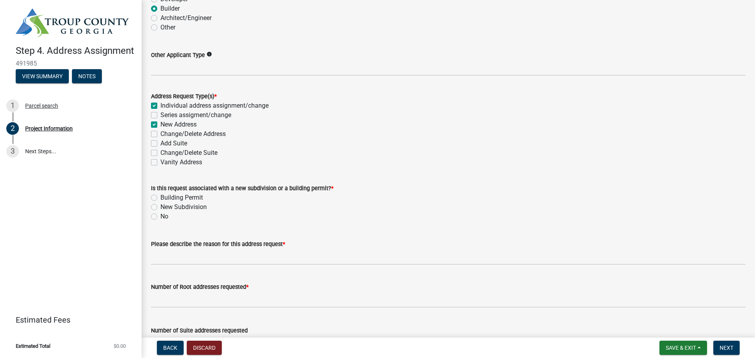
checkbox input "false"
click at [160, 109] on label "Individual address assignment/change" at bounding box center [214, 105] width 108 height 9
click at [160, 106] on input "Individual address assignment/change" at bounding box center [162, 103] width 5 height 5
checkbox input "false"
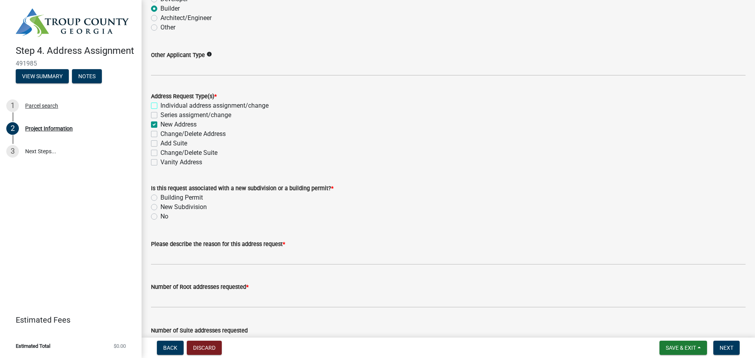
checkbox input "true"
checkbox input "false"
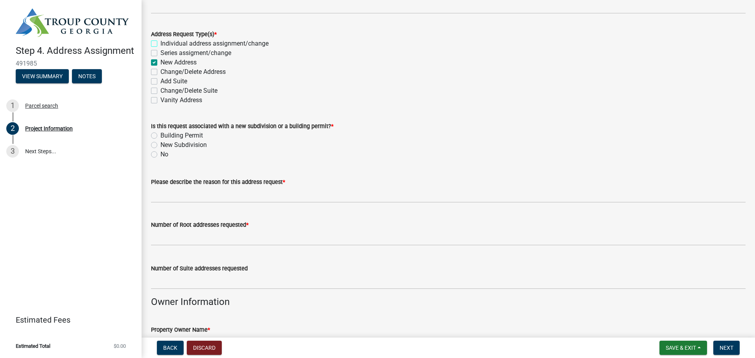
scroll to position [199, 0]
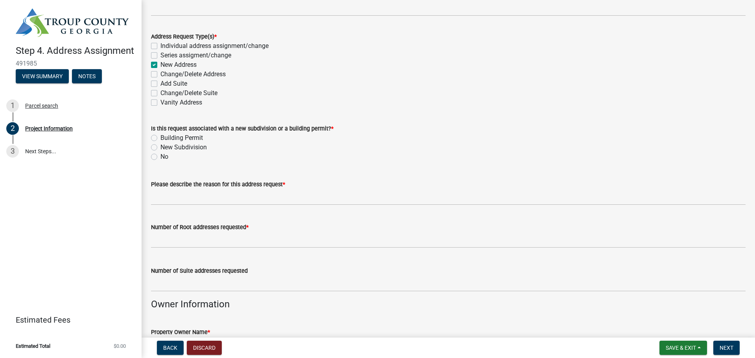
click at [160, 138] on label "Building Permit" at bounding box center [181, 137] width 42 height 9
click at [160, 138] on input "Building Permit" at bounding box center [162, 135] width 5 height 5
radio input "true"
click at [206, 47] on label "Individual address assignment/change" at bounding box center [214, 45] width 108 height 9
click at [166, 46] on input "Individual address assignment/change" at bounding box center [162, 43] width 5 height 5
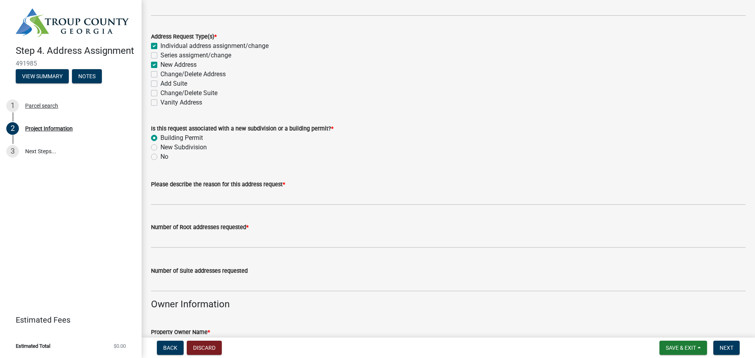
checkbox input "true"
checkbox input "false"
checkbox input "true"
checkbox input "false"
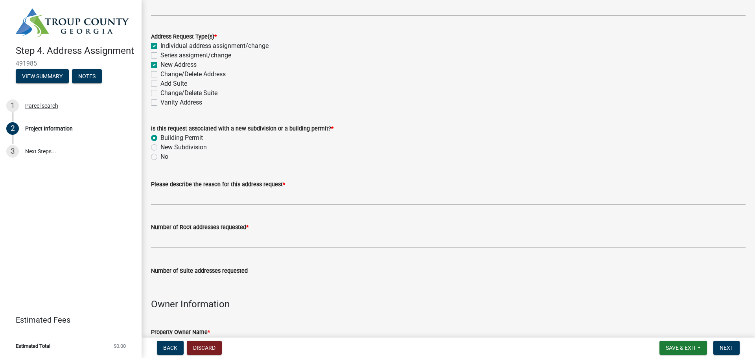
checkbox input "false"
click at [160, 64] on label "New Address" at bounding box center [178, 64] width 36 height 9
click at [160, 64] on input "New Address" at bounding box center [162, 62] width 5 height 5
checkbox input "false"
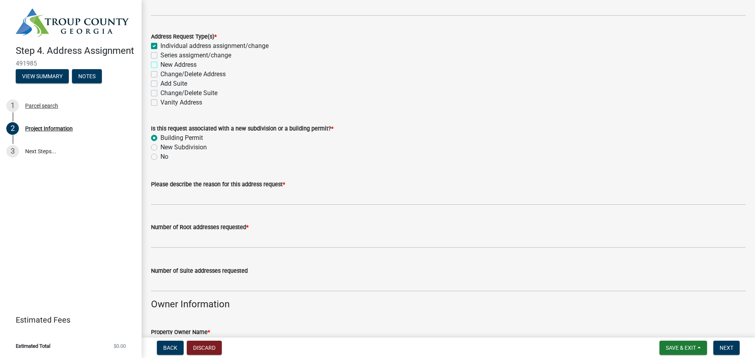
checkbox input "true"
checkbox input "false"
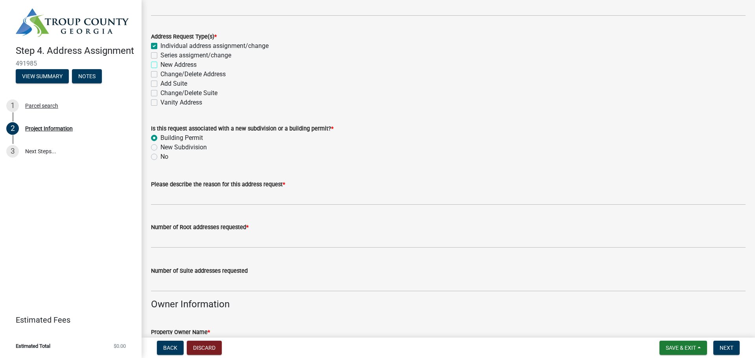
checkbox input "false"
click at [160, 65] on label "New Address" at bounding box center [178, 64] width 36 height 9
click at [160, 65] on input "New Address" at bounding box center [162, 62] width 5 height 5
checkbox input "true"
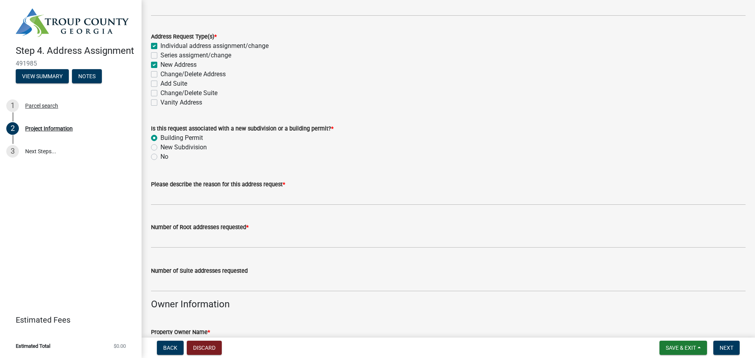
checkbox input "true"
checkbox input "false"
checkbox input "true"
checkbox input "false"
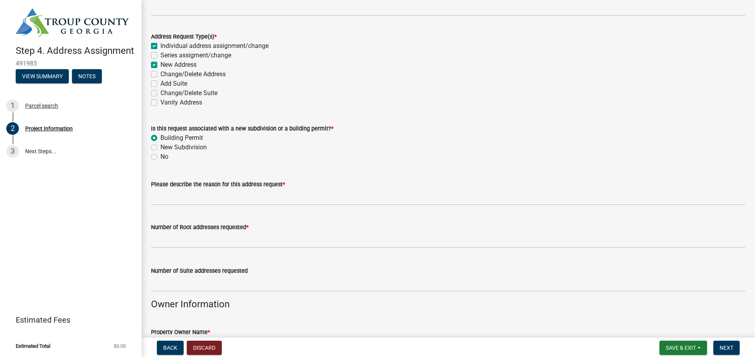
checkbox input "false"
click at [158, 47] on div "Individual address assignment/change" at bounding box center [448, 45] width 595 height 9
click at [157, 50] on div "Individual address assignment/change" at bounding box center [448, 45] width 595 height 9
click at [160, 45] on label "Individual address assignment/change" at bounding box center [214, 45] width 108 height 9
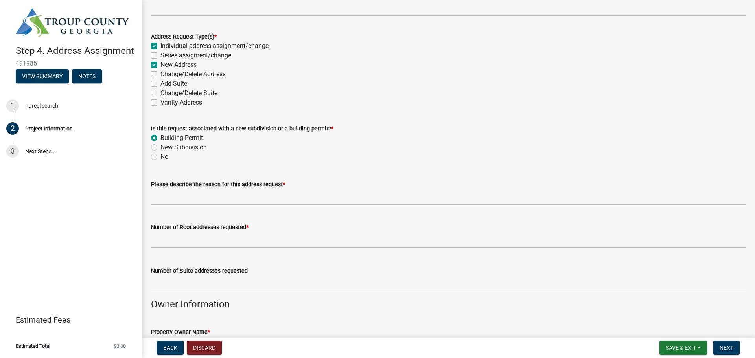
click at [160, 45] on input "Individual address assignment/change" at bounding box center [162, 43] width 5 height 5
checkbox input "false"
checkbox input "true"
checkbox input "false"
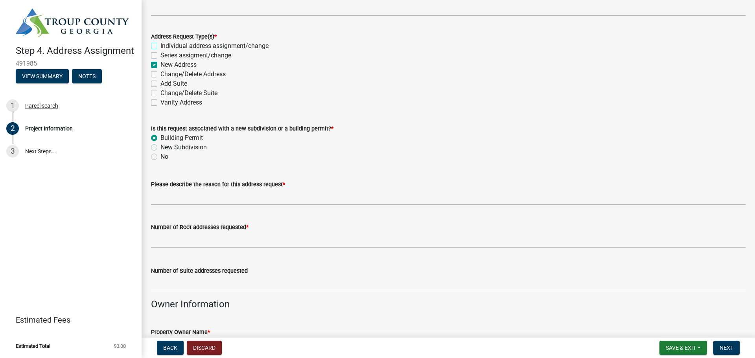
checkbox input "false"
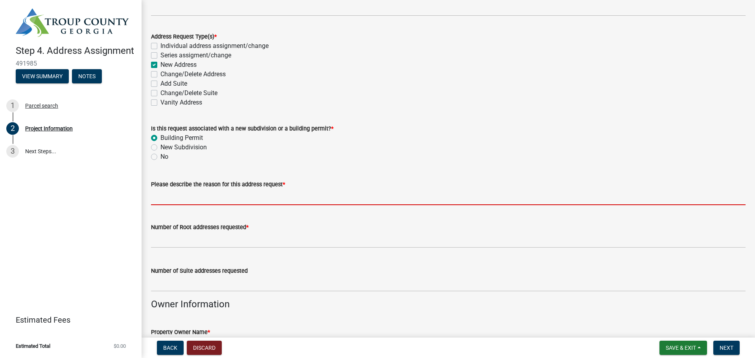
click at [211, 196] on input "Please describe the reason for this address request *" at bounding box center [448, 197] width 595 height 16
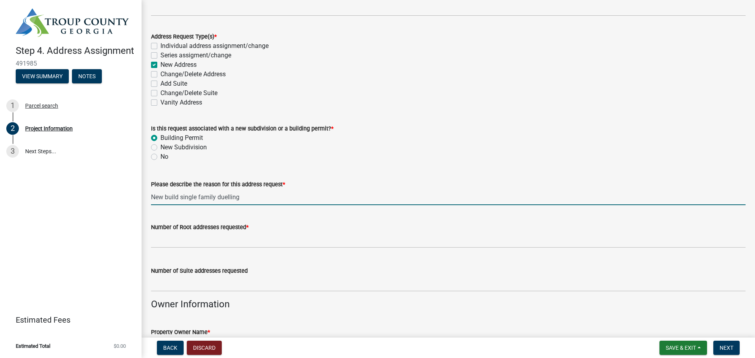
click at [227, 201] on input "New build single family duelling" at bounding box center [448, 197] width 595 height 16
type input "New build single family dwelling"
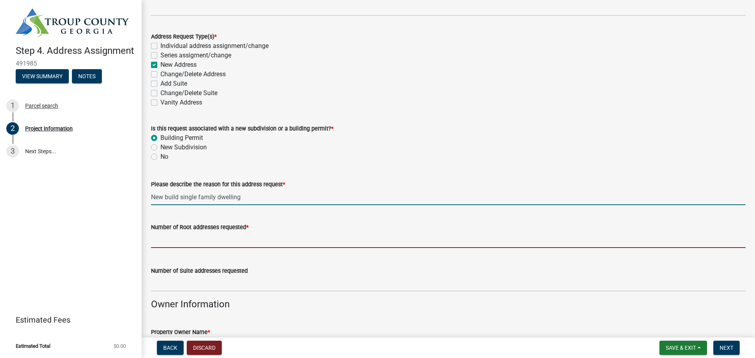
click at [249, 245] on input "text" at bounding box center [448, 240] width 595 height 16
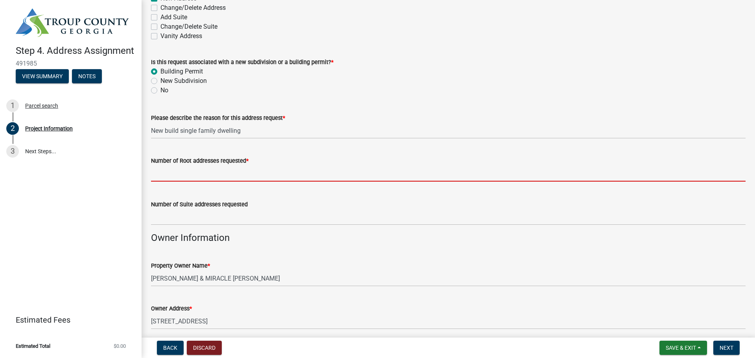
scroll to position [286, 0]
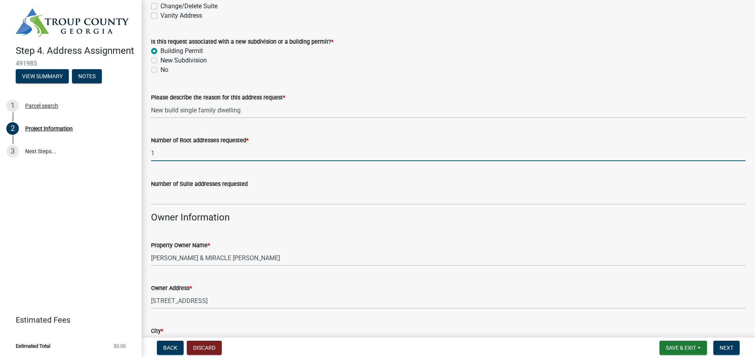
type input "1"
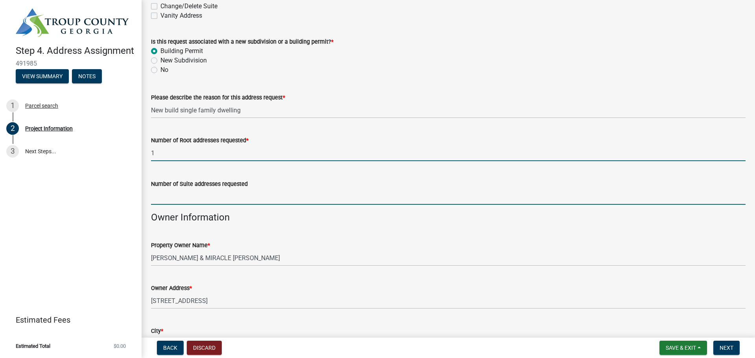
click at [316, 196] on input "text" at bounding box center [448, 197] width 595 height 16
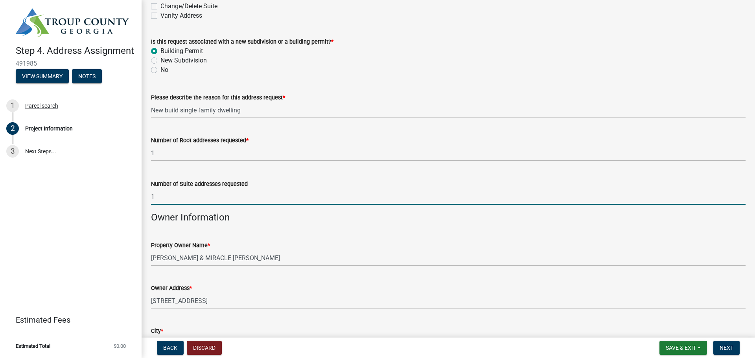
type input "1"
click at [398, 227] on wm-data-entity-input "Owner Information" at bounding box center [448, 221] width 595 height 18
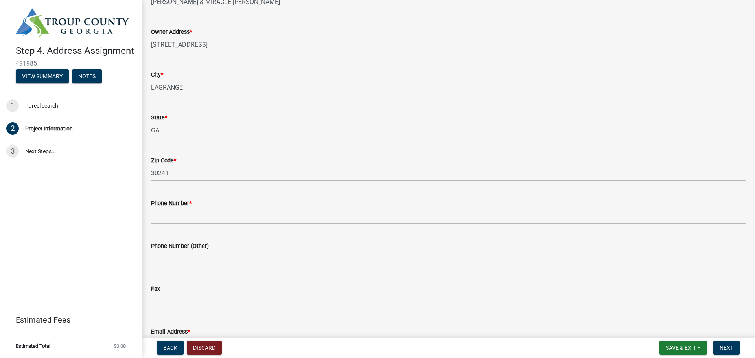
scroll to position [544, 0]
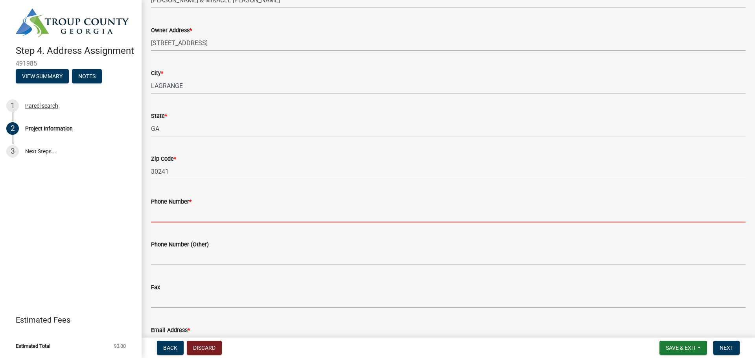
click at [222, 214] on input "Phone Number *" at bounding box center [448, 215] width 595 height 16
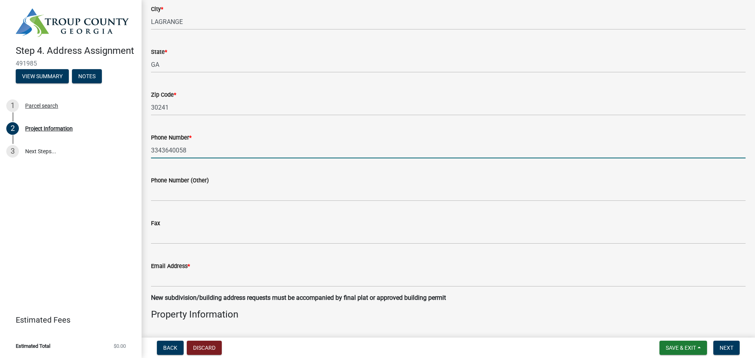
scroll to position [609, 0]
type input "3343640058"
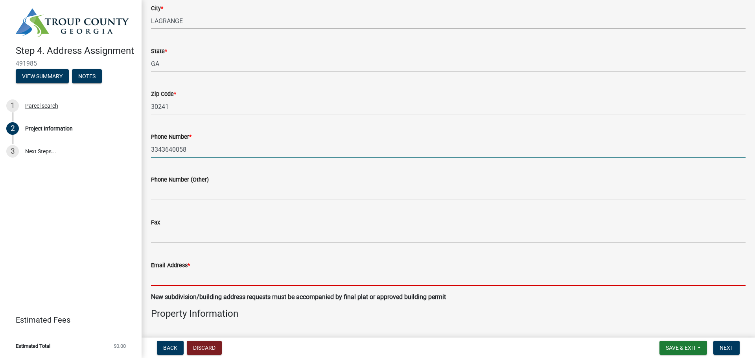
click at [252, 274] on input "Email Address *" at bounding box center [448, 278] width 595 height 16
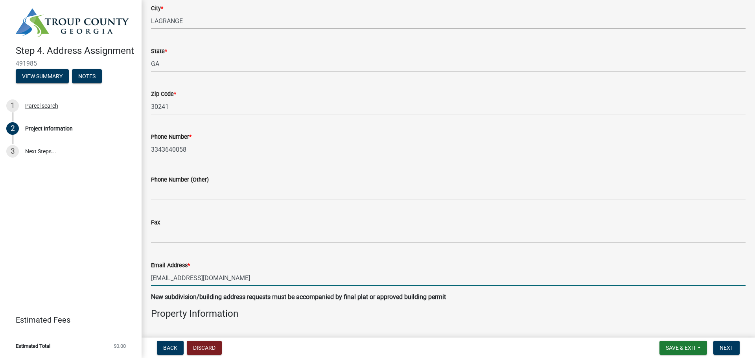
type input "[EMAIL_ADDRESS][DOMAIN_NAME]"
click at [282, 260] on div "Email Address * [EMAIL_ADDRESS][DOMAIN_NAME]" at bounding box center [448, 268] width 595 height 37
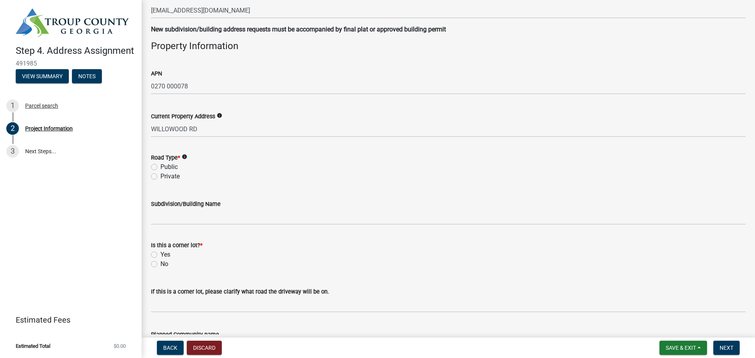
scroll to position [881, 0]
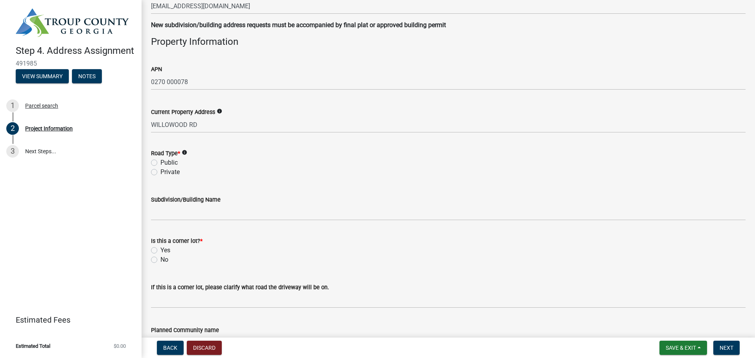
click at [164, 262] on label "No" at bounding box center [164, 259] width 8 height 9
click at [164, 260] on input "No" at bounding box center [162, 257] width 5 height 5
radio input "true"
click at [160, 165] on label "Public" at bounding box center [168, 162] width 17 height 9
click at [160, 163] on input "Public" at bounding box center [162, 160] width 5 height 5
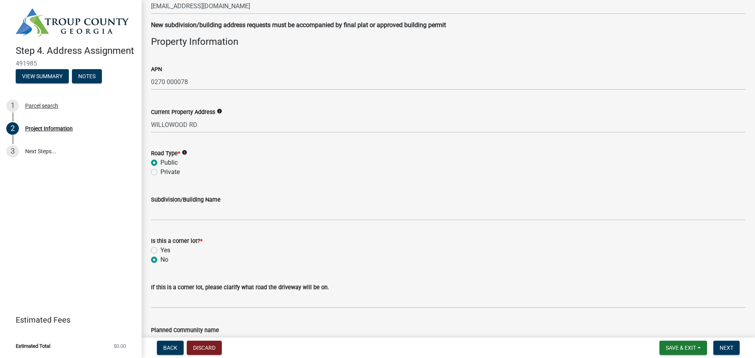
radio input "true"
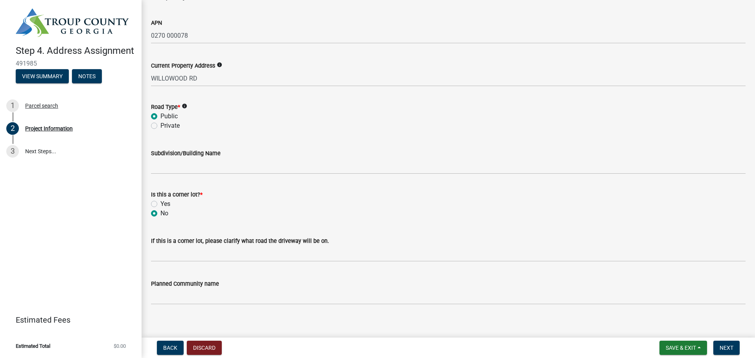
scroll to position [935, 0]
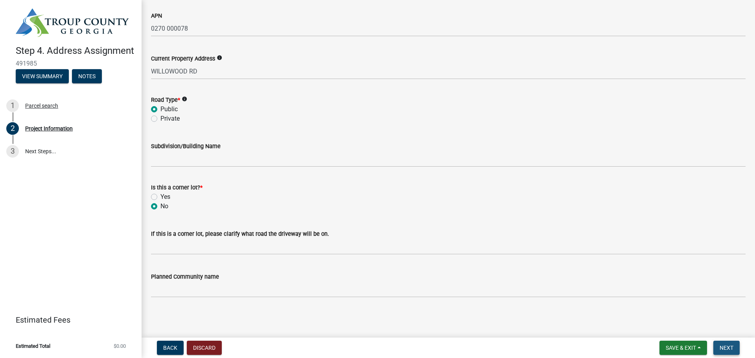
click at [737, 347] on button "Next" at bounding box center [727, 348] width 26 height 14
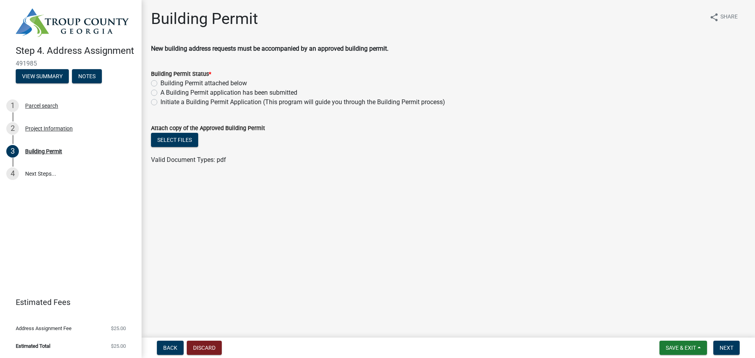
click at [290, 94] on label "A Building Permit application has been submitted" at bounding box center [228, 92] width 137 height 9
click at [166, 93] on input "A Building Permit application has been submitted" at bounding box center [162, 90] width 5 height 5
radio input "true"
click at [723, 346] on span "Next" at bounding box center [727, 348] width 14 height 6
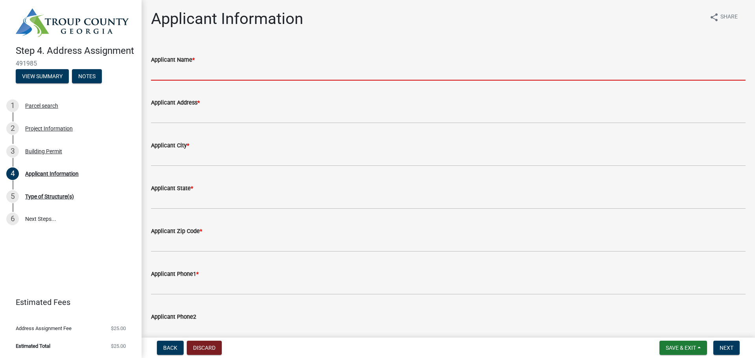
click at [278, 75] on input "Applicant Name *" at bounding box center [448, 73] width 595 height 16
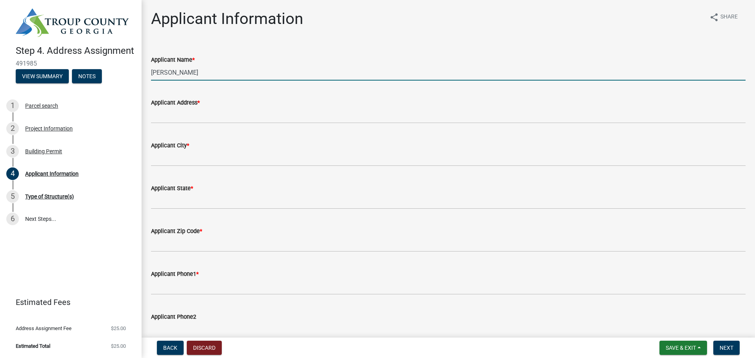
type input "[PERSON_NAME]"
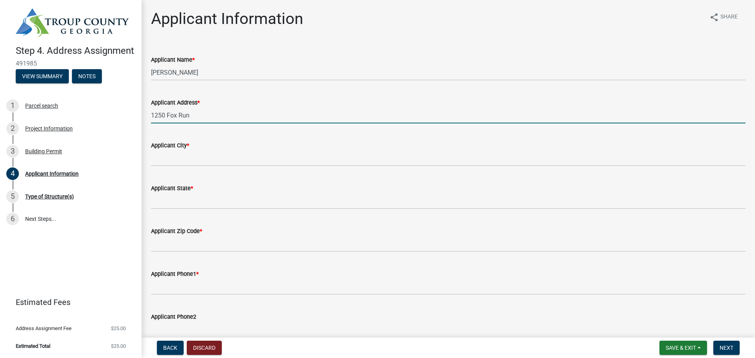
type input "1250 Fox Run"
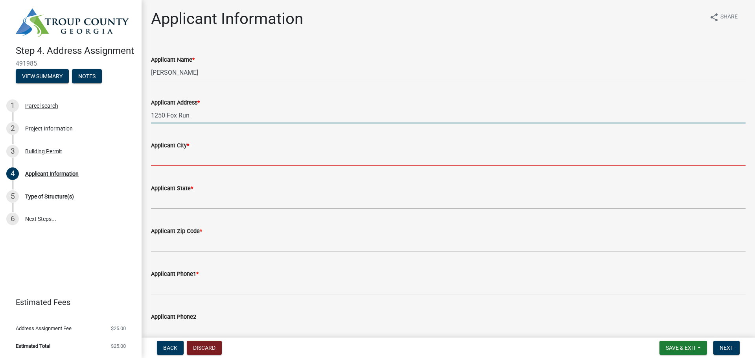
click at [194, 153] on input "Applicant City *" at bounding box center [448, 158] width 595 height 16
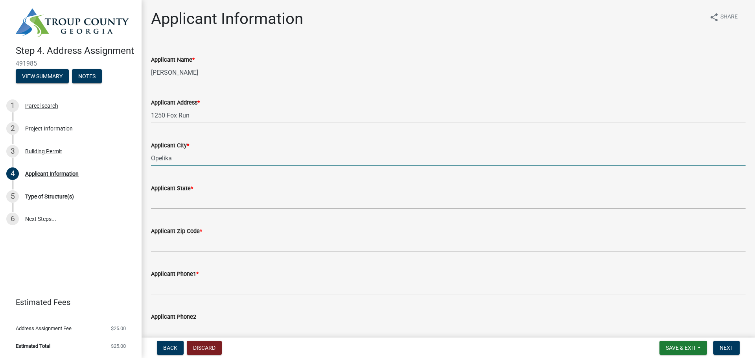
type input "Opelika"
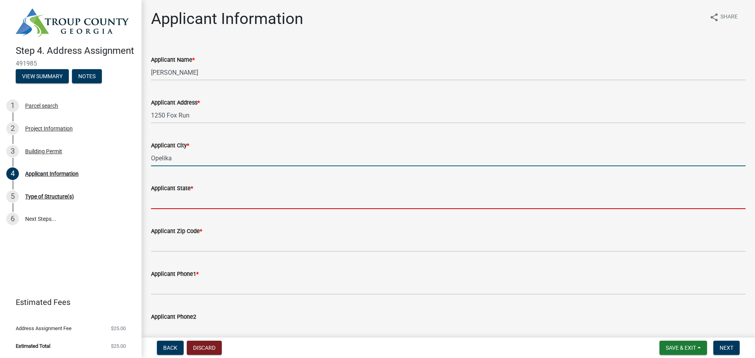
click at [203, 200] on input "Applicant State *" at bounding box center [448, 201] width 595 height 16
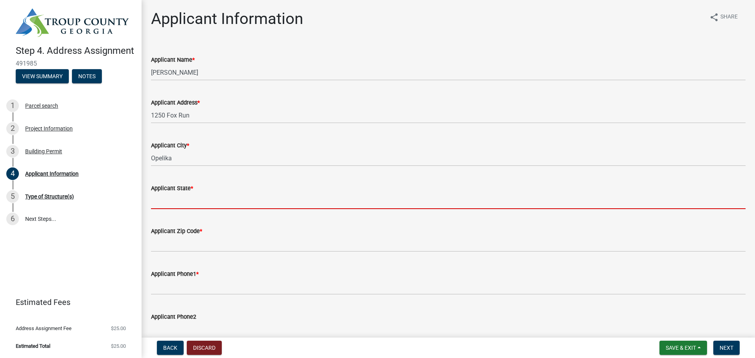
type input "a"
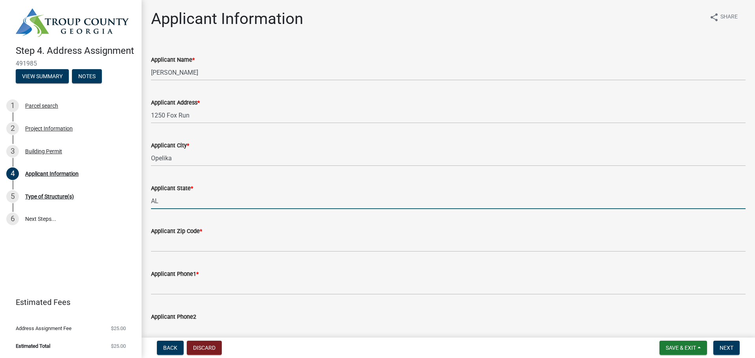
type input "AL"
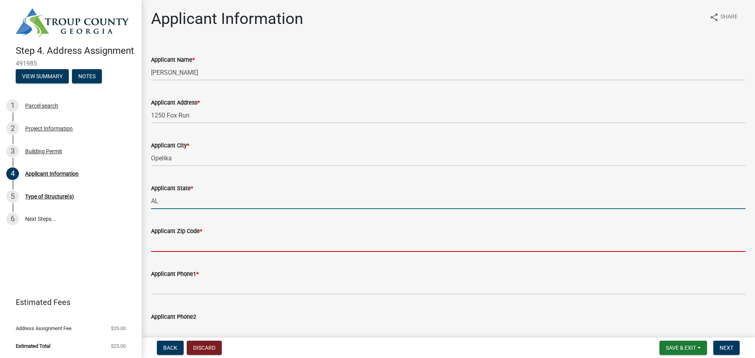
click at [209, 246] on input "Applicant Zip Code *" at bounding box center [448, 244] width 595 height 16
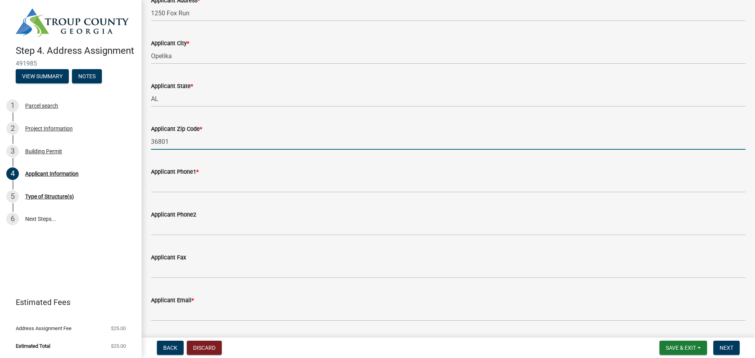
scroll to position [110, 0]
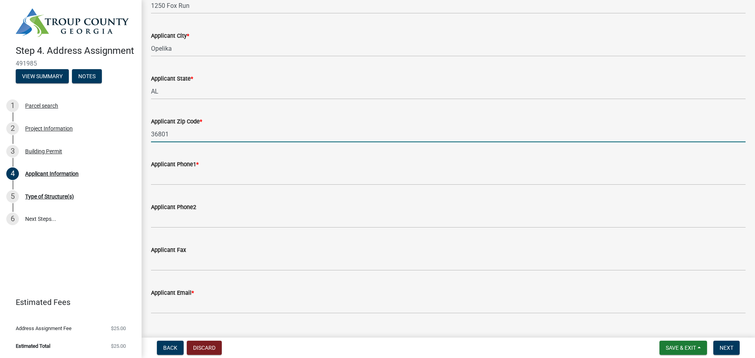
type input "36801"
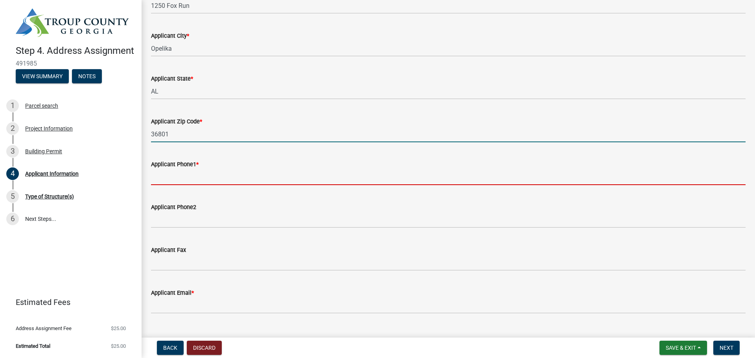
click at [209, 174] on input "Applicant Phone1 *" at bounding box center [448, 177] width 595 height 16
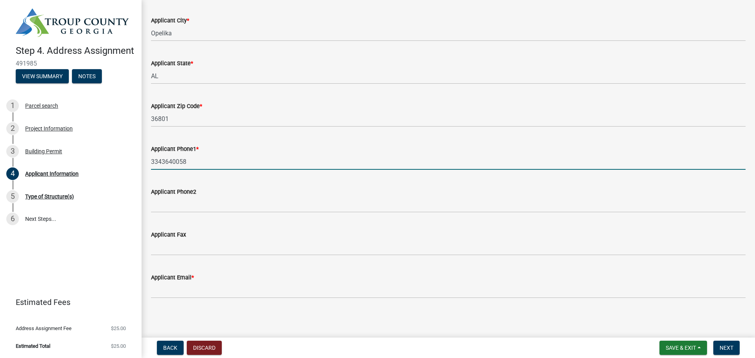
scroll to position [126, 0]
type input "3343640058"
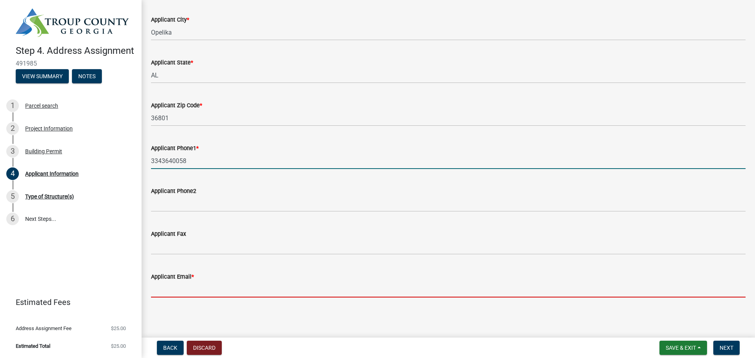
click at [218, 289] on input "Applicant Email *" at bounding box center [448, 290] width 595 height 16
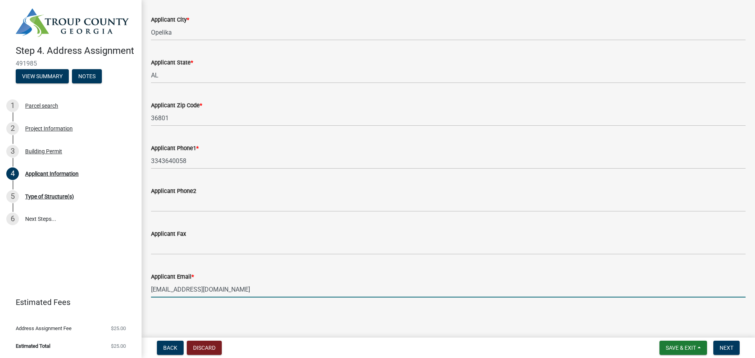
type input "[EMAIL_ADDRESS][DOMAIN_NAME]"
click at [529, 320] on main "Applicant Information share Share Applicant Name * [PERSON_NAME] Applicant Addr…" at bounding box center [449, 167] width 614 height 335
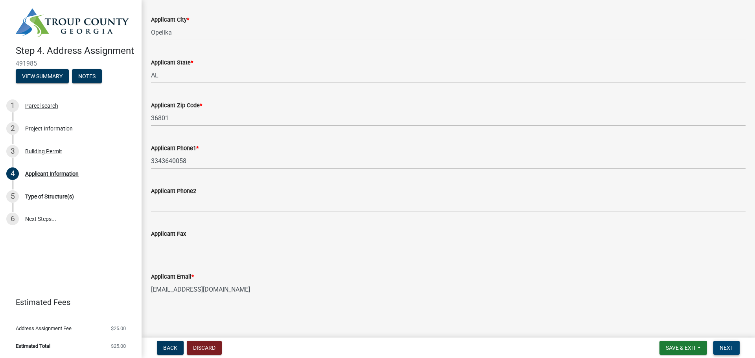
click at [734, 348] on button "Next" at bounding box center [727, 348] width 26 height 14
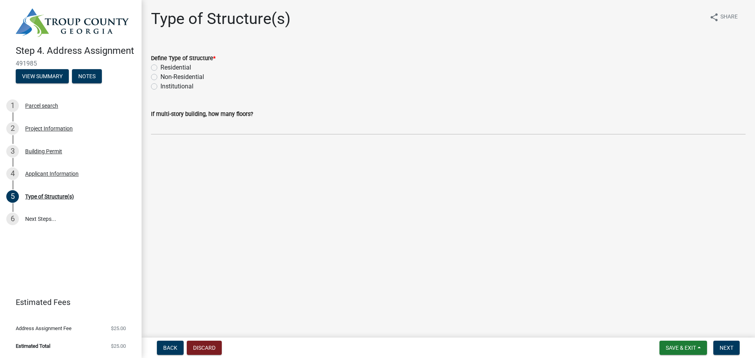
click at [190, 70] on label "Residential" at bounding box center [175, 67] width 31 height 9
click at [166, 68] on input "Residential" at bounding box center [162, 65] width 5 height 5
radio input "true"
click at [443, 207] on main "Type of Structure(s) share Share Define Type of Structure * Residential Non-Res…" at bounding box center [449, 167] width 614 height 335
click at [727, 346] on span "Next" at bounding box center [727, 348] width 14 height 6
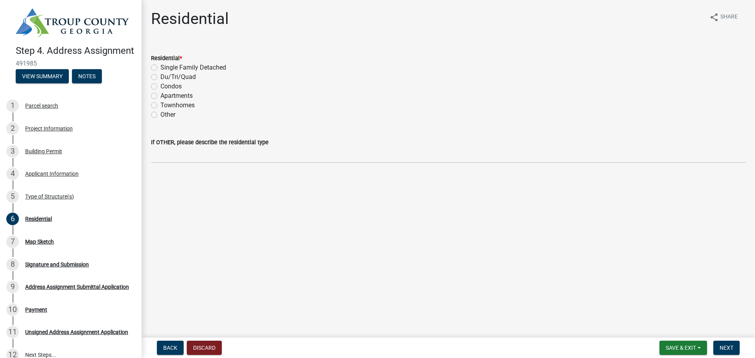
drag, startPoint x: 209, startPoint y: 70, endPoint x: 206, endPoint y: 65, distance: 5.8
click at [207, 67] on label "Single Family Detached" at bounding box center [193, 67] width 66 height 9
click at [225, 63] on div "Single Family Detached" at bounding box center [448, 67] width 595 height 9
click at [225, 64] on label "Single Family Detached" at bounding box center [193, 67] width 66 height 9
click at [166, 64] on input "Single Family Detached" at bounding box center [162, 65] width 5 height 5
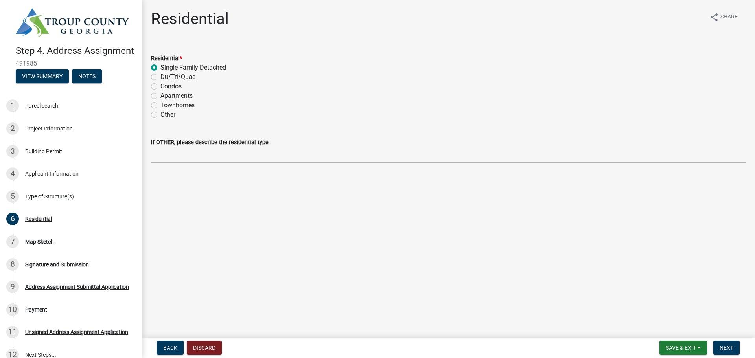
radio input "true"
click at [735, 342] on button "Next" at bounding box center [727, 348] width 26 height 14
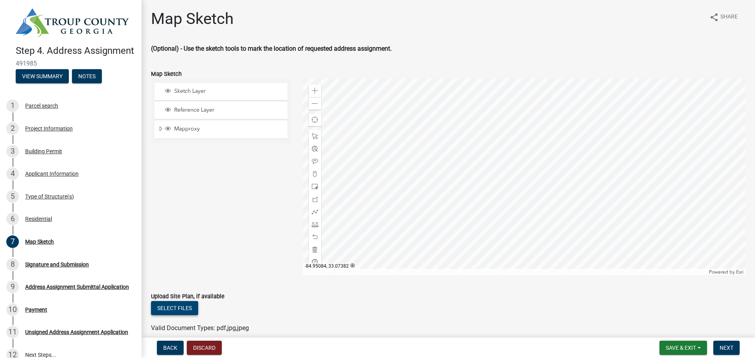
click at [168, 311] on button "Select files" at bounding box center [174, 308] width 47 height 14
click at [311, 90] on div "Zoom in" at bounding box center [315, 91] width 13 height 13
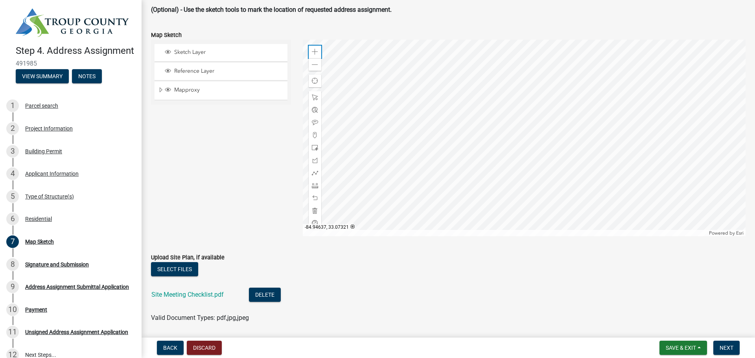
scroll to position [41, 0]
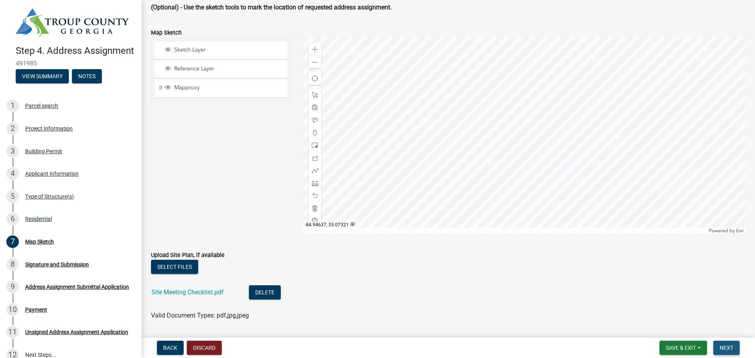
click at [728, 343] on button "Next" at bounding box center [727, 348] width 26 height 14
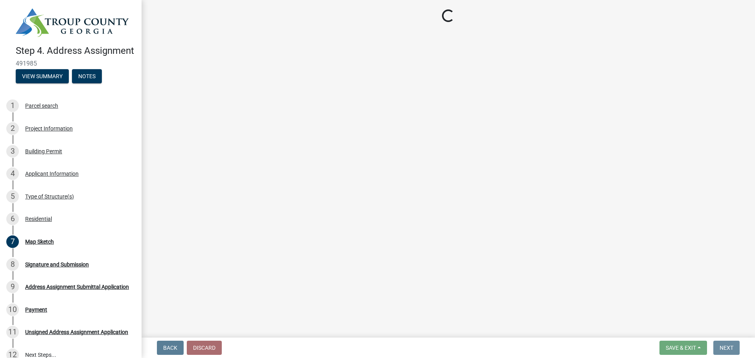
scroll to position [0, 0]
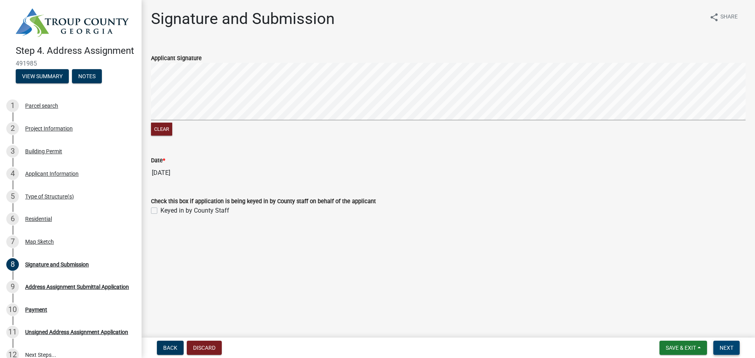
click at [732, 347] on span "Next" at bounding box center [727, 348] width 14 height 6
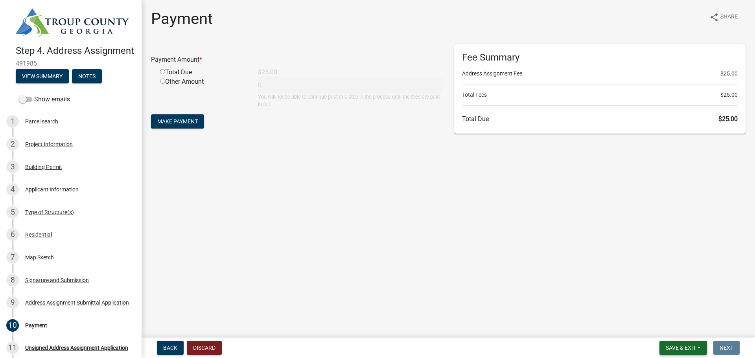
click at [681, 352] on button "Save & Exit" at bounding box center [684, 348] width 48 height 14
click at [668, 326] on button "Save & Exit" at bounding box center [675, 327] width 63 height 19
